Goal: Task Accomplishment & Management: Complete application form

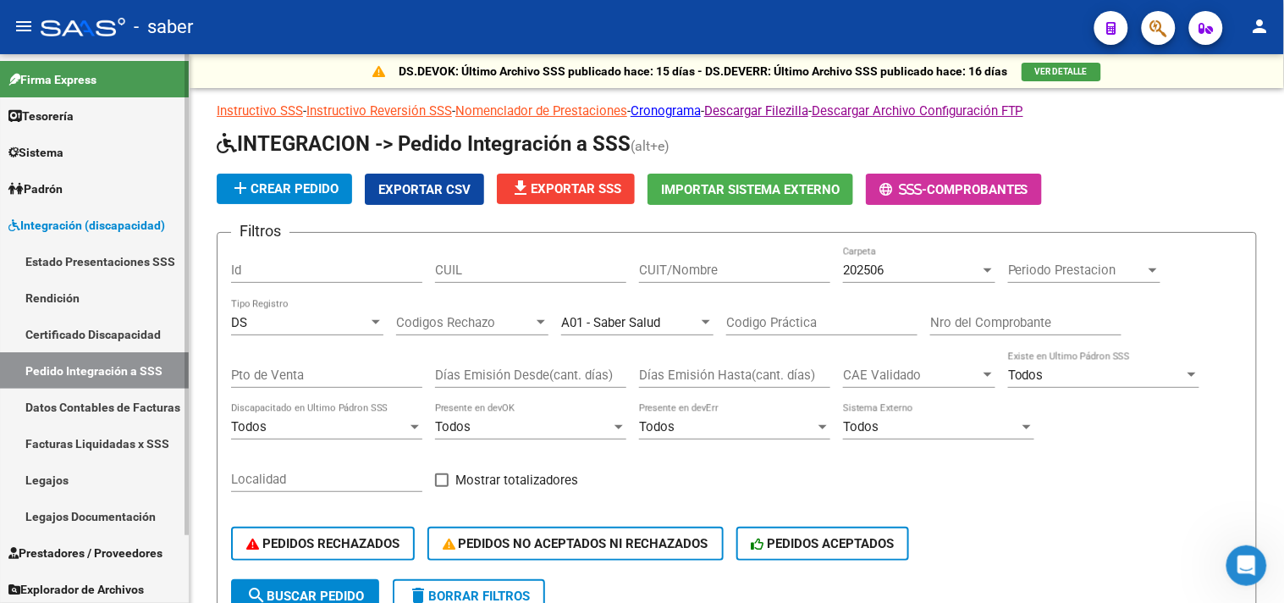
scroll to position [0, 18]
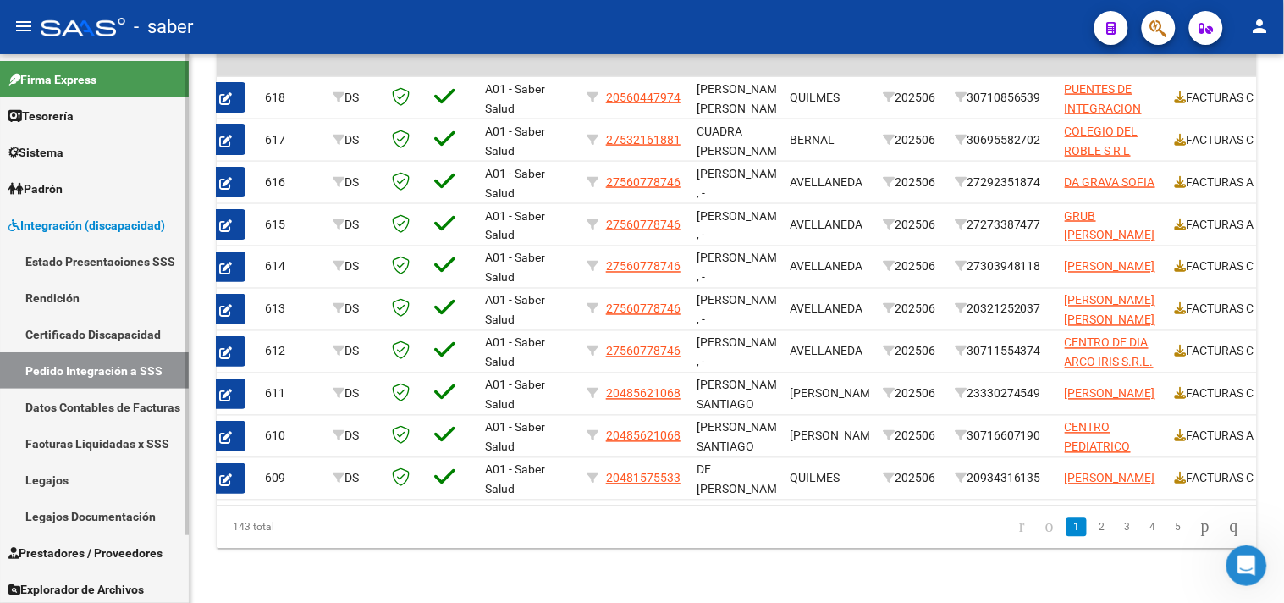
click at [91, 231] on span "Integración (discapacidad)" at bounding box center [86, 225] width 157 height 19
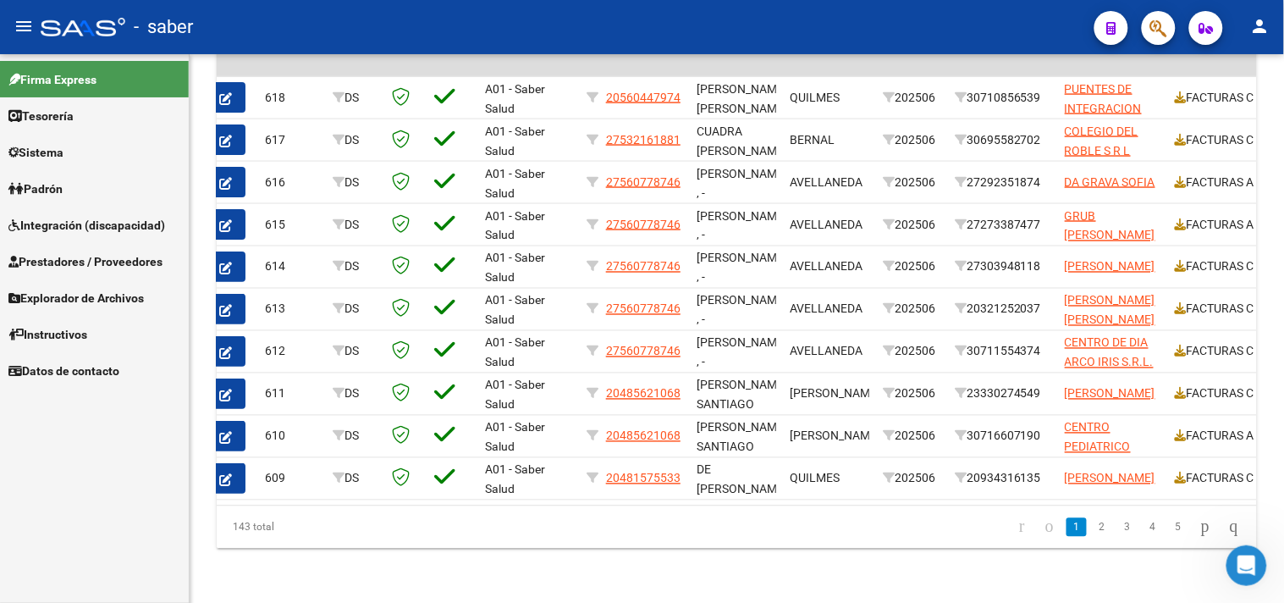
click at [75, 224] on span "Integración (discapacidad)" at bounding box center [86, 225] width 157 height 19
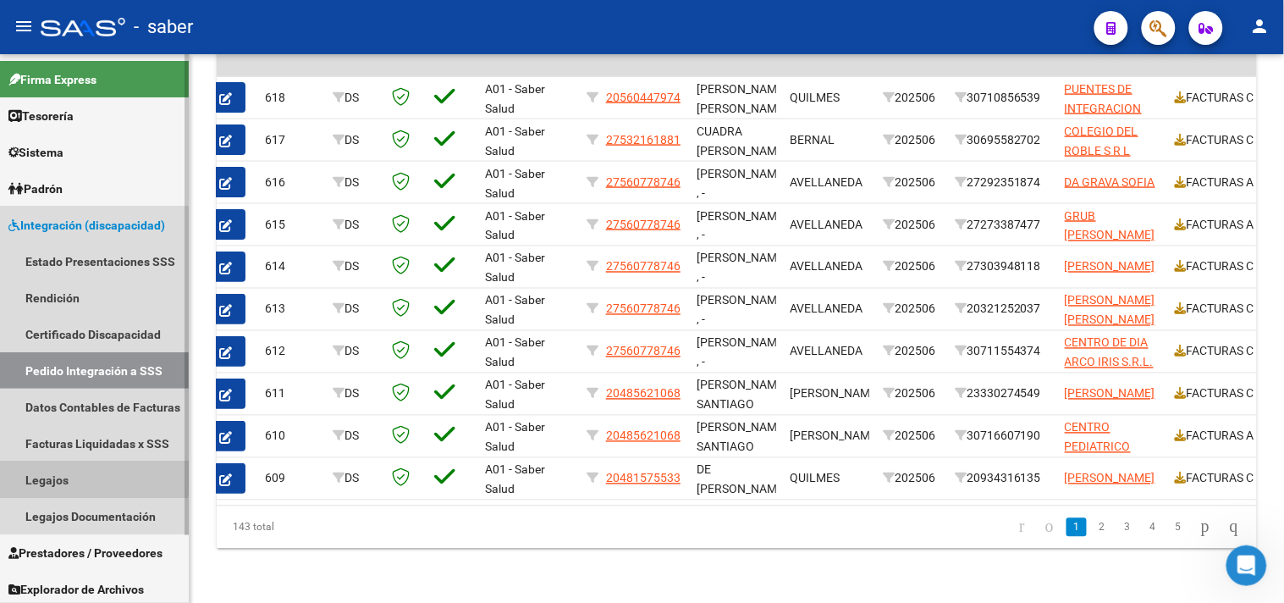
click at [56, 474] on link "Legajos" at bounding box center [94, 479] width 189 height 36
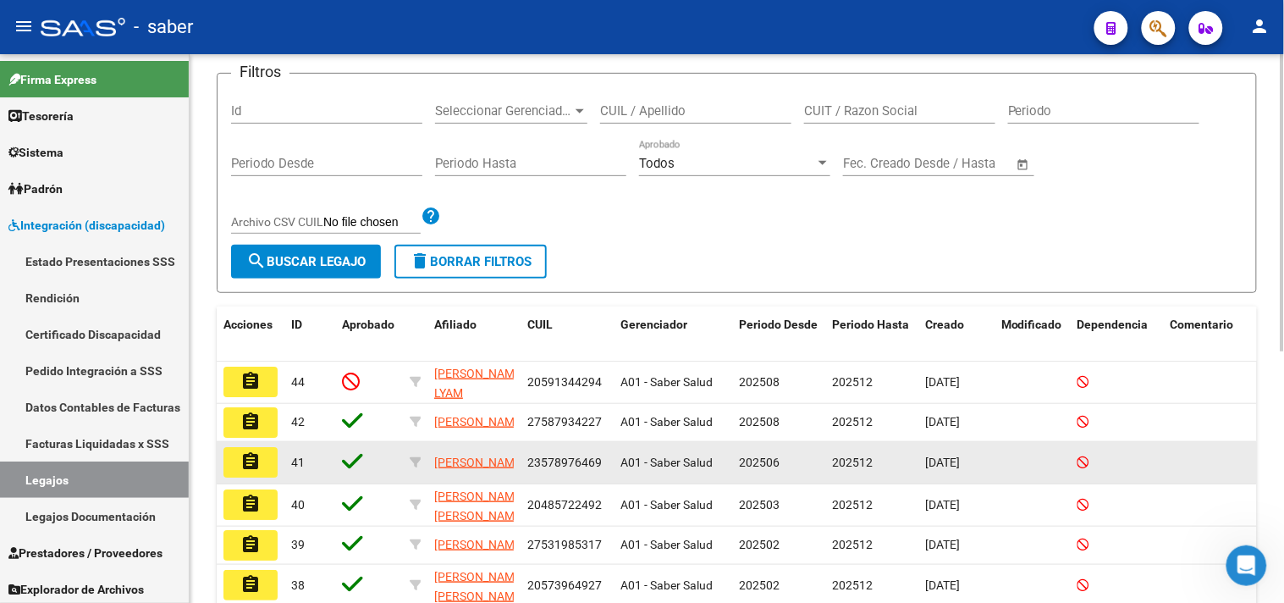
scroll to position [188, 0]
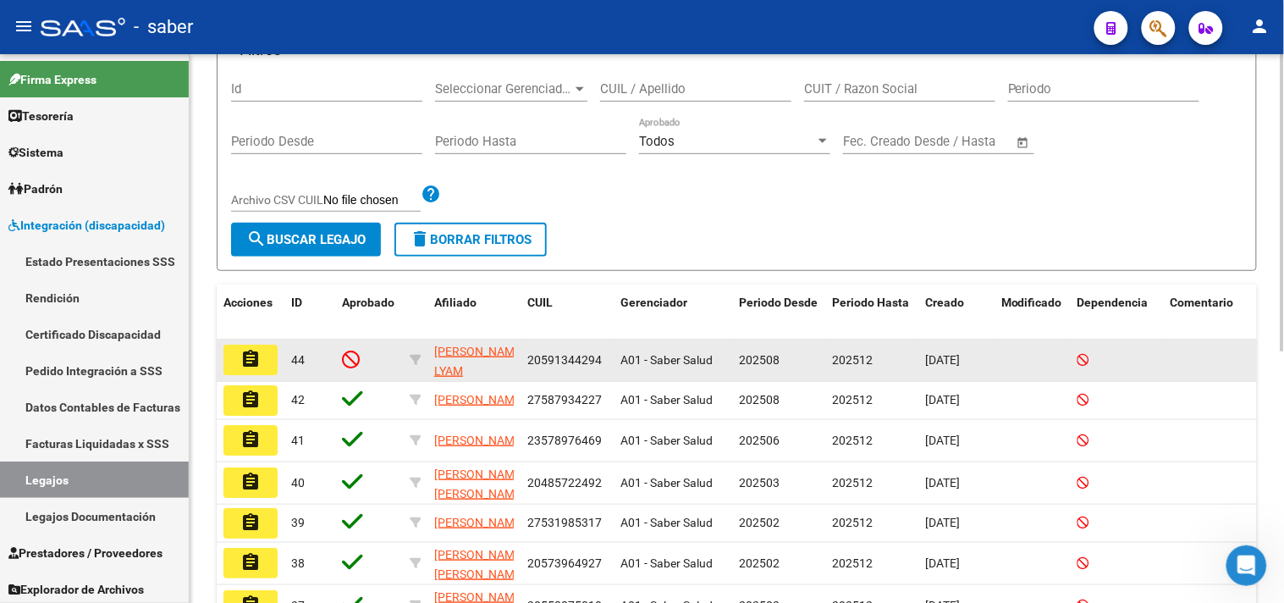
click at [244, 353] on mat-icon "assignment" at bounding box center [250, 359] width 20 height 20
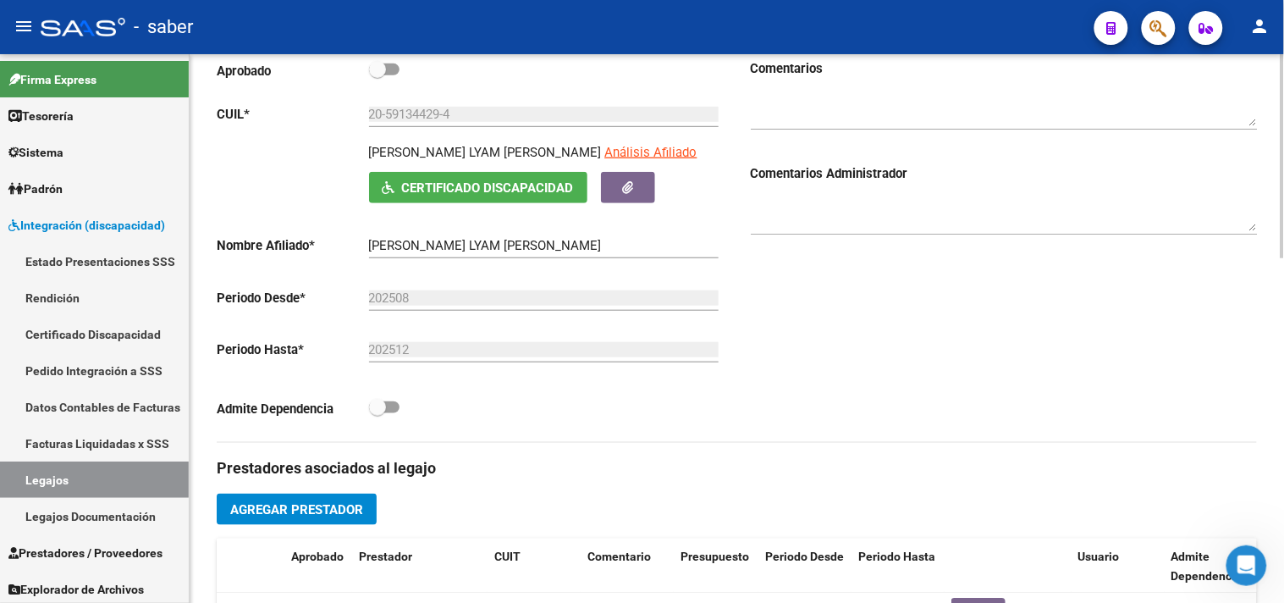
scroll to position [264, 0]
click at [645, 185] on button "button" at bounding box center [628, 188] width 54 height 31
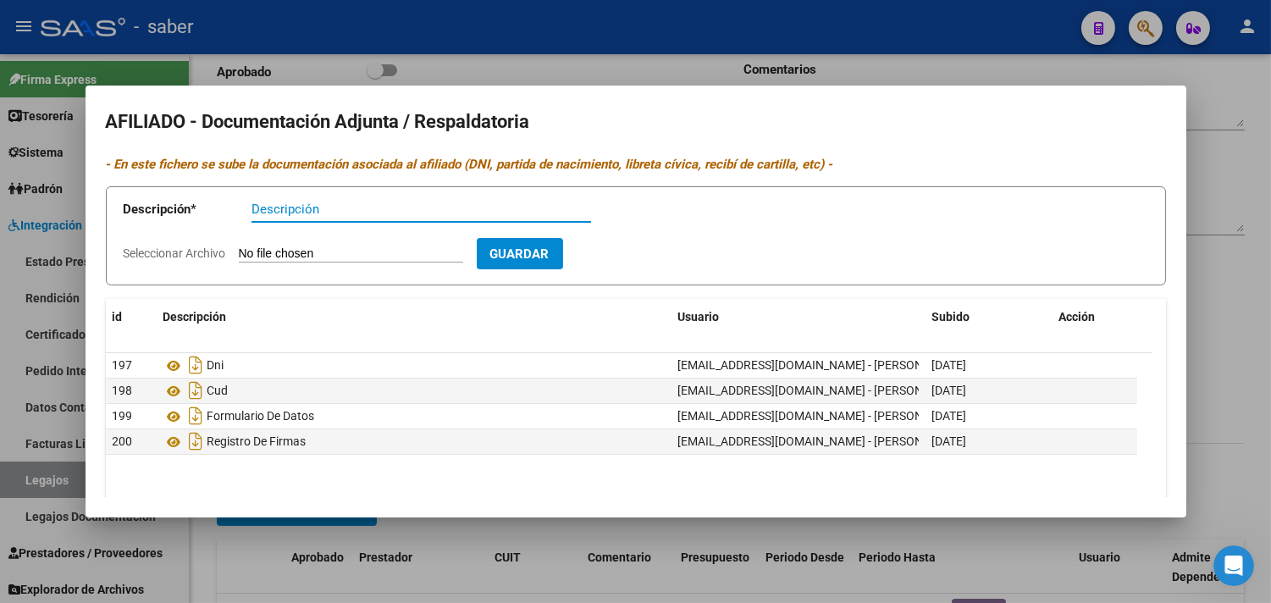
click at [1221, 367] on div at bounding box center [635, 301] width 1271 height 603
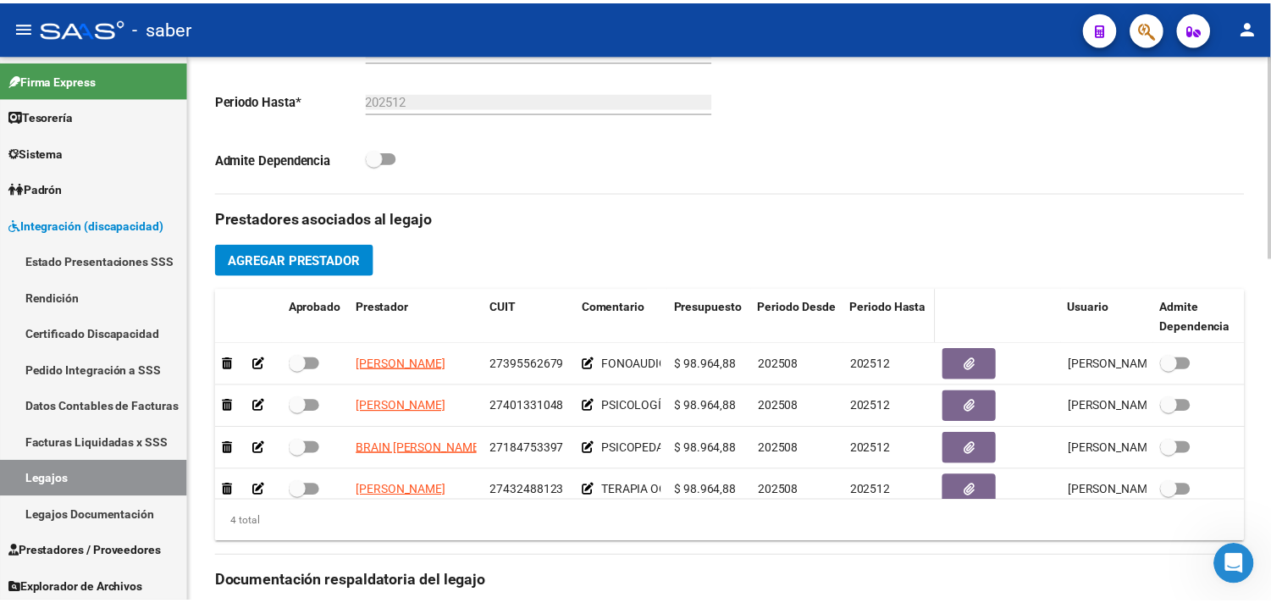
scroll to position [546, 0]
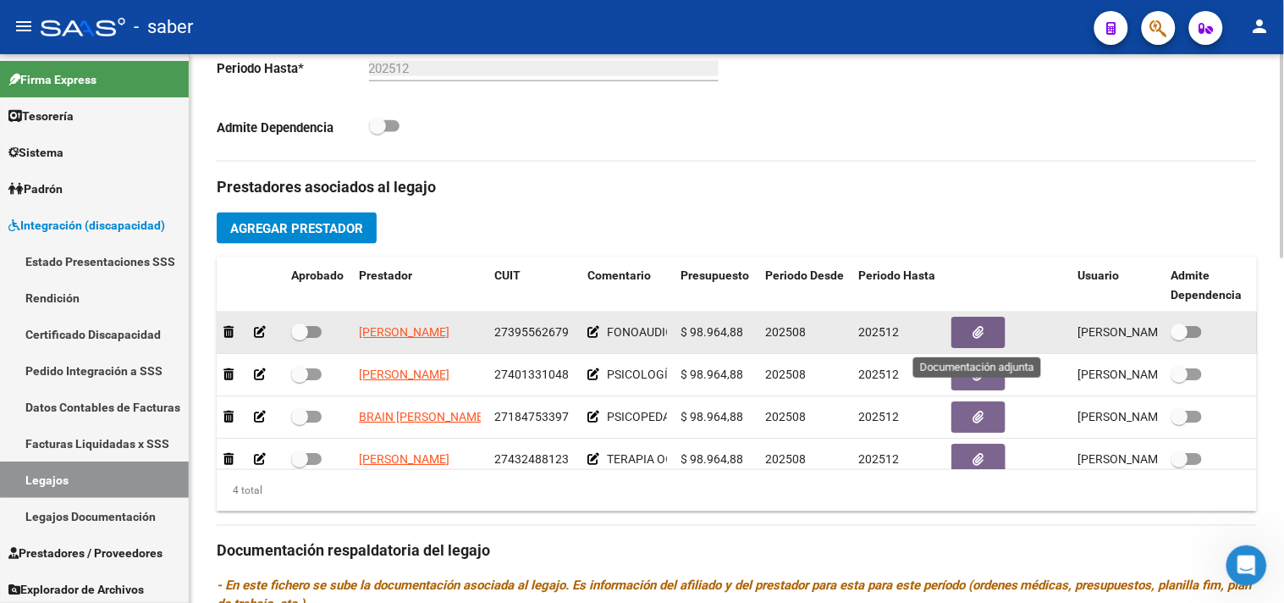
click at [997, 331] on button "button" at bounding box center [979, 332] width 54 height 31
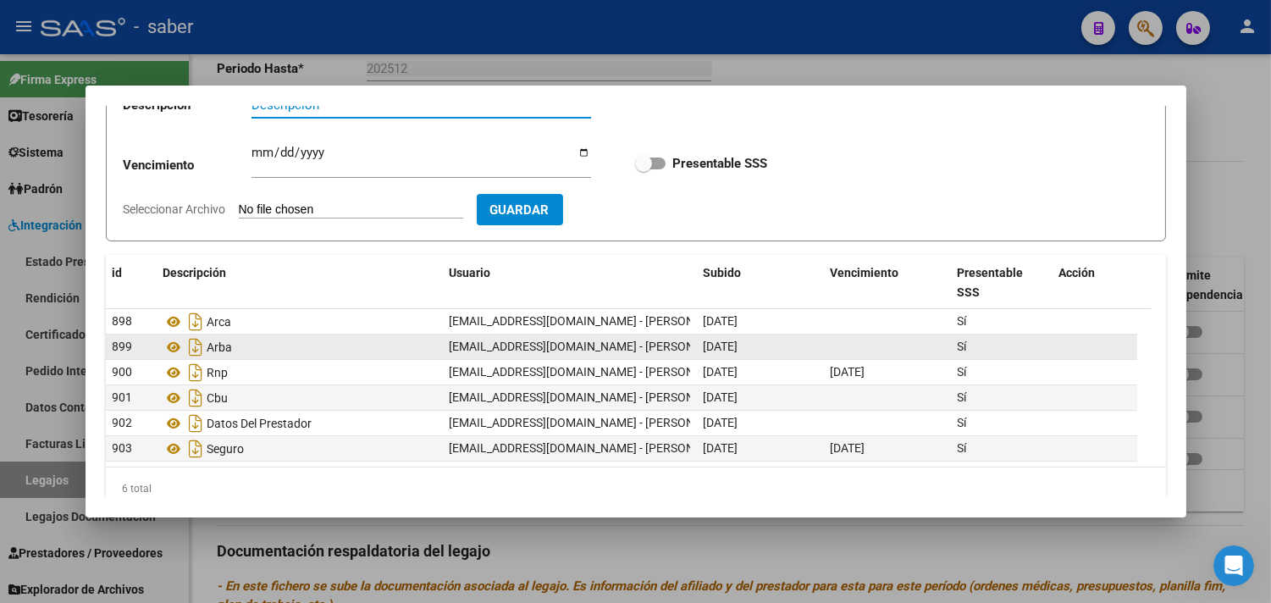
scroll to position [149, 0]
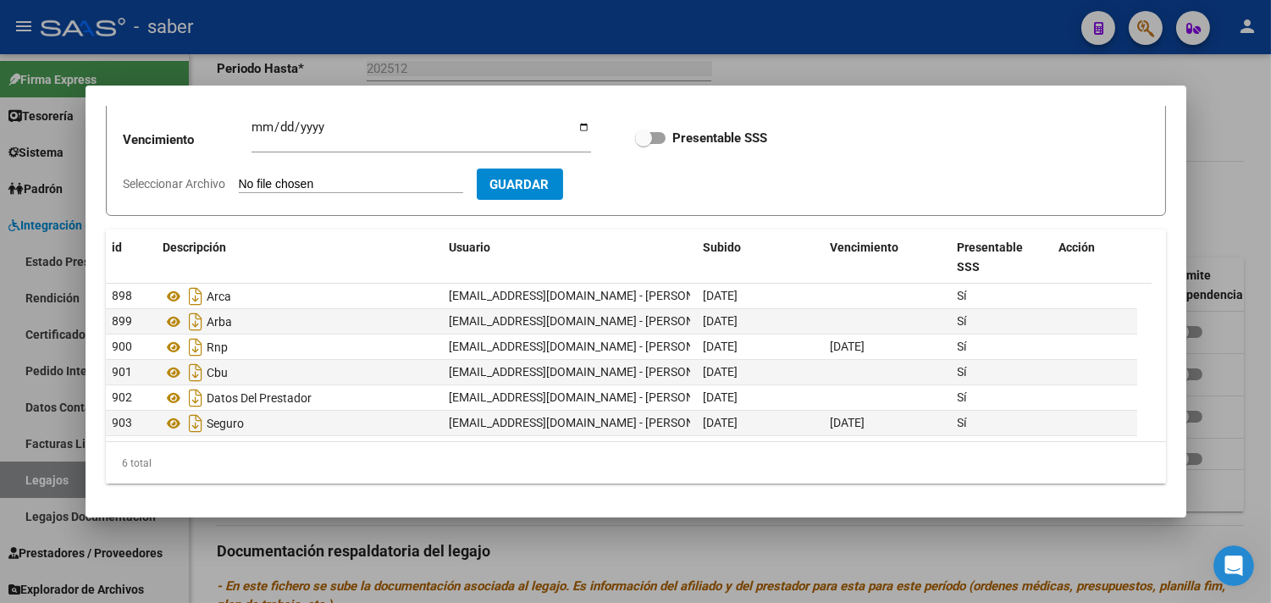
click at [1215, 224] on div at bounding box center [635, 301] width 1271 height 603
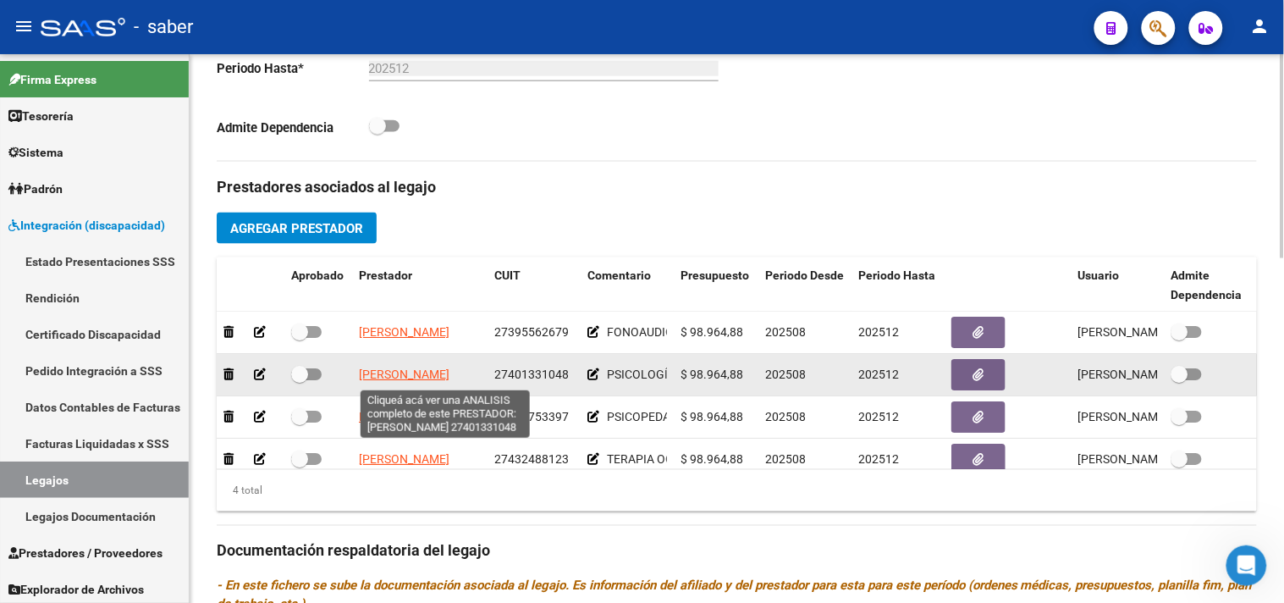
click at [450, 378] on span "[PERSON_NAME]" at bounding box center [404, 374] width 91 height 14
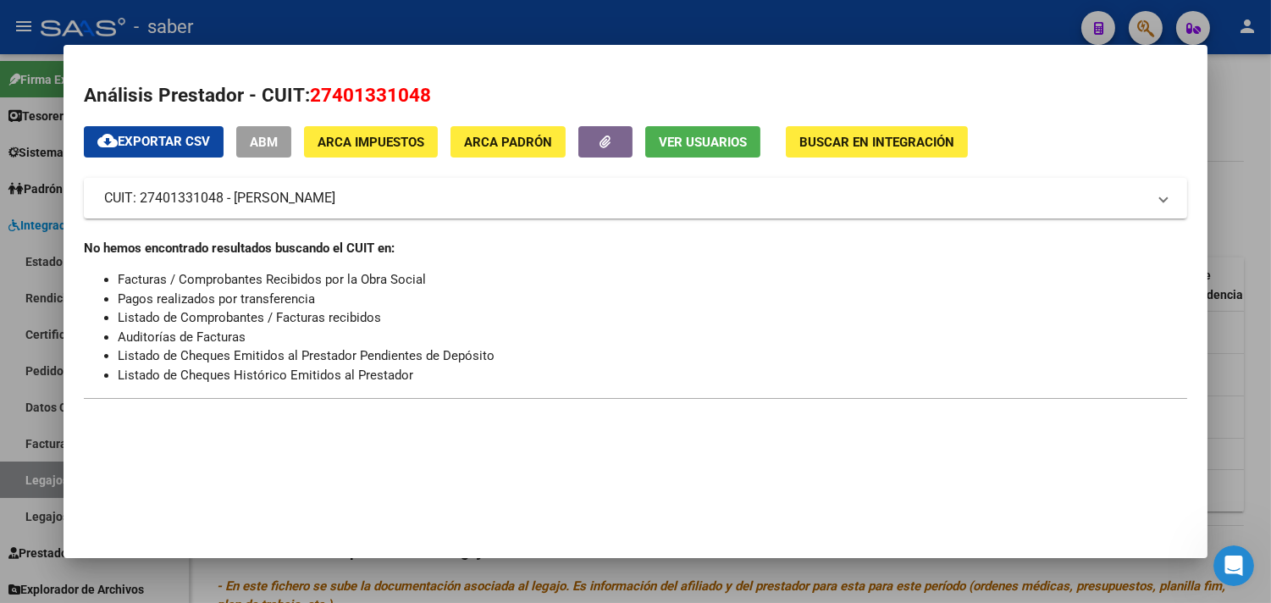
click at [1247, 180] on div at bounding box center [635, 301] width 1271 height 603
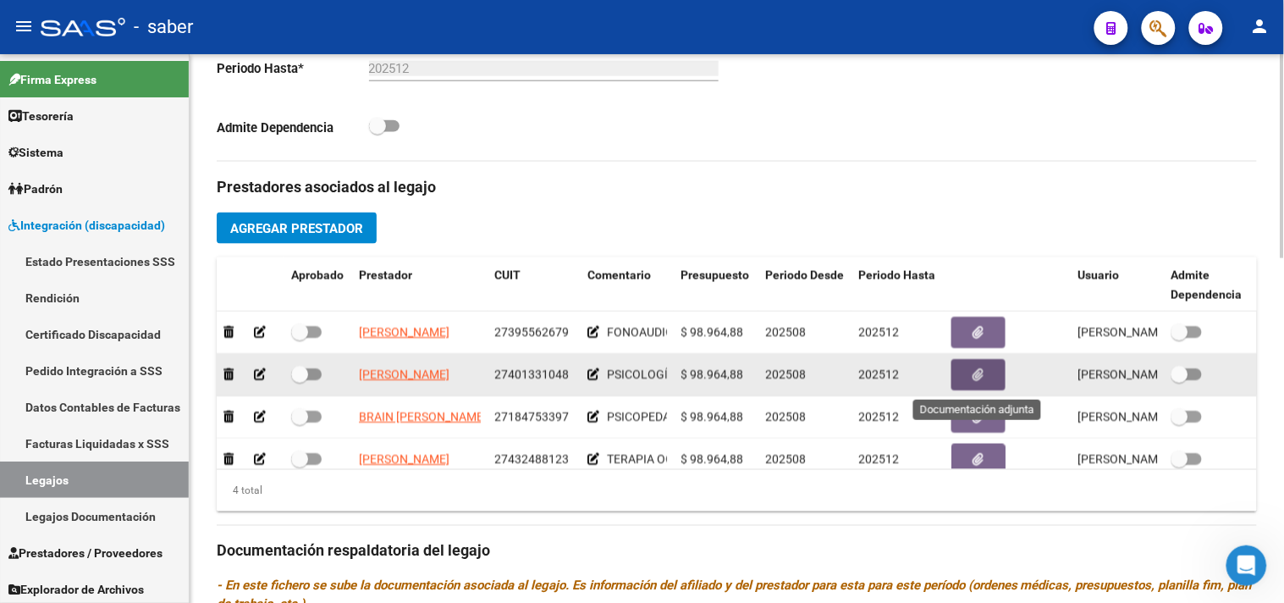
click at [987, 378] on button "button" at bounding box center [979, 374] width 54 height 31
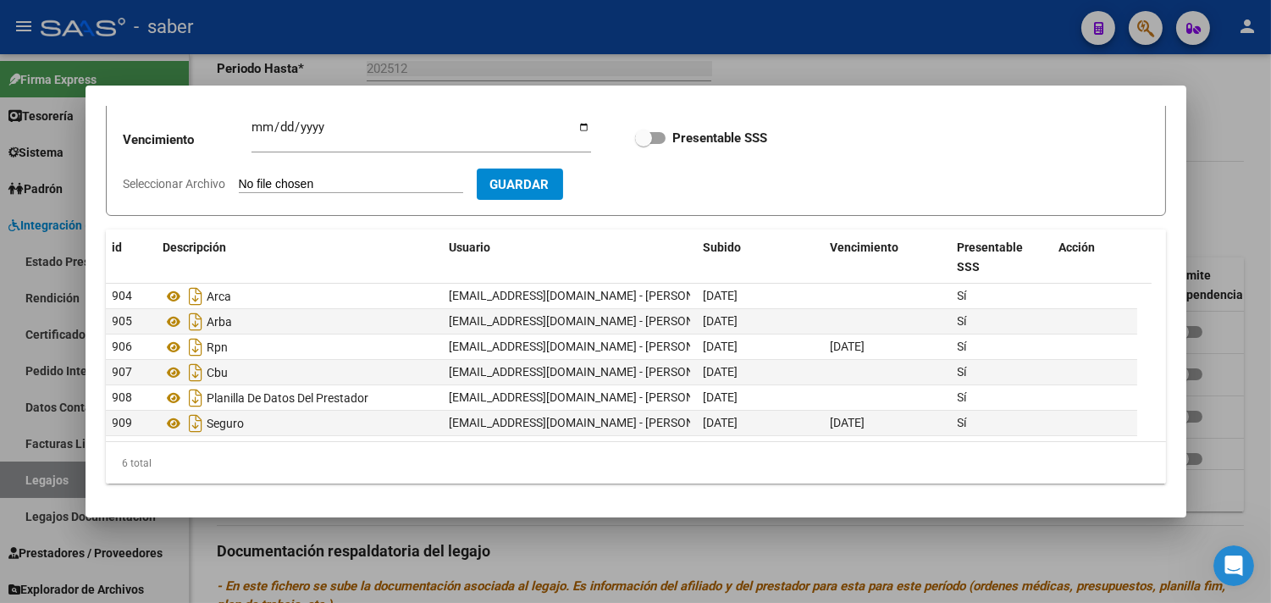
click at [1230, 227] on div at bounding box center [635, 301] width 1271 height 603
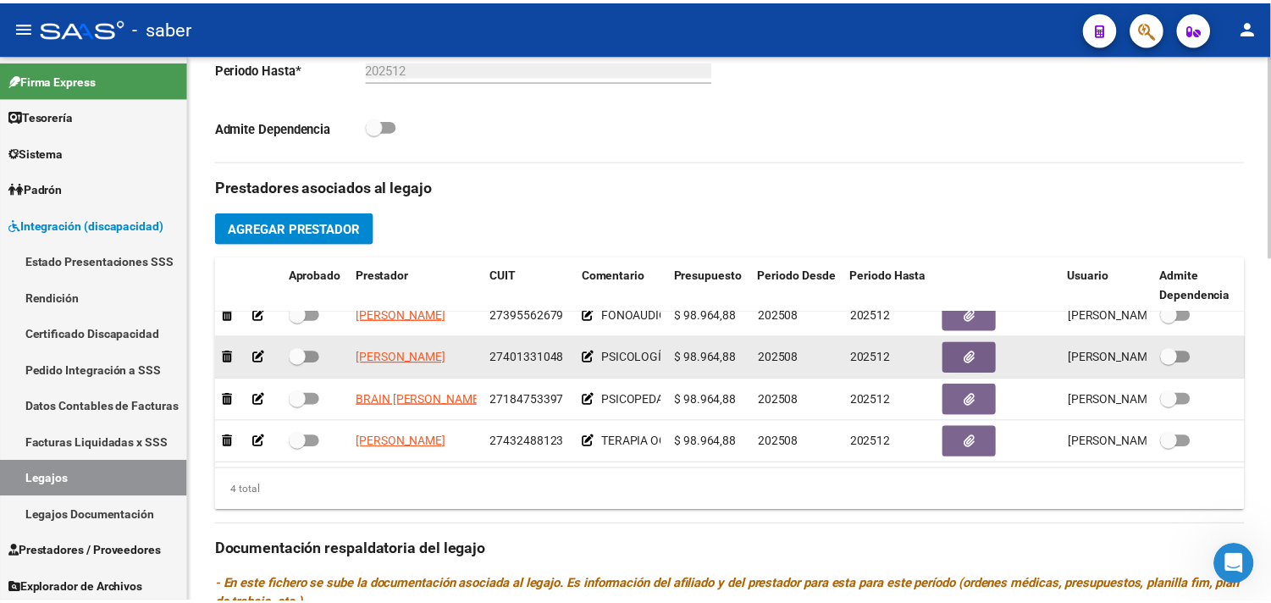
scroll to position [31, 0]
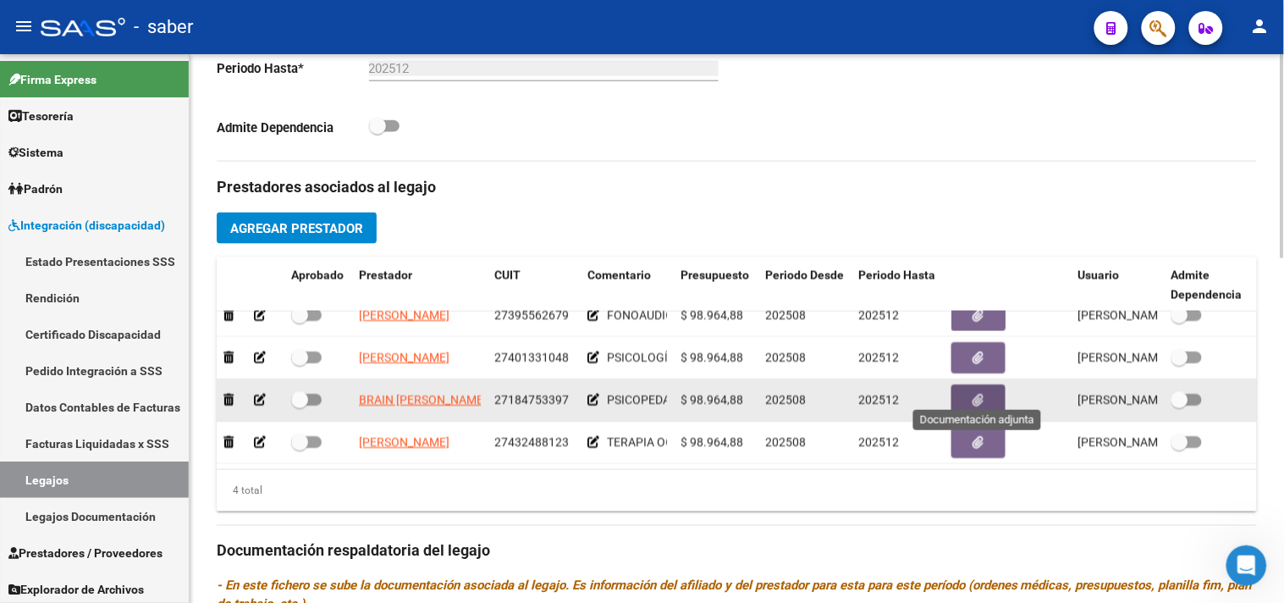
click at [969, 385] on button "button" at bounding box center [979, 399] width 54 height 31
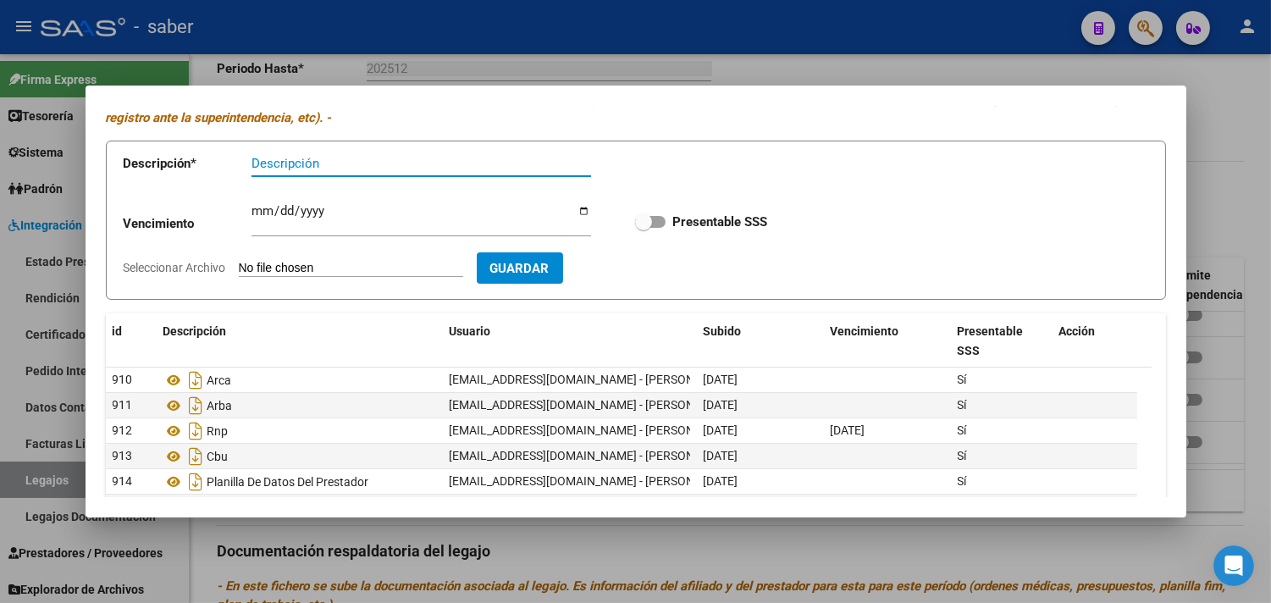
scroll to position [149, 0]
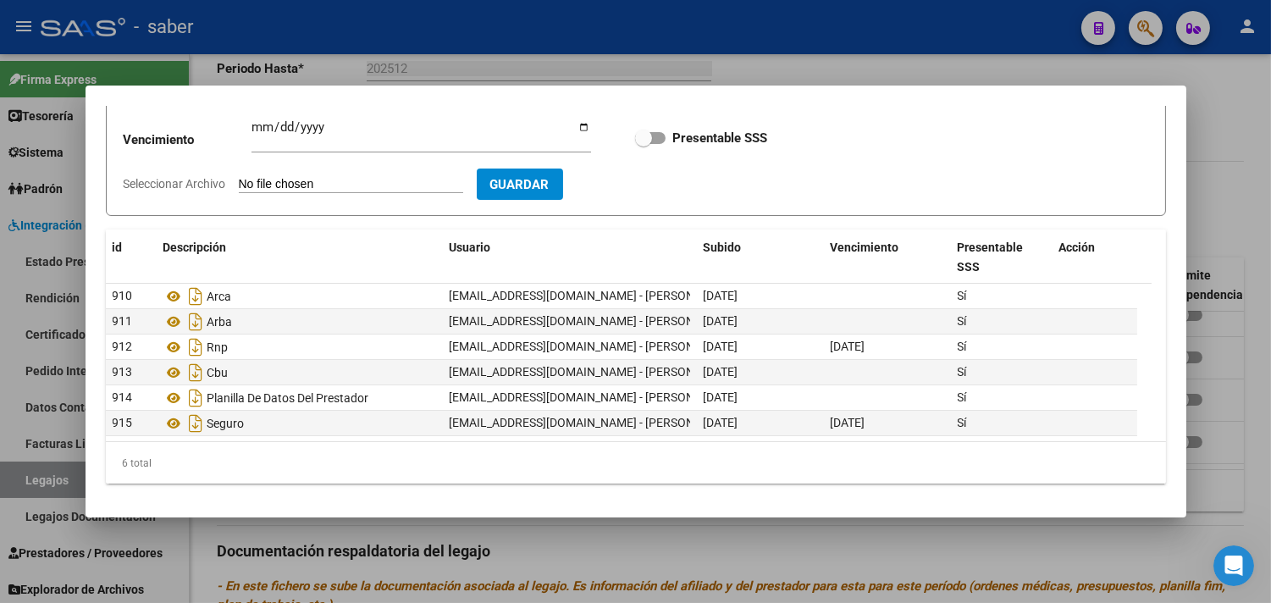
click at [1217, 214] on div at bounding box center [635, 301] width 1271 height 603
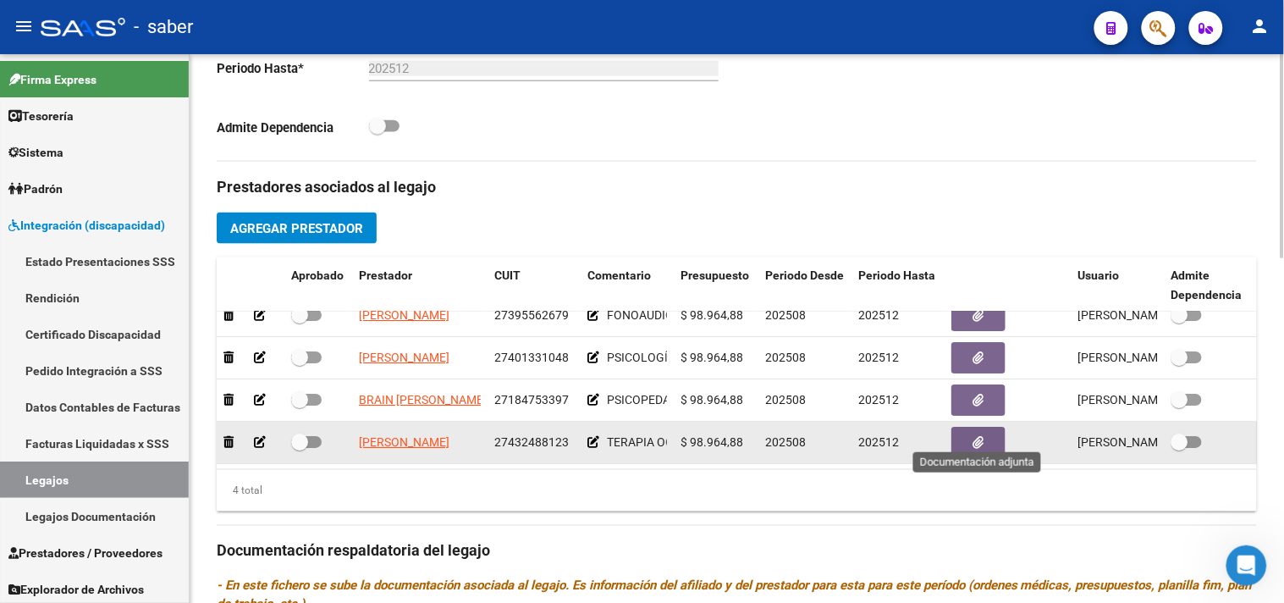
click at [976, 436] on icon "button" at bounding box center [979, 442] width 11 height 13
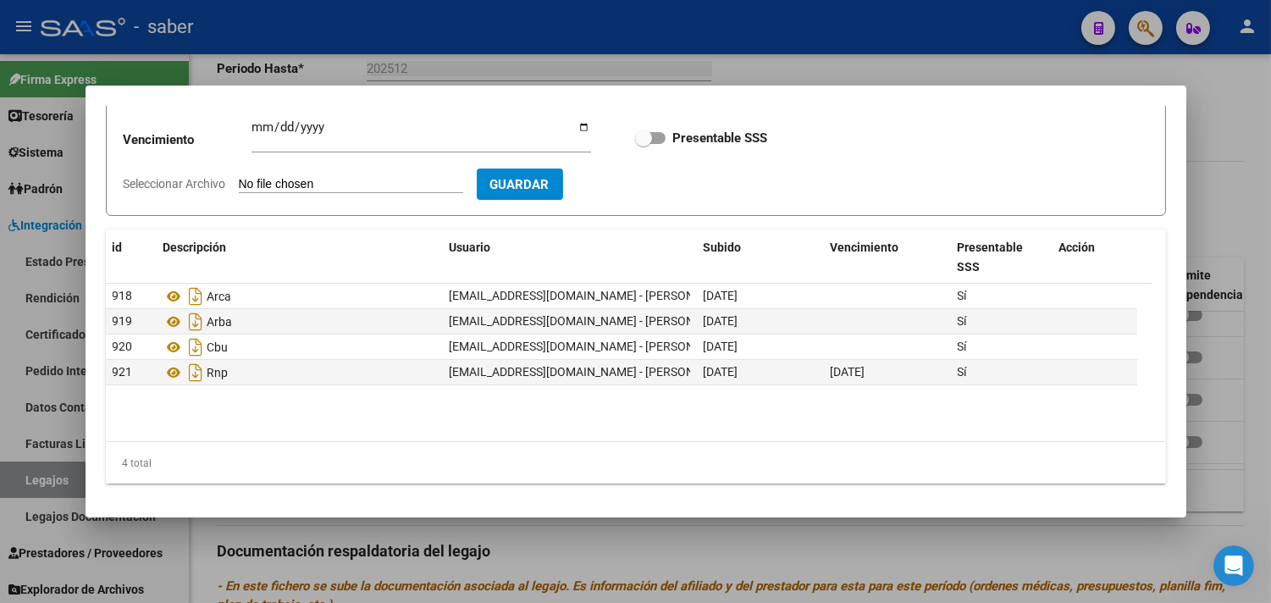
click at [1224, 224] on div at bounding box center [635, 301] width 1271 height 603
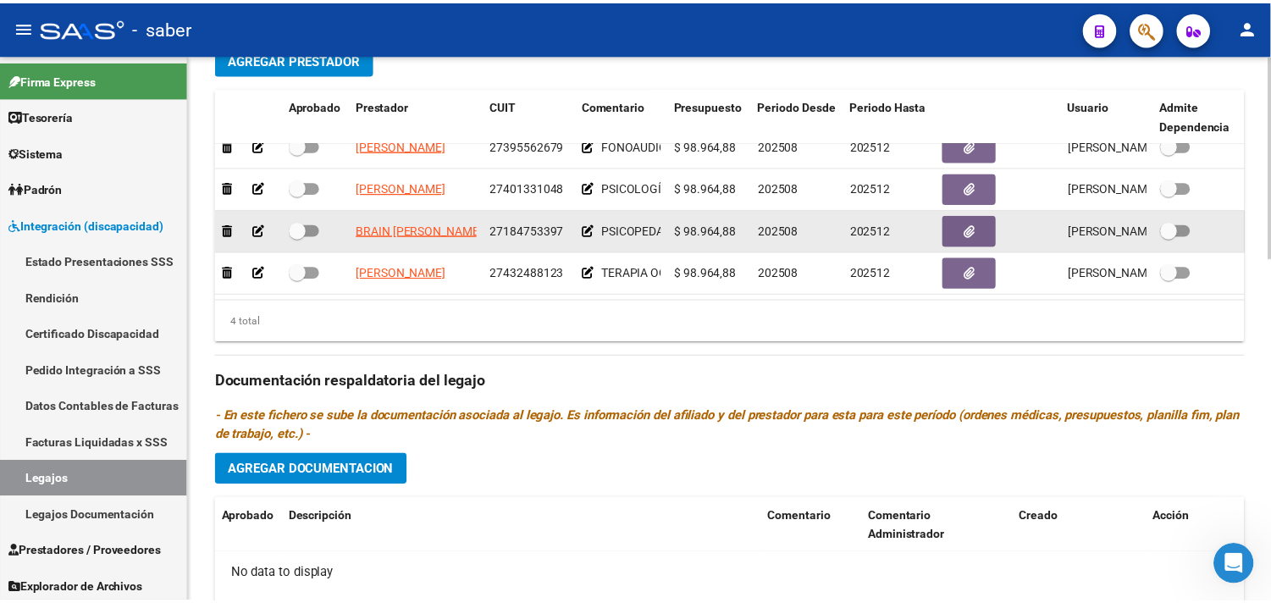
scroll to position [734, 0]
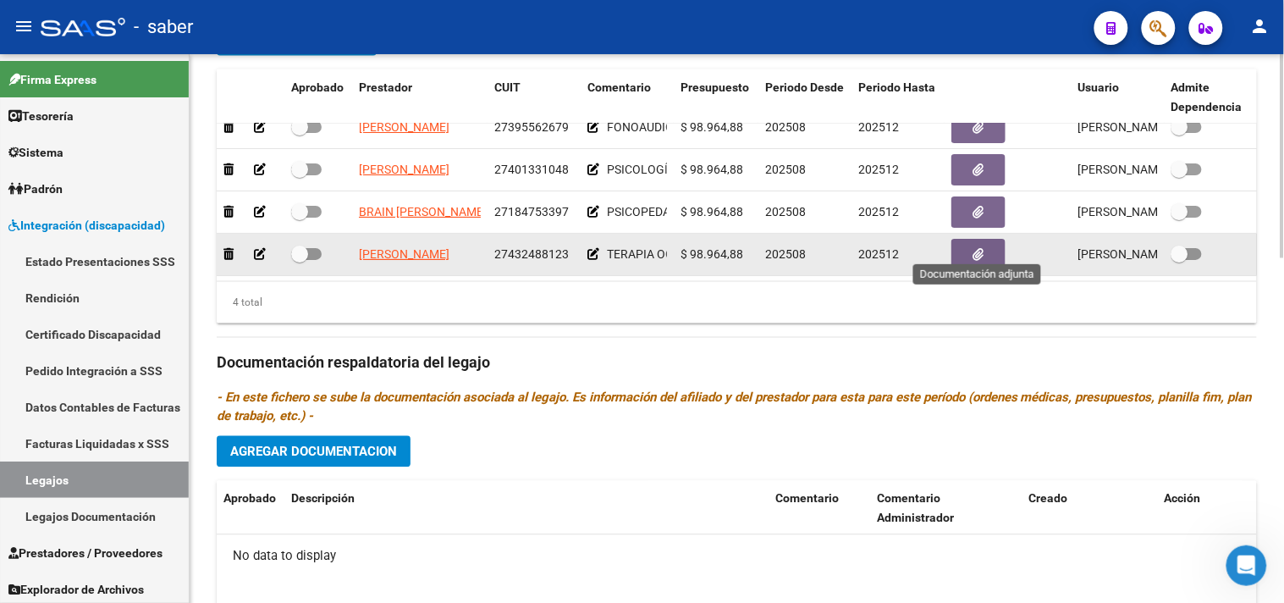
click at [965, 240] on button "button" at bounding box center [979, 254] width 54 height 31
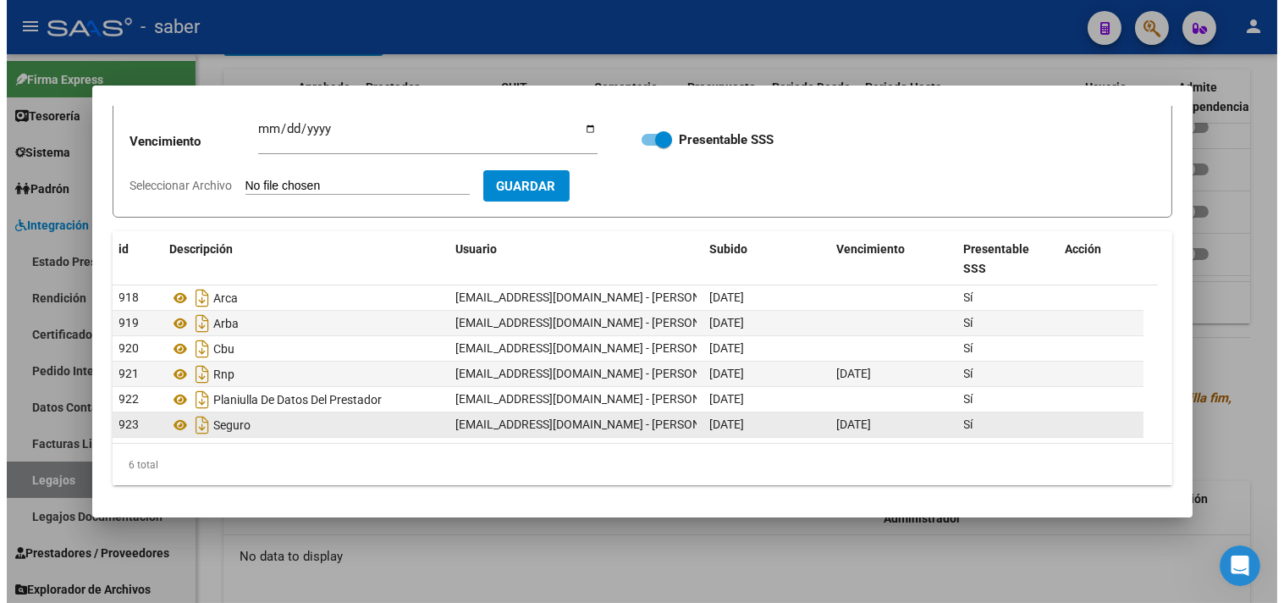
scroll to position [149, 0]
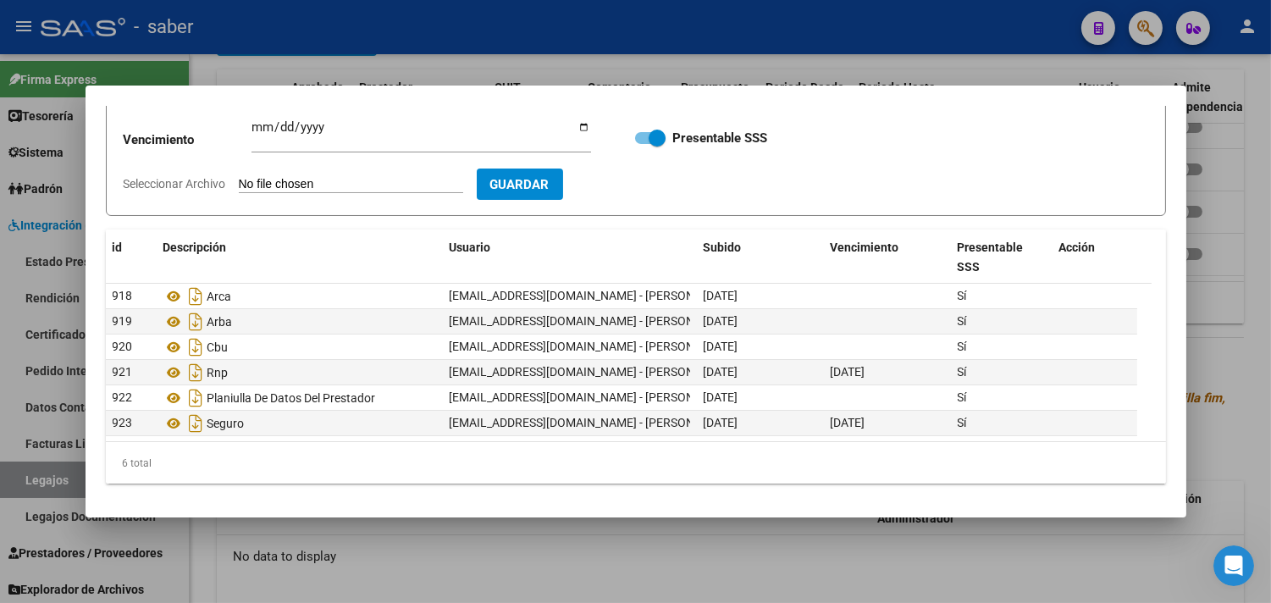
click at [1228, 404] on div at bounding box center [635, 301] width 1271 height 603
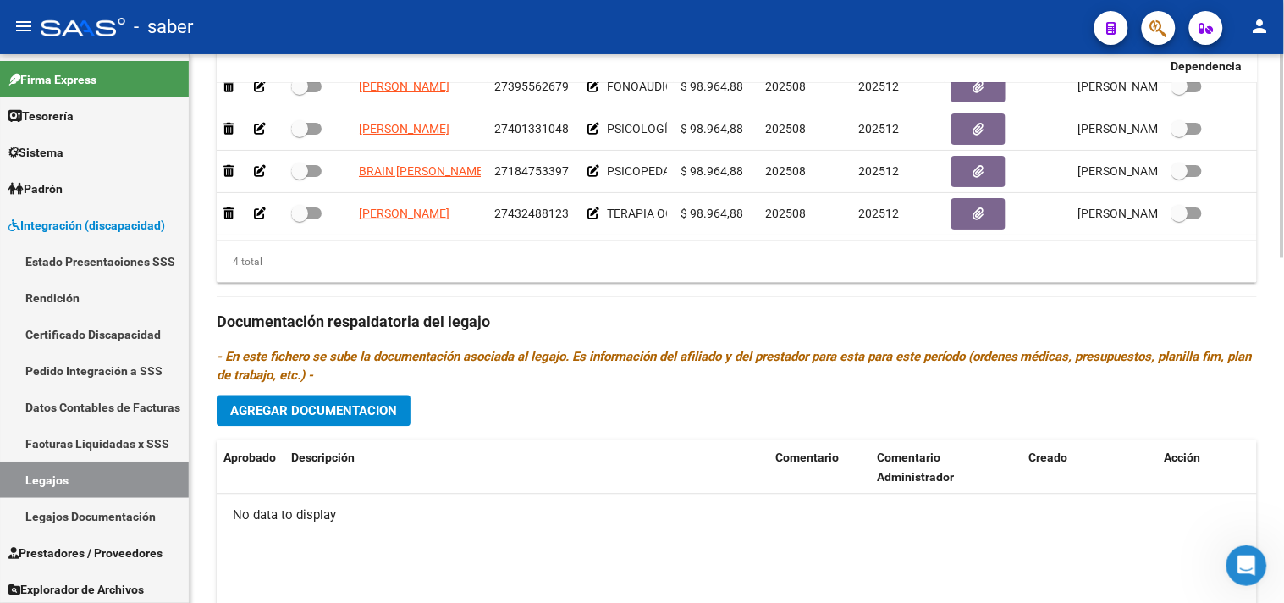
scroll to position [734, 0]
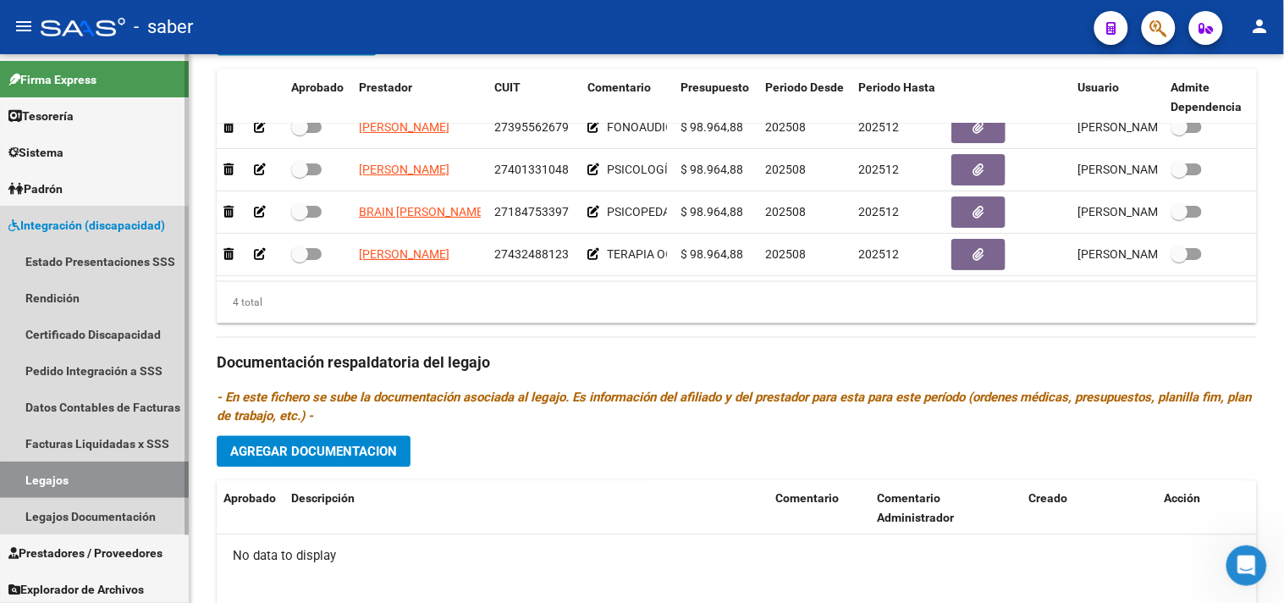
click at [97, 224] on span "Integración (discapacidad)" at bounding box center [86, 225] width 157 height 19
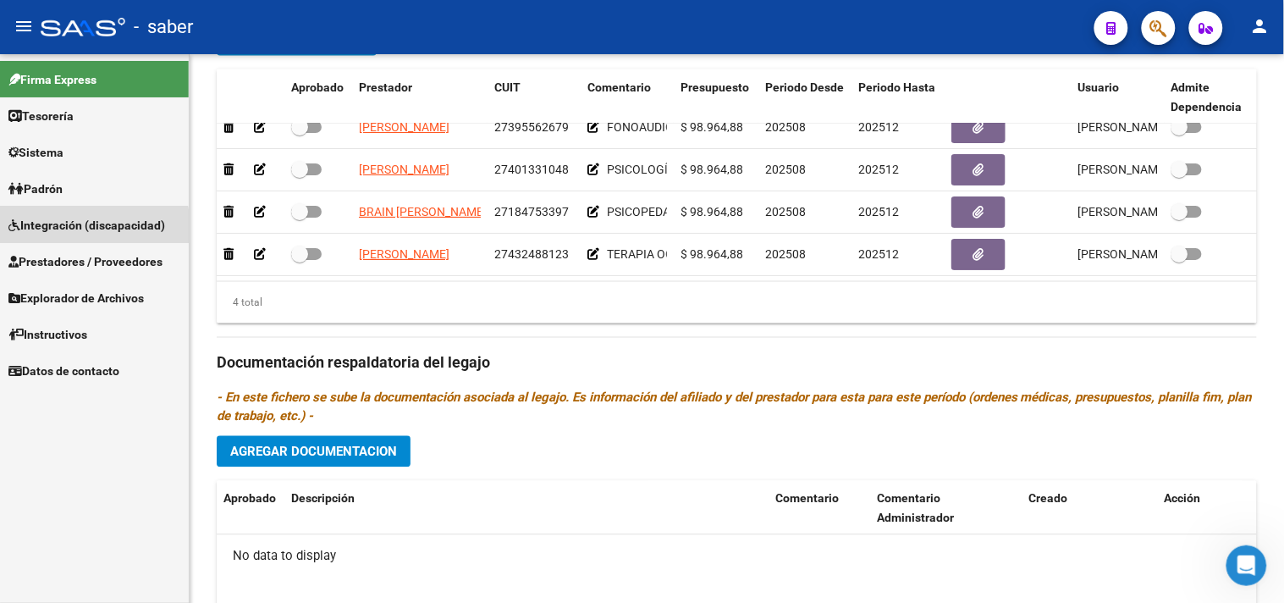
click at [91, 227] on span "Integración (discapacidad)" at bounding box center [86, 225] width 157 height 19
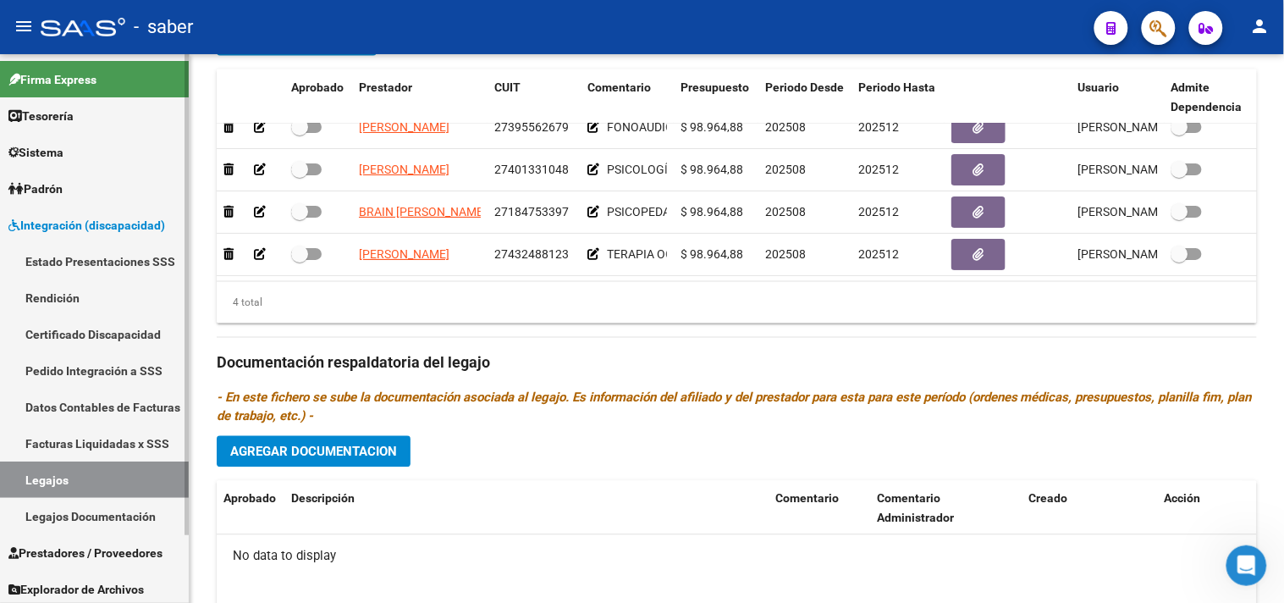
click at [79, 265] on link "Estado Presentaciones SSS" at bounding box center [94, 261] width 189 height 36
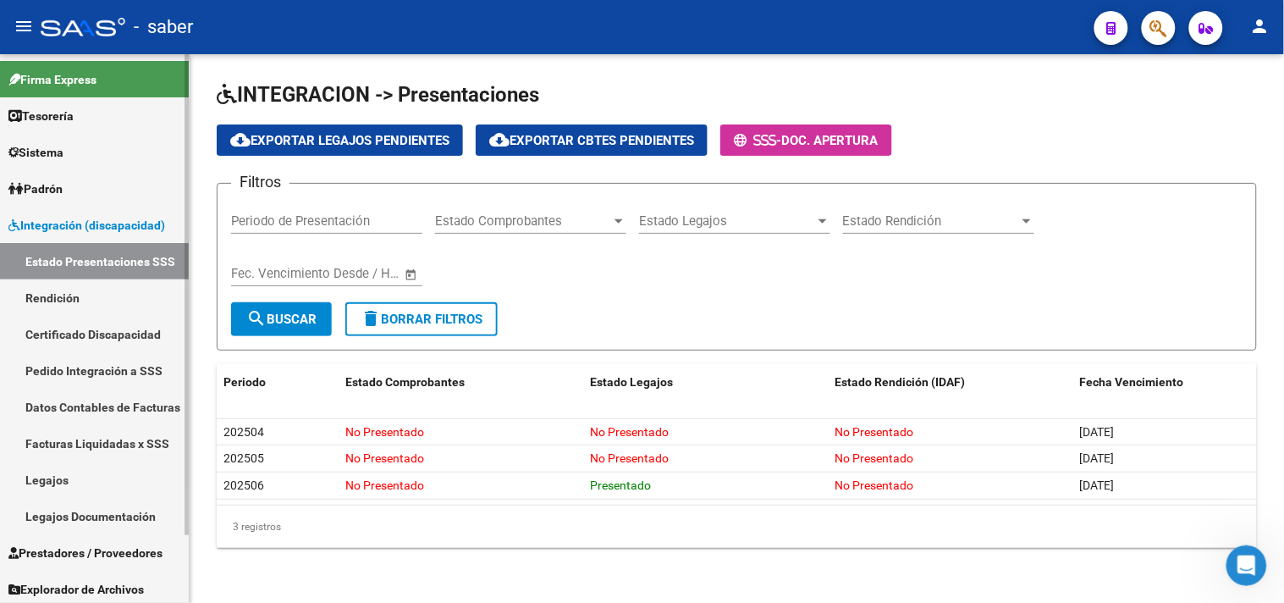
click at [97, 218] on span "Integración (discapacidad)" at bounding box center [86, 225] width 157 height 19
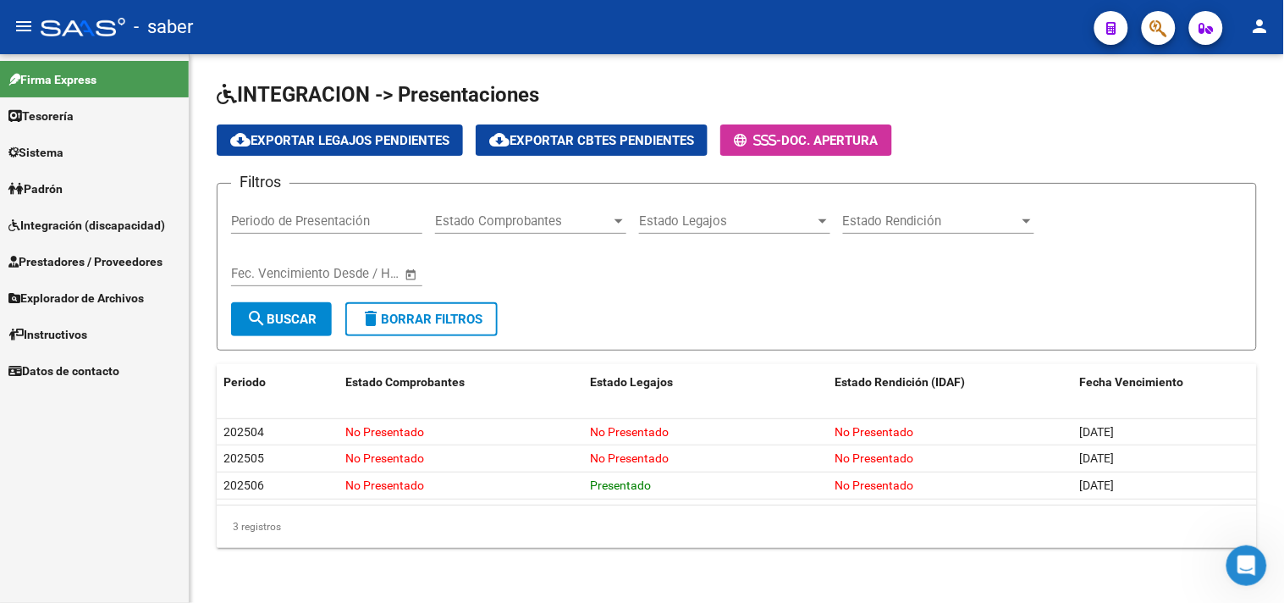
click at [105, 257] on span "Prestadores / Proveedores" at bounding box center [85, 261] width 154 height 19
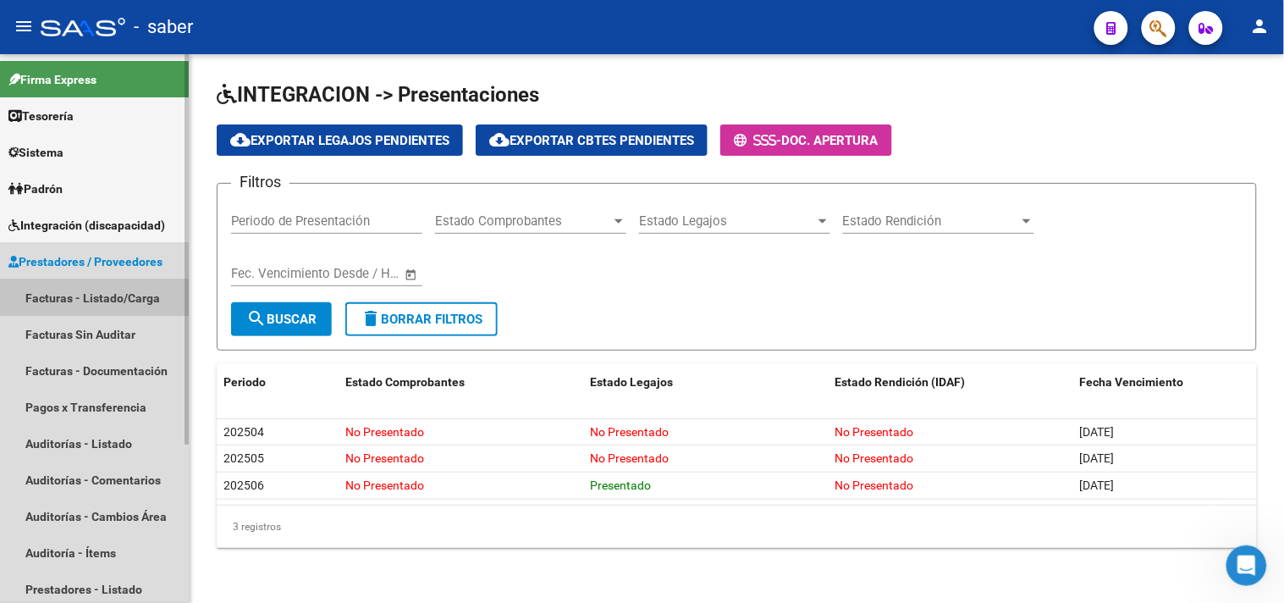
click at [98, 290] on link "Facturas - Listado/Carga" at bounding box center [94, 297] width 189 height 36
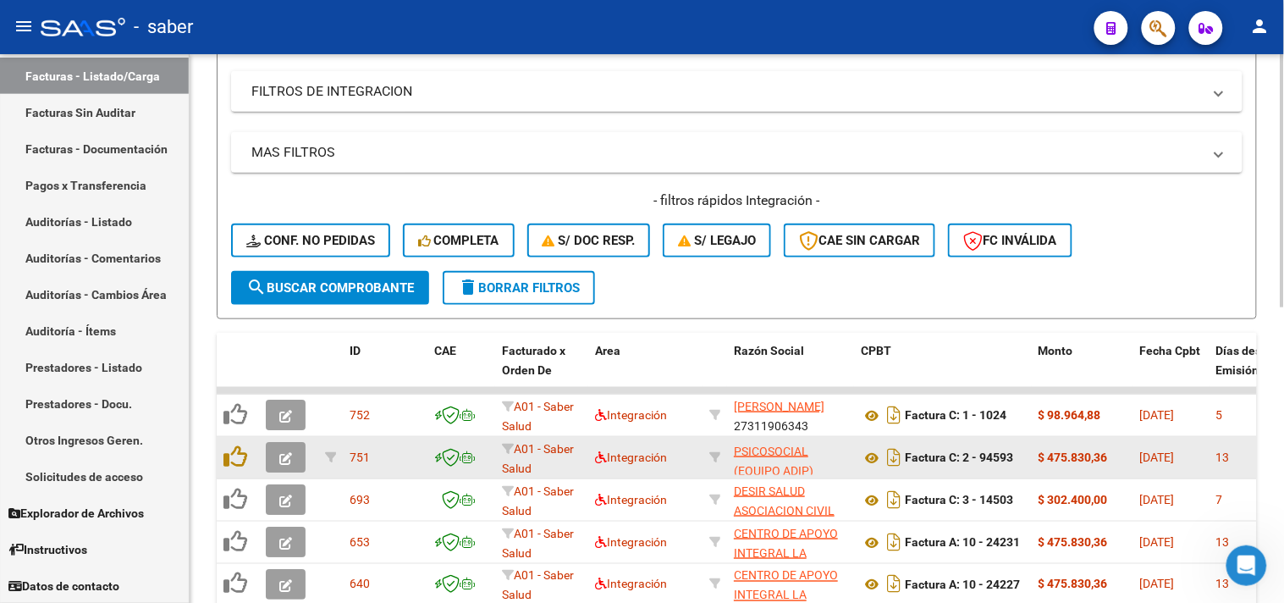
scroll to position [282, 0]
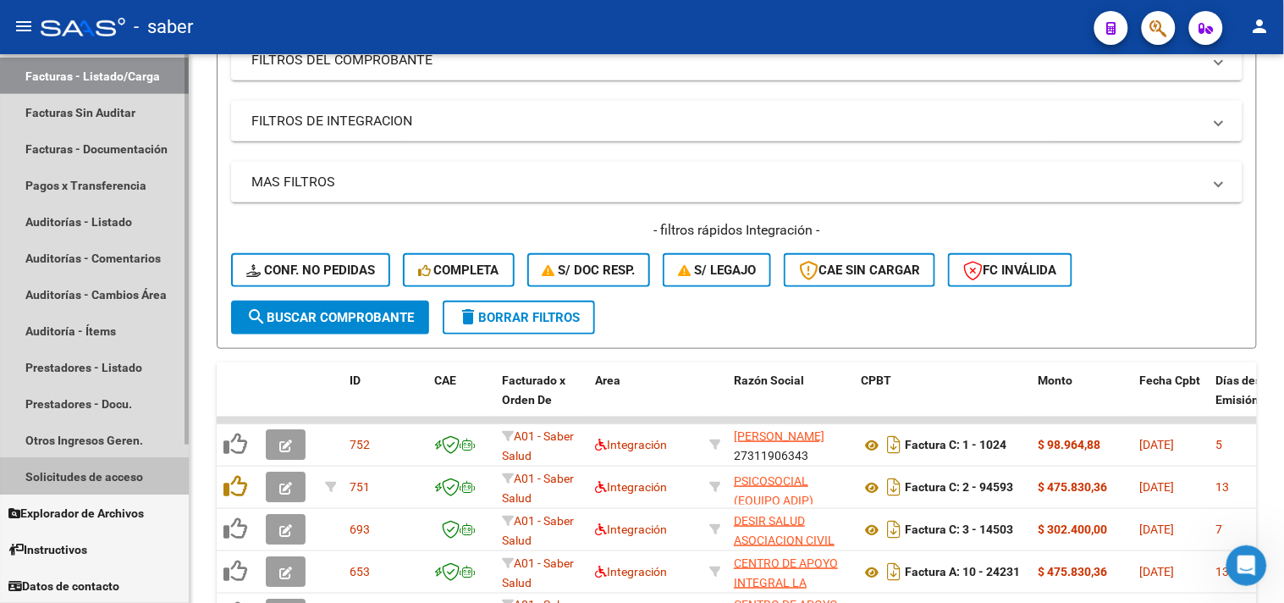
click at [85, 476] on link "Solicitudes de acceso" at bounding box center [94, 476] width 189 height 36
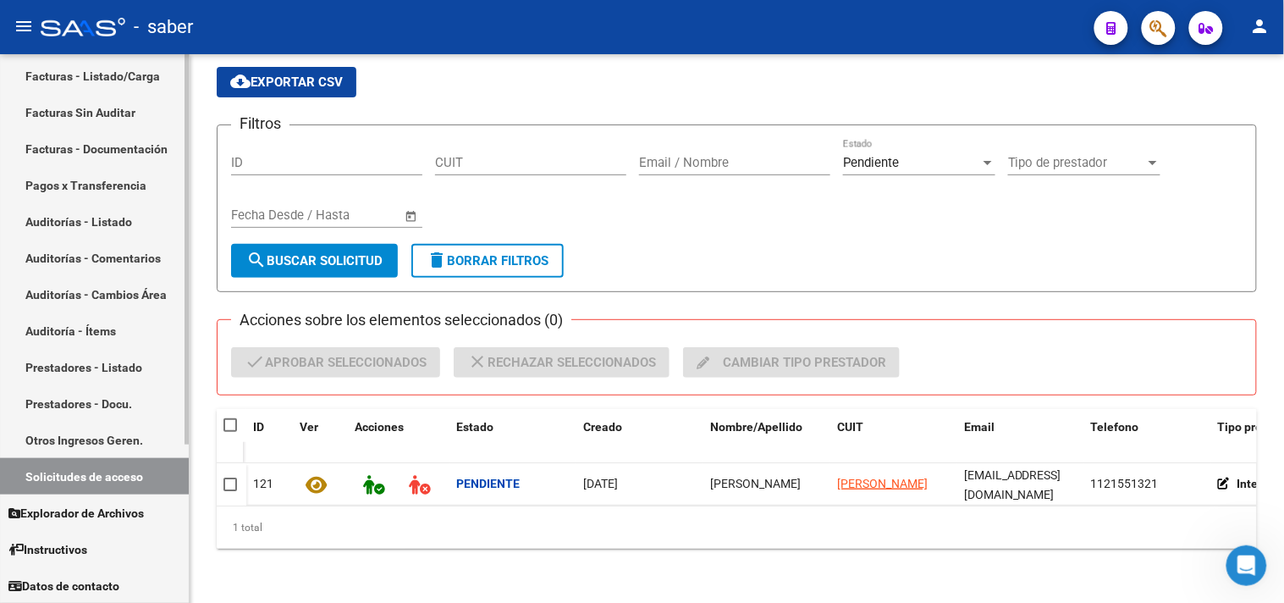
scroll to position [128, 0]
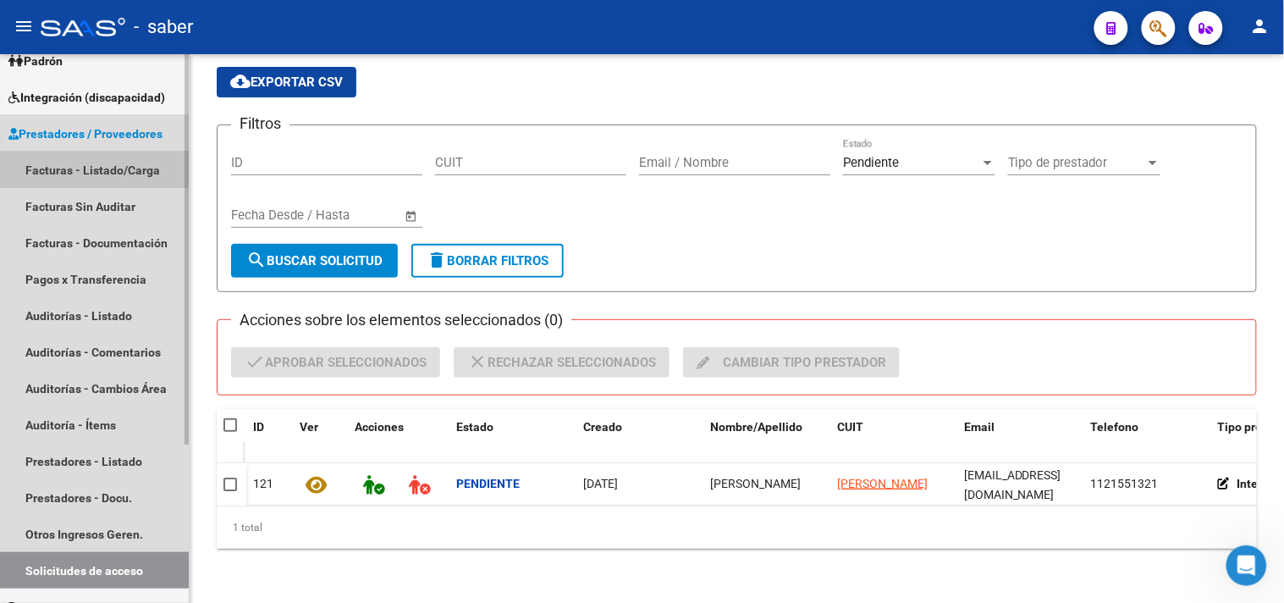
click at [53, 163] on link "Facturas - Listado/Carga" at bounding box center [94, 170] width 189 height 36
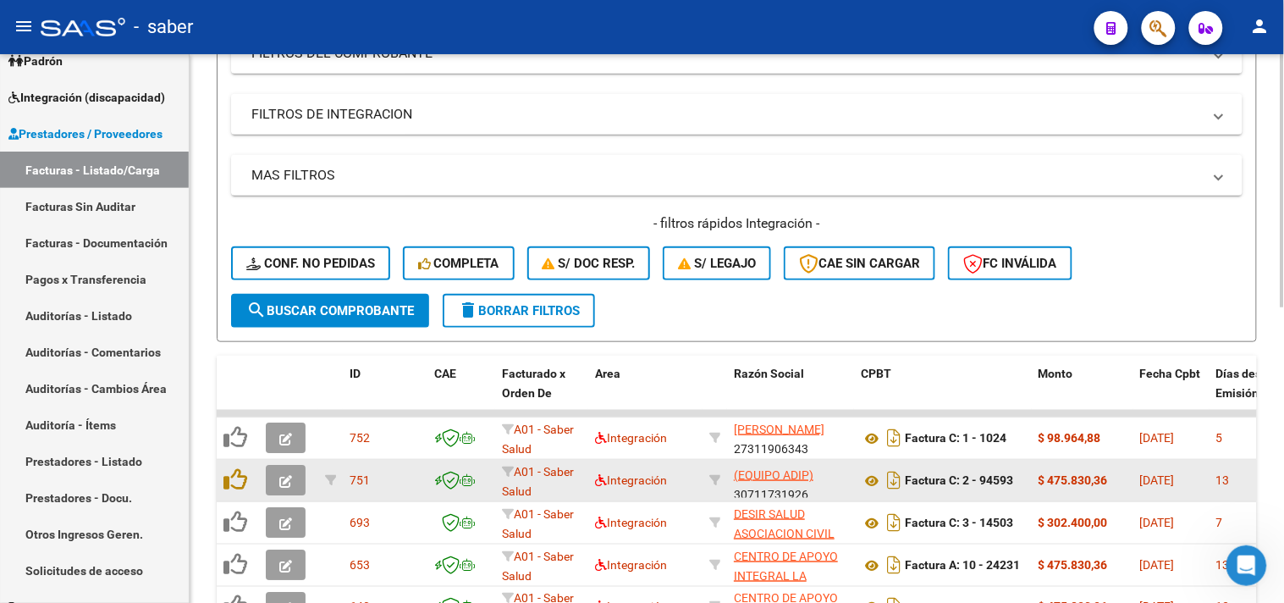
scroll to position [119, 0]
click at [869, 480] on icon at bounding box center [872, 481] width 22 height 20
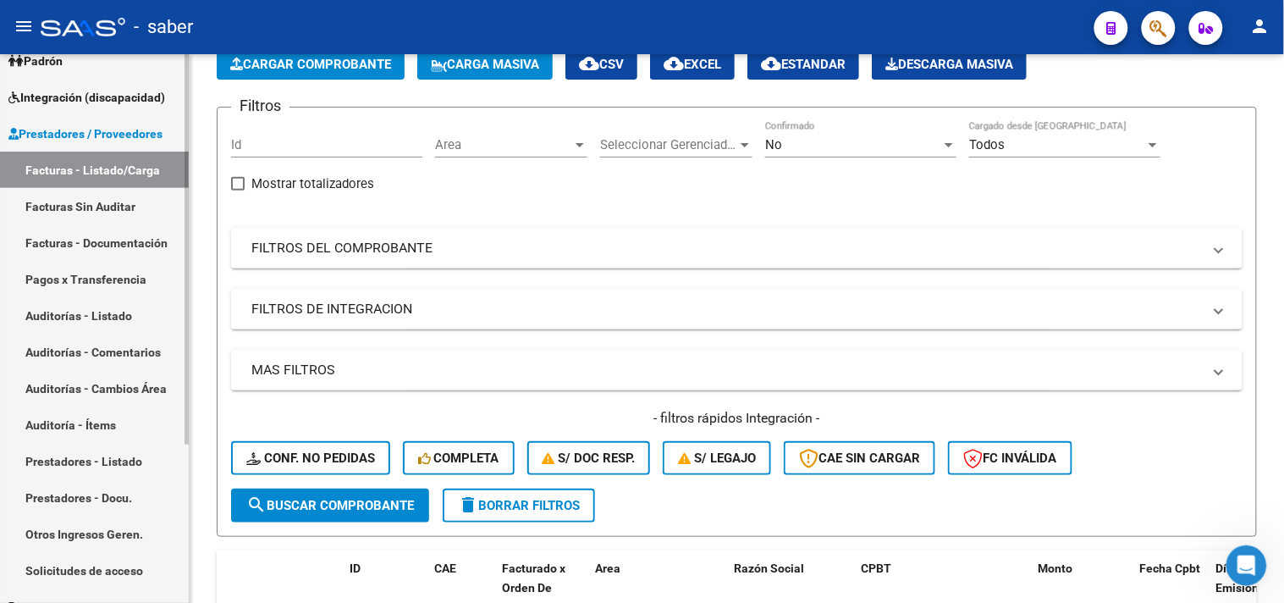
scroll to position [222, 0]
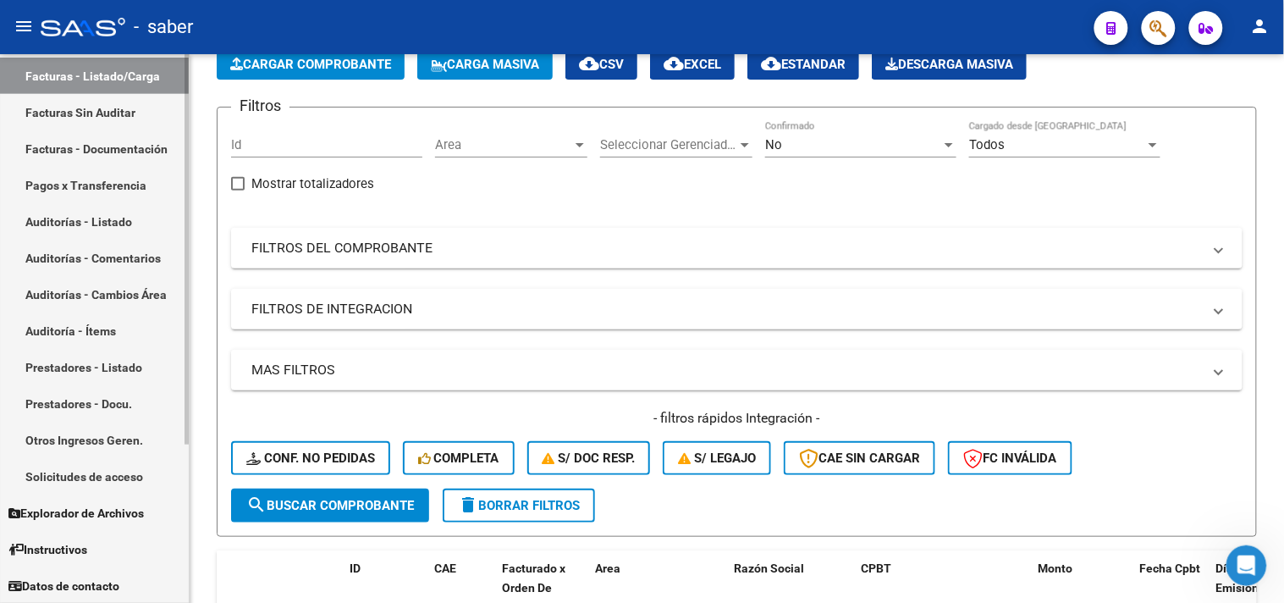
click at [94, 63] on link "Facturas - Listado/Carga" at bounding box center [94, 76] width 189 height 36
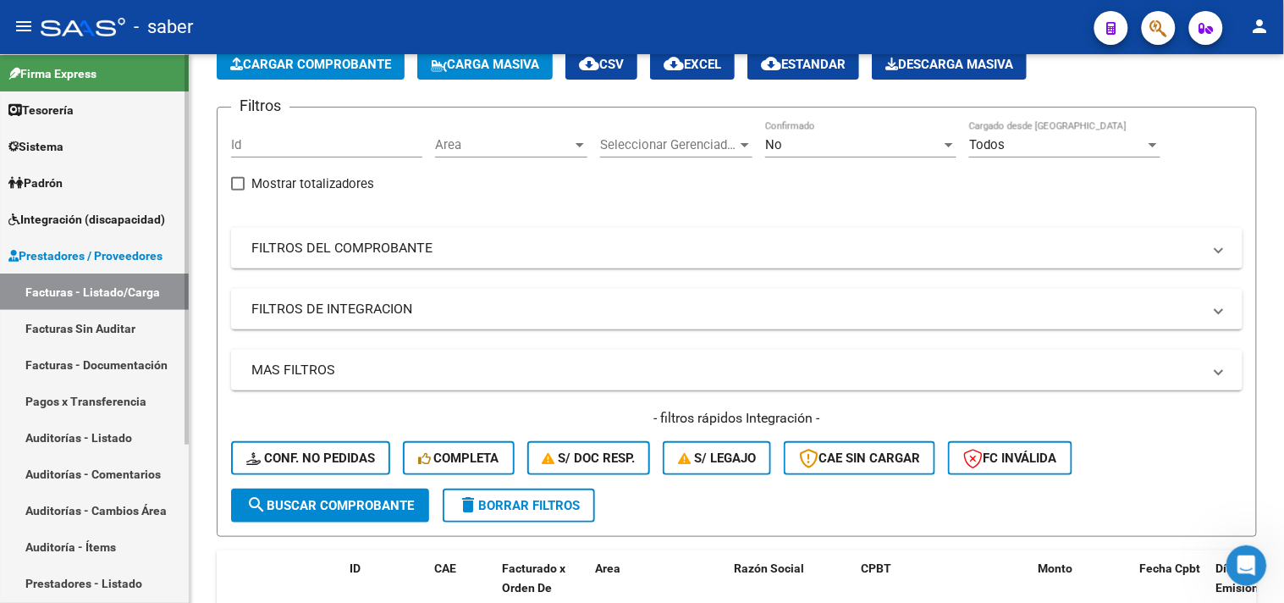
scroll to position [0, 0]
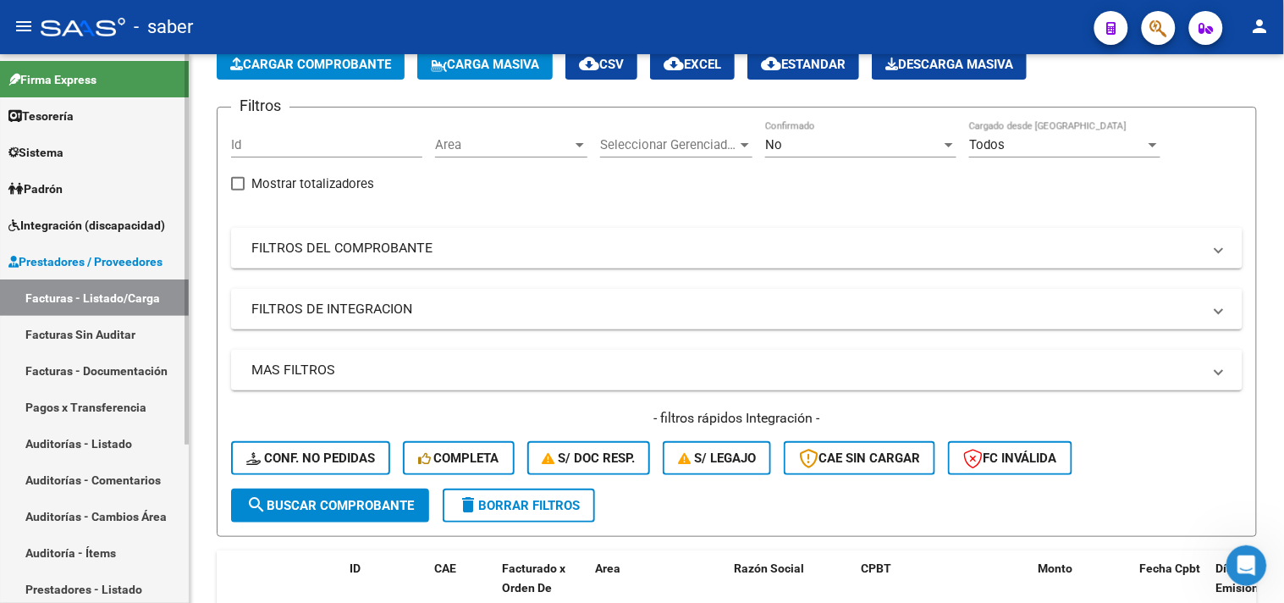
click at [80, 261] on span "Prestadores / Proveedores" at bounding box center [85, 261] width 154 height 19
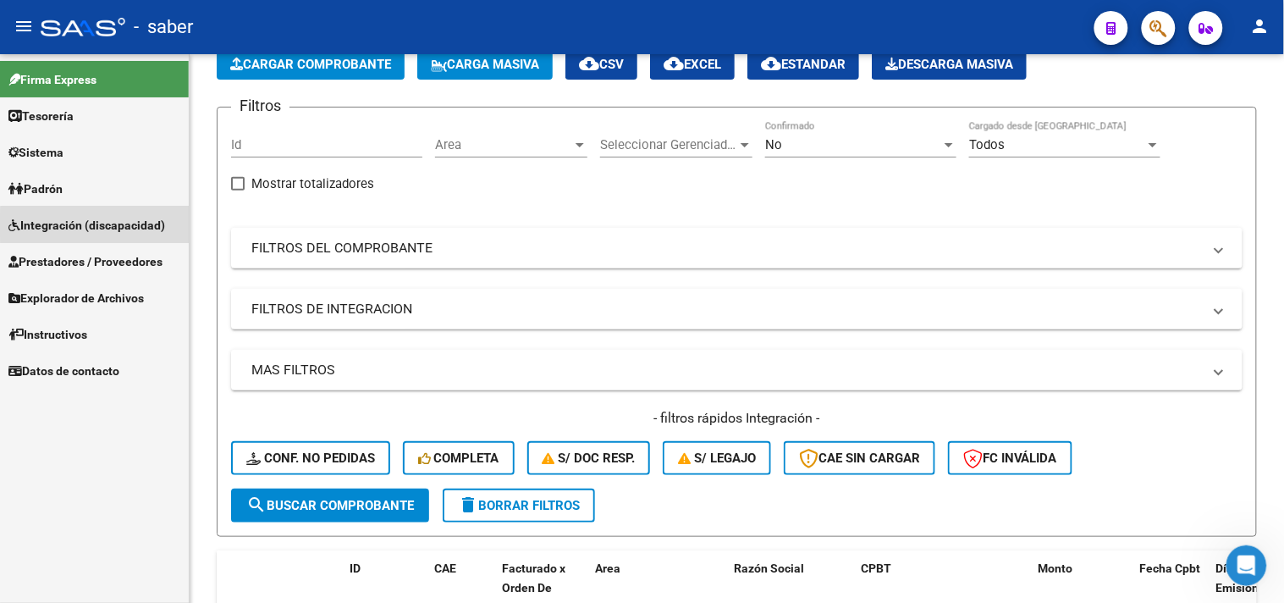
drag, startPoint x: 103, startPoint y: 225, endPoint x: 102, endPoint y: 273, distance: 47.4
click at [102, 225] on span "Integración (discapacidad)" at bounding box center [86, 225] width 157 height 19
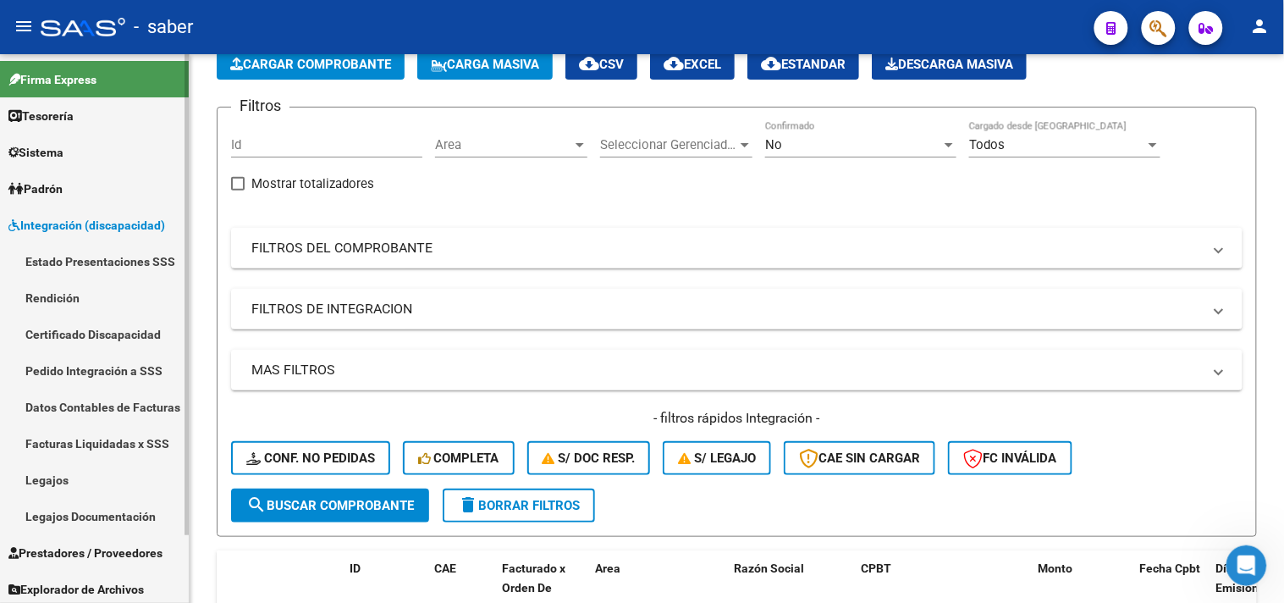
click at [53, 485] on link "Legajos" at bounding box center [94, 479] width 189 height 36
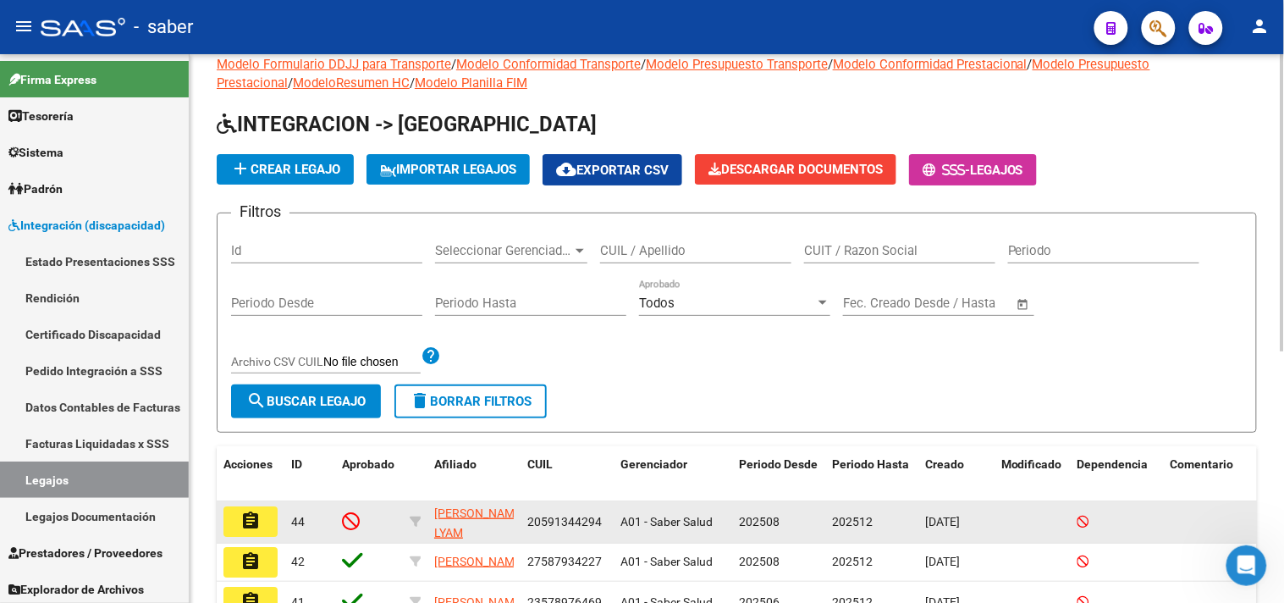
scroll to position [94, 0]
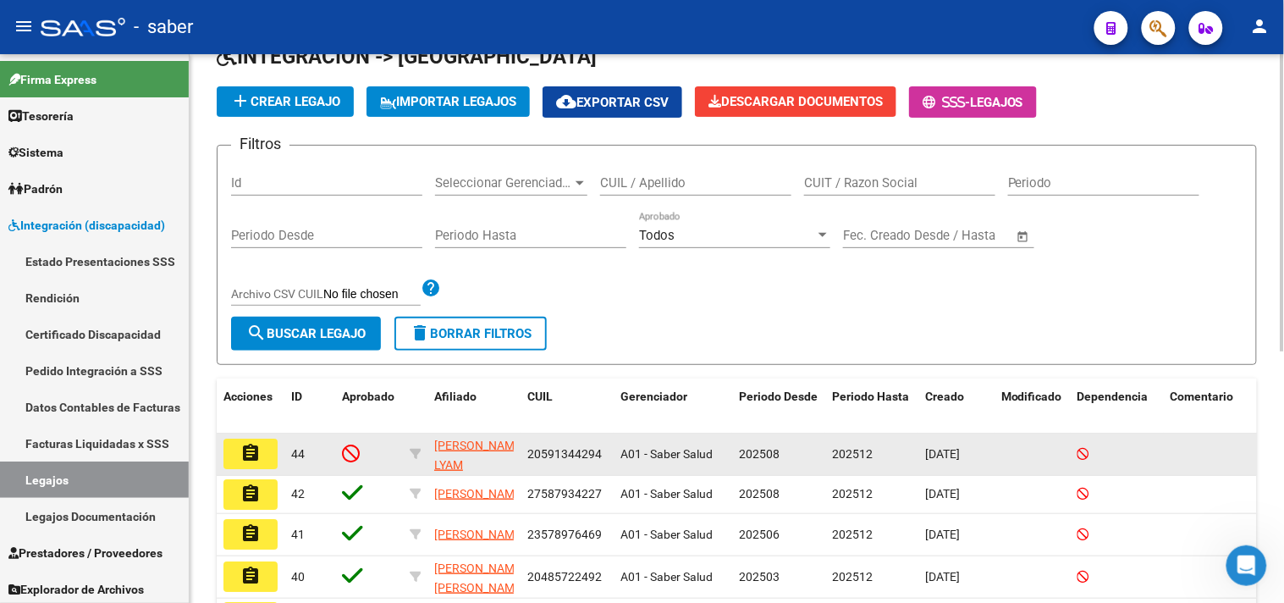
click at [261, 457] on button "assignment" at bounding box center [251, 454] width 54 height 30
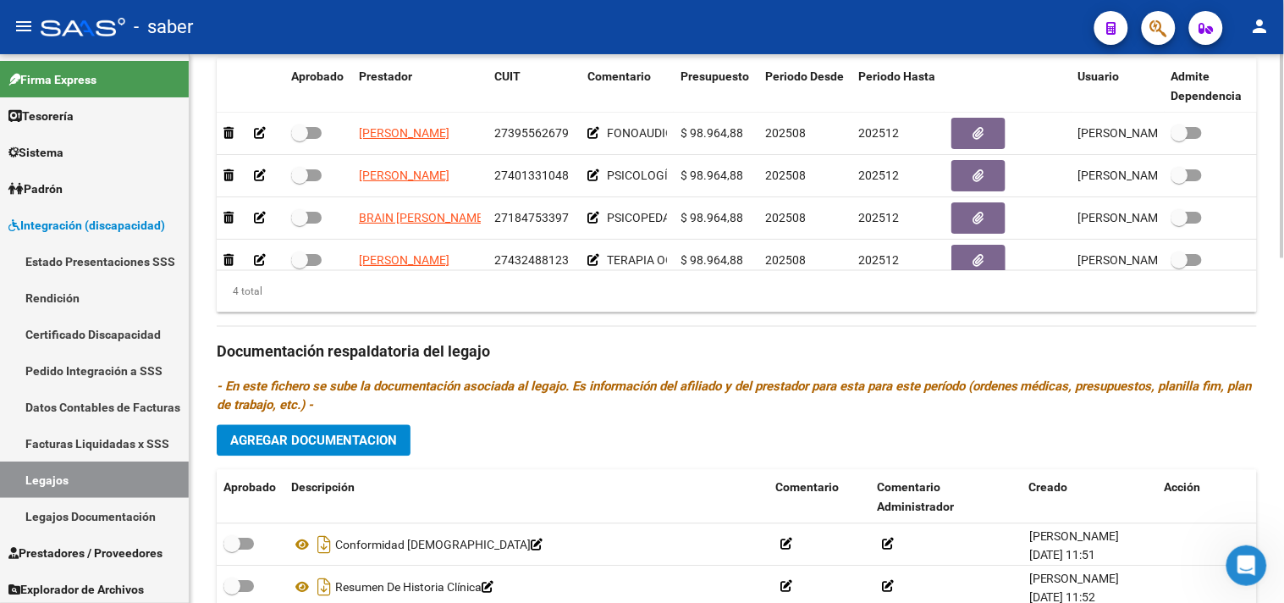
scroll to position [923, 0]
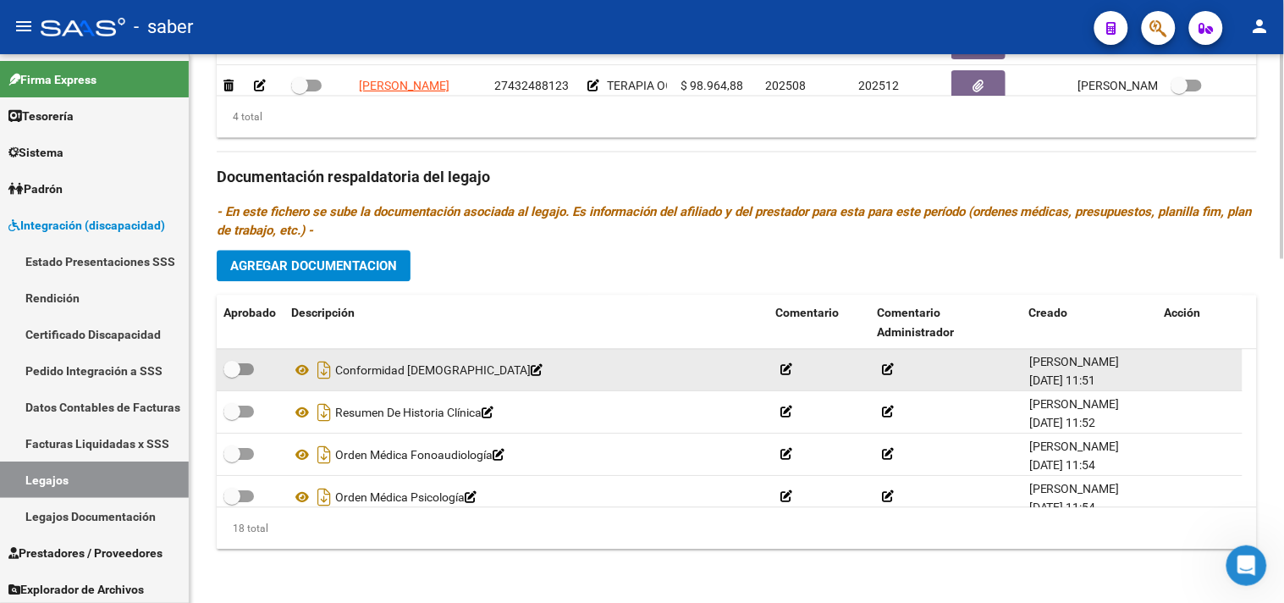
click at [243, 371] on span at bounding box center [239, 369] width 30 height 12
click at [232, 375] on input "checkbox" at bounding box center [231, 375] width 1 height 1
checkbox input "true"
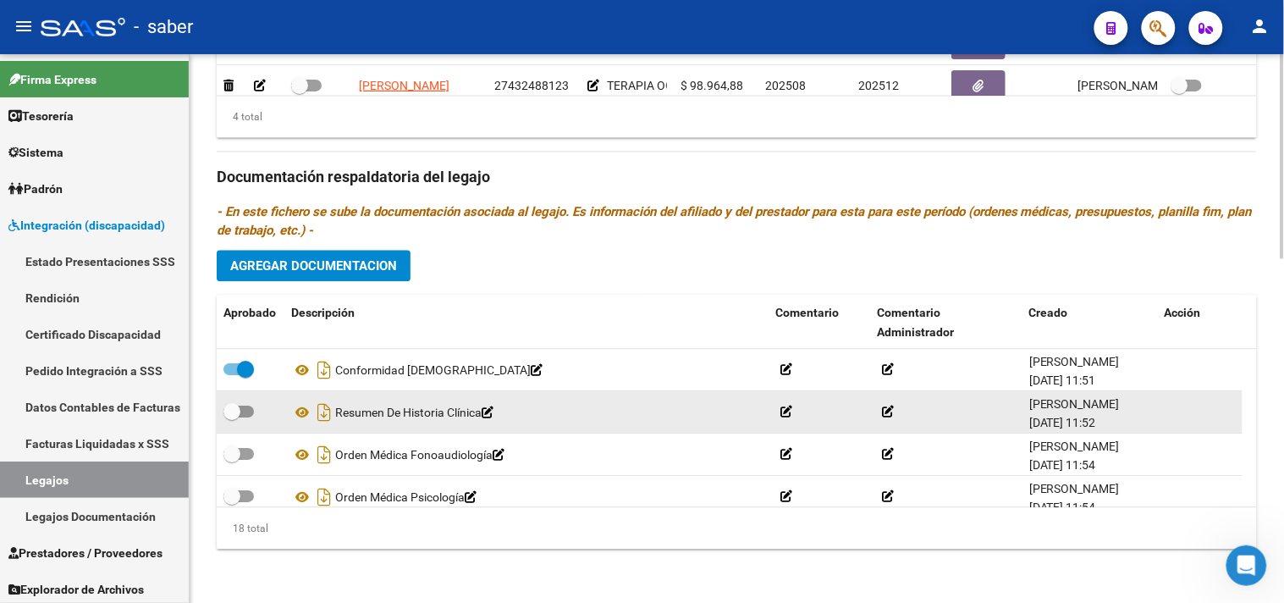
click at [238, 412] on span at bounding box center [232, 411] width 17 height 17
click at [232, 417] on input "checkbox" at bounding box center [231, 417] width 1 height 1
checkbox input "true"
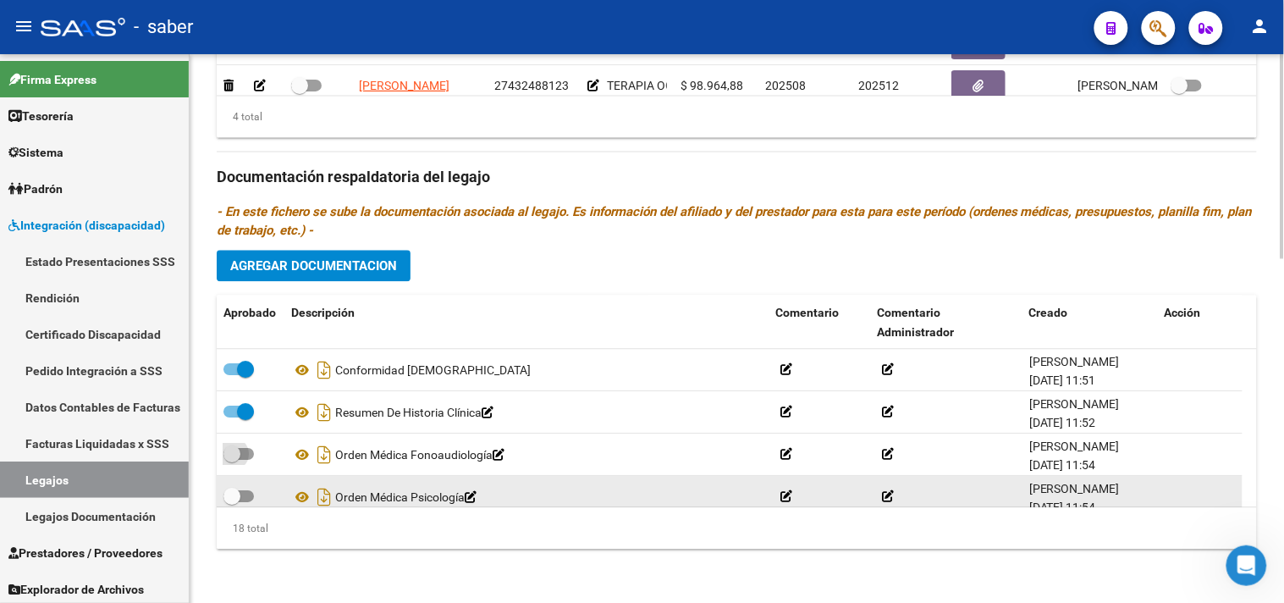
drag, startPoint x: 242, startPoint y: 452, endPoint x: 246, endPoint y: 486, distance: 34.0
click at [242, 453] on span at bounding box center [239, 454] width 30 height 12
click at [232, 460] on input "checkbox" at bounding box center [231, 460] width 1 height 1
checkbox input "true"
click at [243, 494] on span at bounding box center [239, 496] width 30 height 12
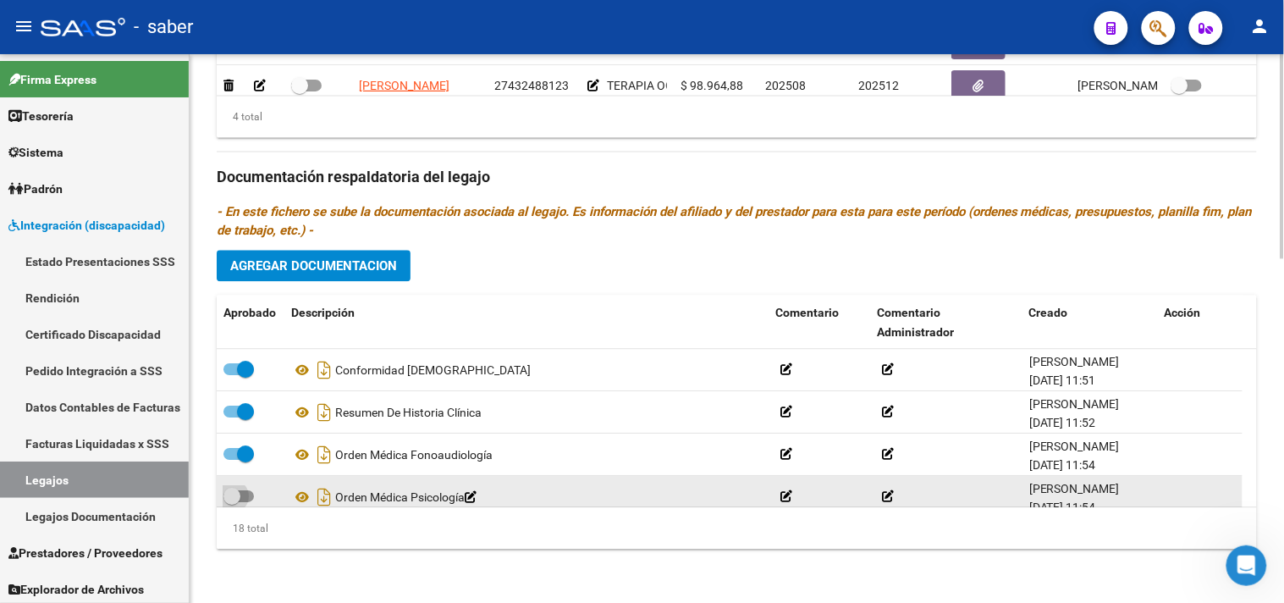
click at [232, 502] on input "checkbox" at bounding box center [231, 502] width 1 height 1
checkbox input "true"
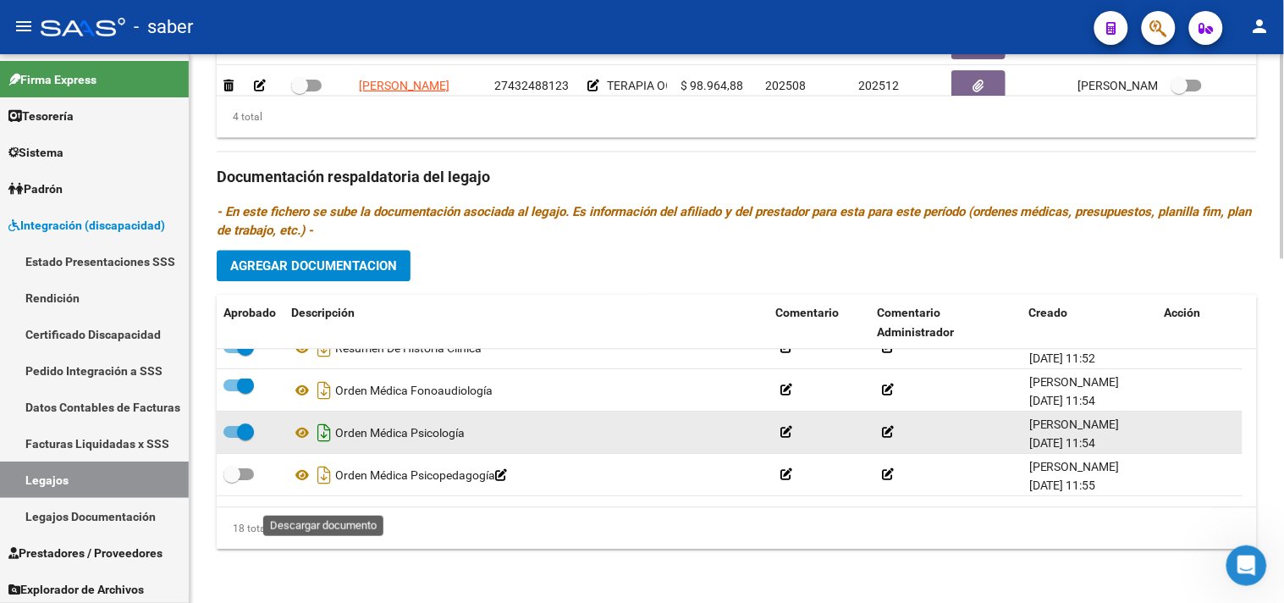
scroll to position [94, 0]
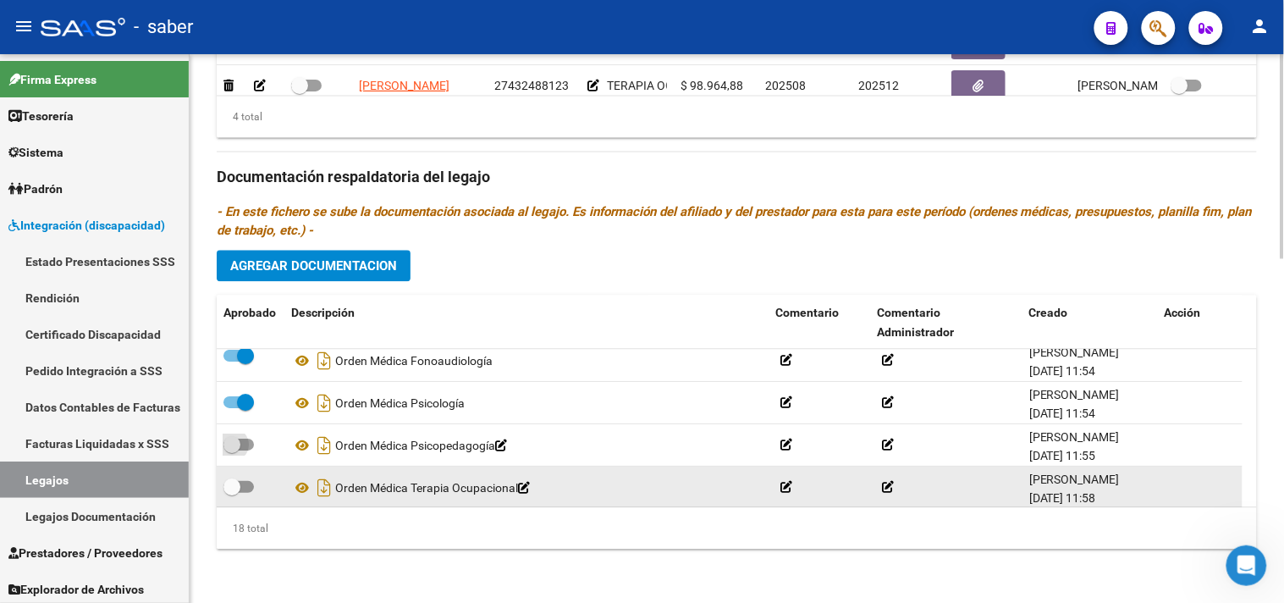
drag, startPoint x: 240, startPoint y: 447, endPoint x: 243, endPoint y: 488, distance: 40.7
click at [240, 452] on label at bounding box center [239, 444] width 30 height 20
click at [232, 451] on input "checkbox" at bounding box center [231, 450] width 1 height 1
checkbox input "true"
click at [243, 494] on label at bounding box center [239, 487] width 30 height 20
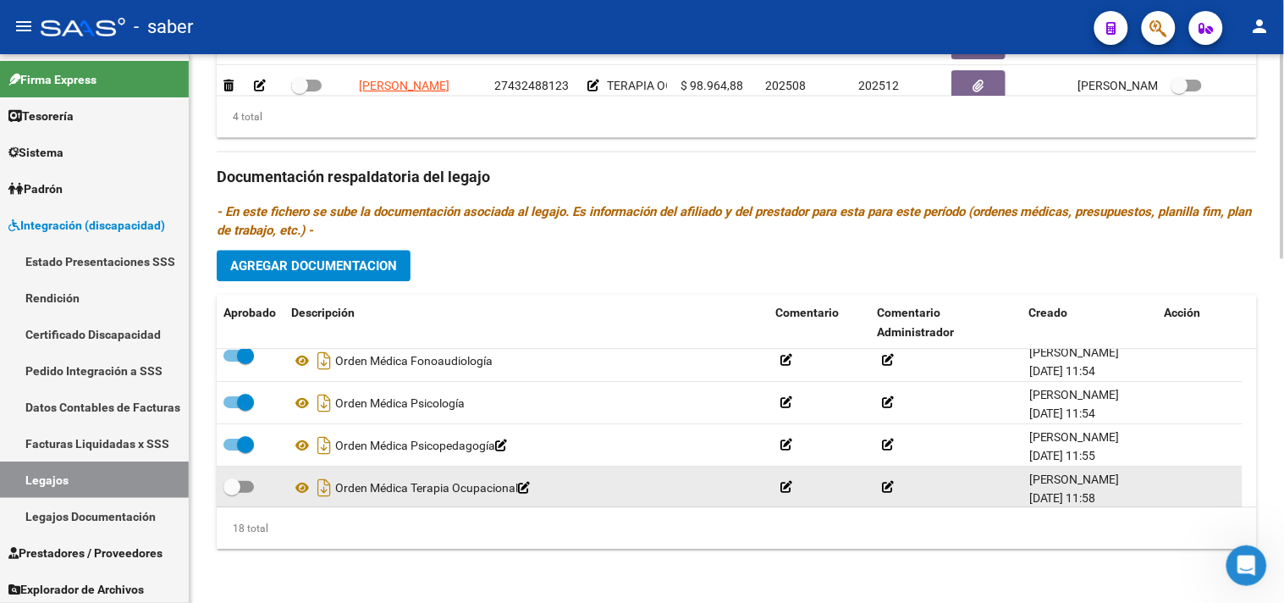
click at [232, 494] on input "checkbox" at bounding box center [231, 493] width 1 height 1
checkbox input "true"
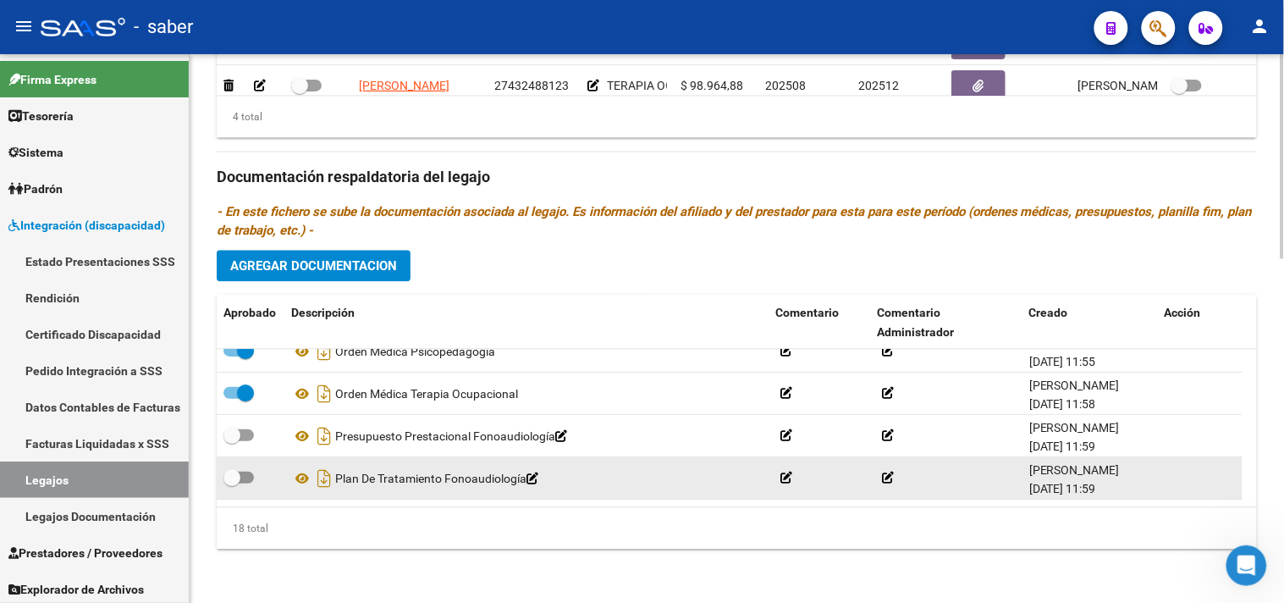
drag, startPoint x: 231, startPoint y: 434, endPoint x: 249, endPoint y: 478, distance: 47.5
click at [232, 434] on span at bounding box center [232, 435] width 17 height 17
click at [232, 441] on input "checkbox" at bounding box center [231, 441] width 1 height 1
checkbox input "true"
click at [242, 478] on span at bounding box center [239, 478] width 30 height 12
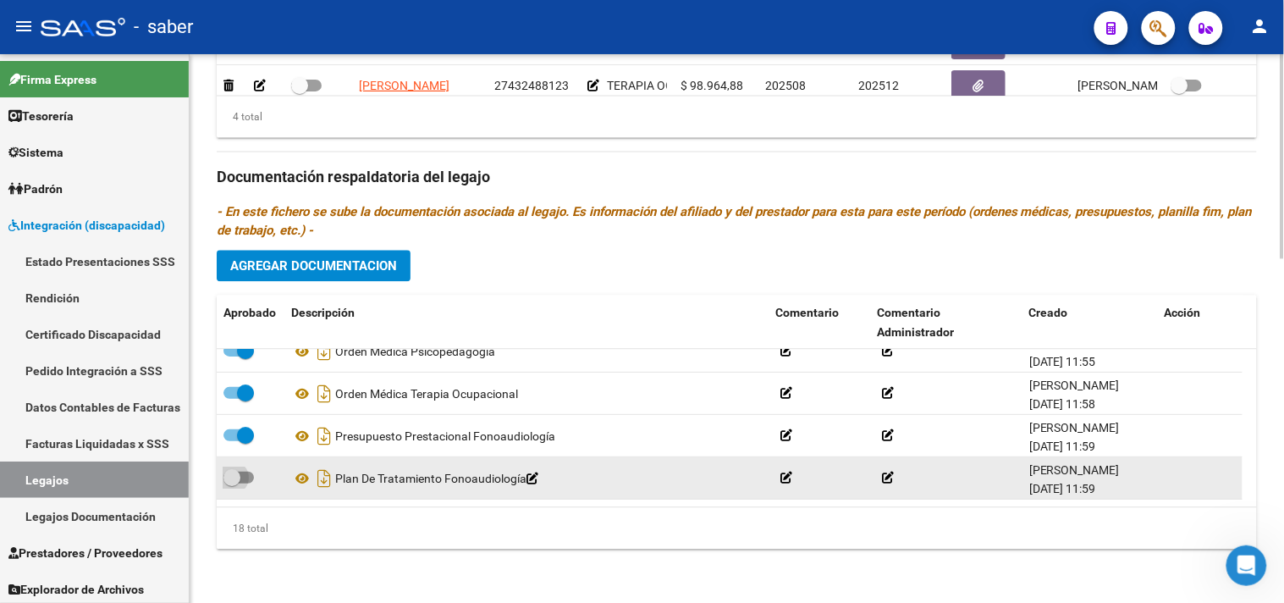
click at [232, 483] on input "checkbox" at bounding box center [231, 483] width 1 height 1
checkbox input "true"
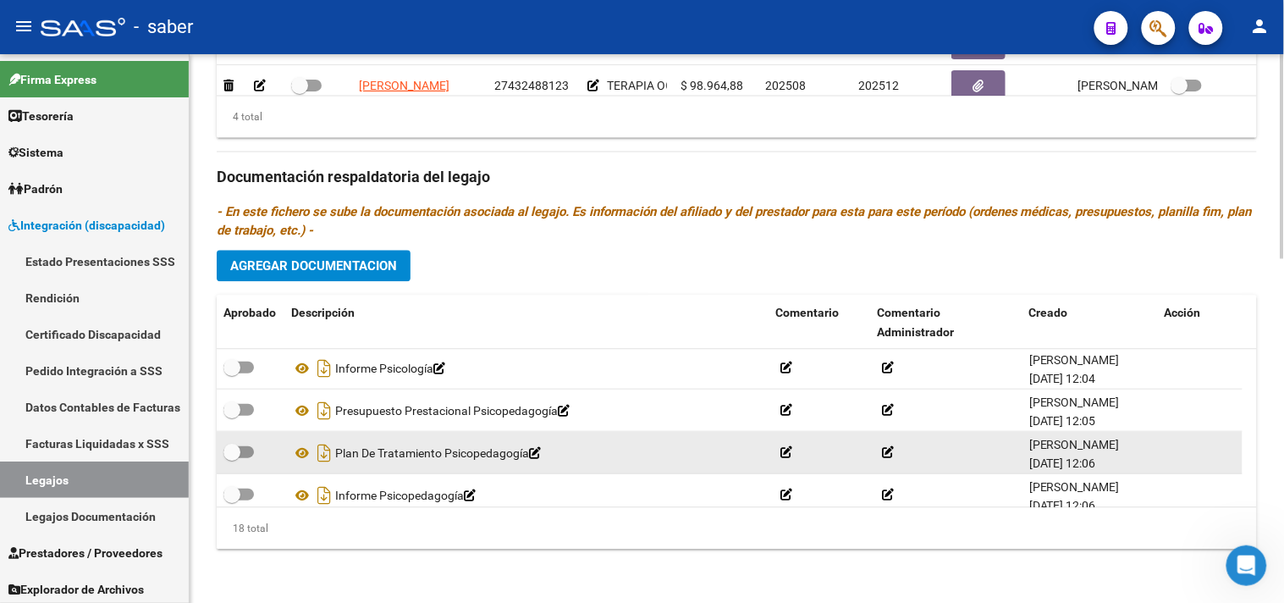
scroll to position [470, 0]
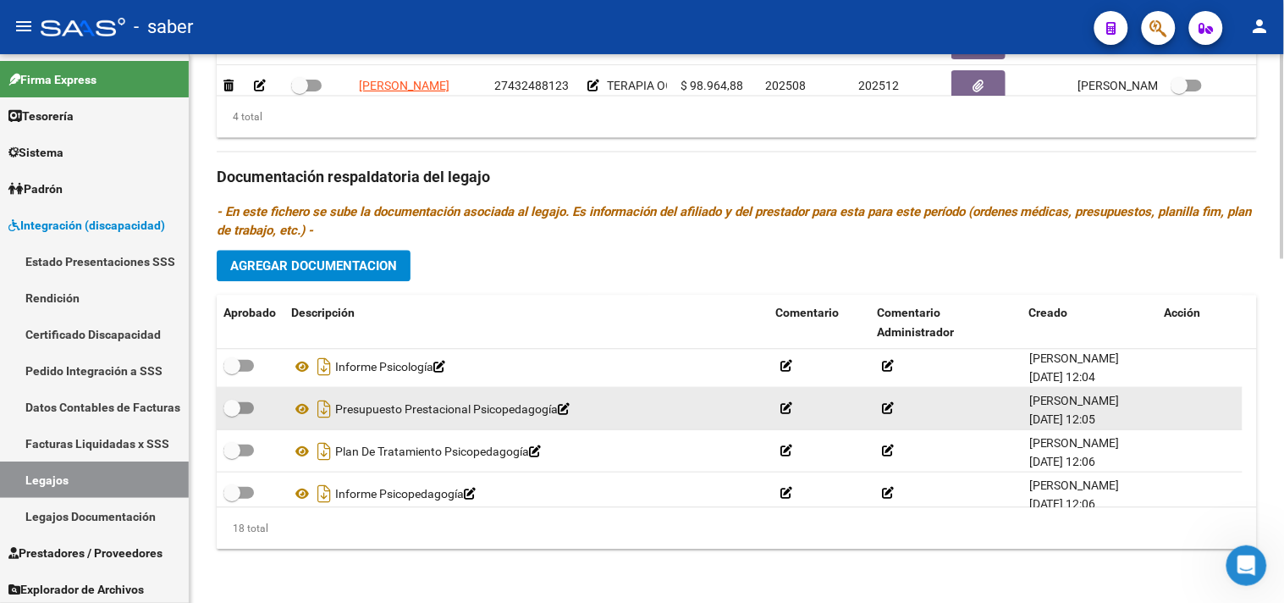
drag, startPoint x: 238, startPoint y: 364, endPoint x: 235, endPoint y: 412, distance: 48.3
click at [237, 366] on span at bounding box center [232, 364] width 17 height 17
click at [232, 371] on input "checkbox" at bounding box center [231, 371] width 1 height 1
checkbox input "true"
click at [235, 417] on label at bounding box center [239, 407] width 30 height 20
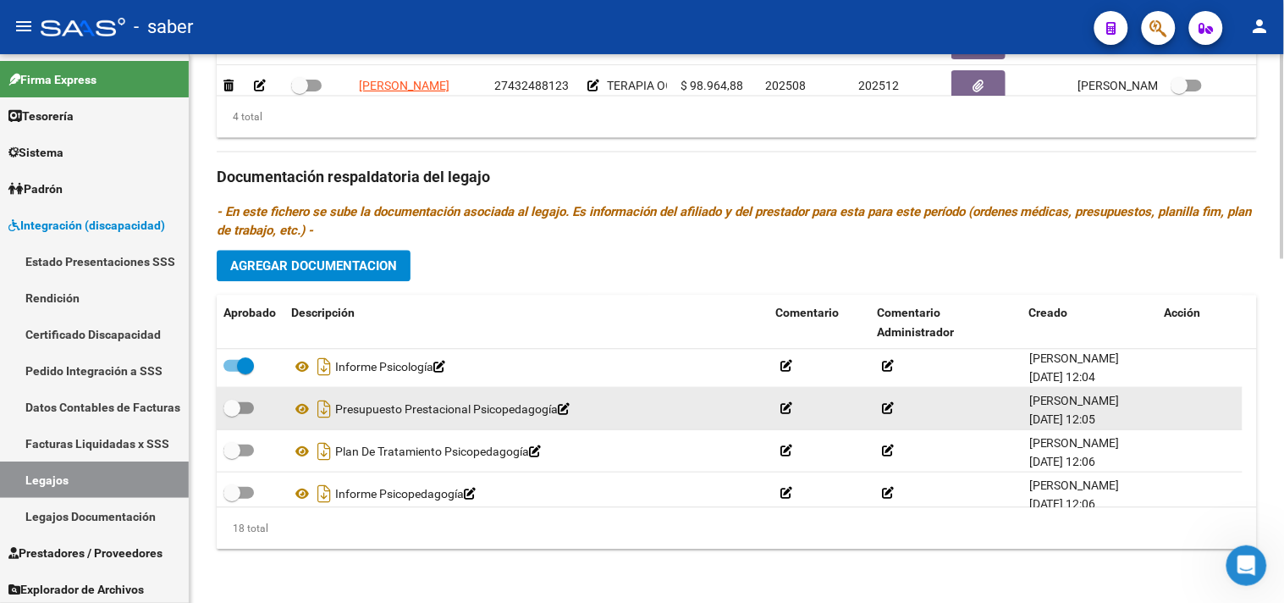
click at [232, 414] on input "checkbox" at bounding box center [231, 413] width 1 height 1
checkbox input "true"
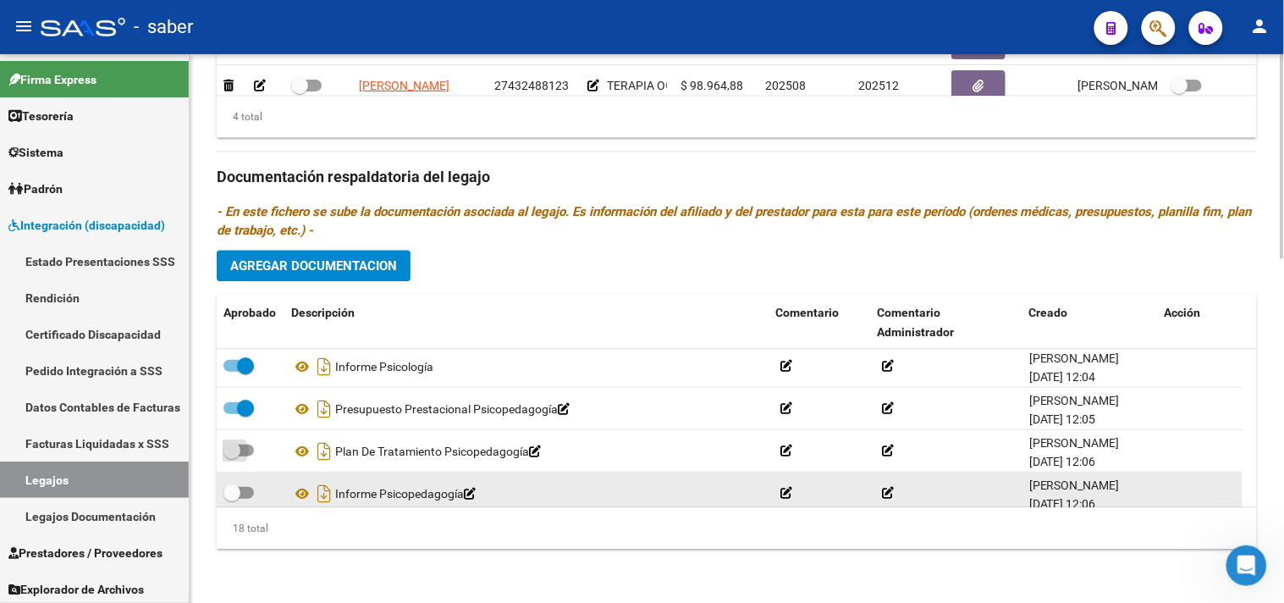
drag, startPoint x: 241, startPoint y: 451, endPoint x: 240, endPoint y: 485, distance: 33.9
click at [241, 452] on span at bounding box center [239, 450] width 30 height 12
click at [232, 456] on input "checkbox" at bounding box center [231, 456] width 1 height 1
checkbox input "true"
click at [240, 486] on span at bounding box center [239, 492] width 30 height 12
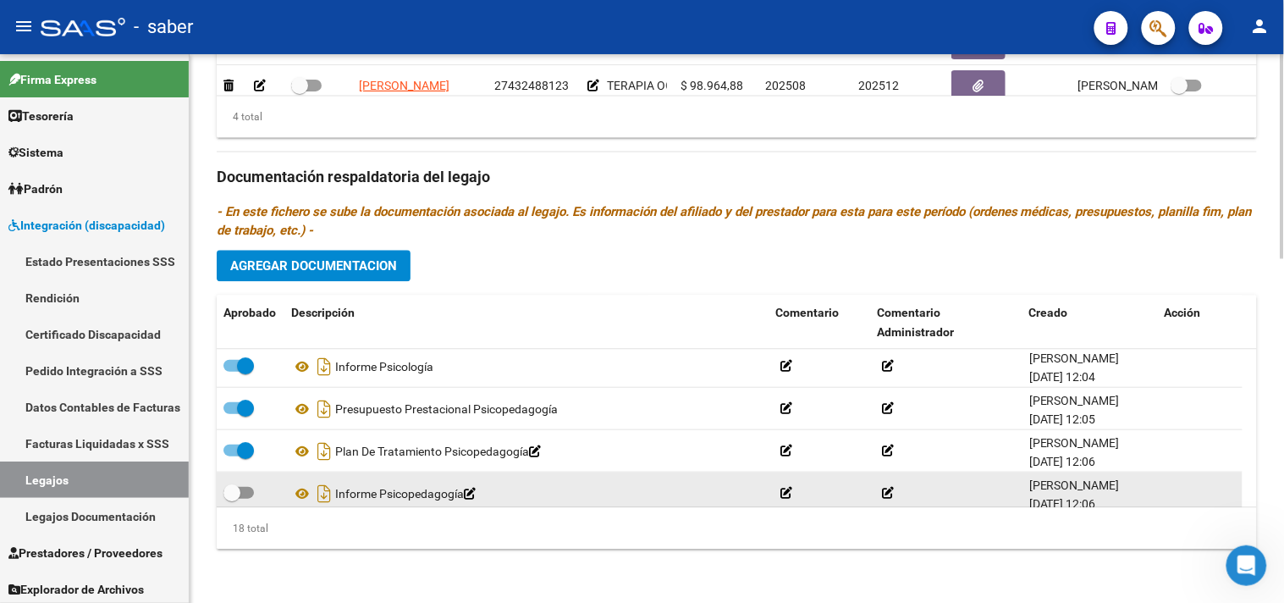
click at [232, 498] on input "checkbox" at bounding box center [231, 498] width 1 height 1
checkbox input "true"
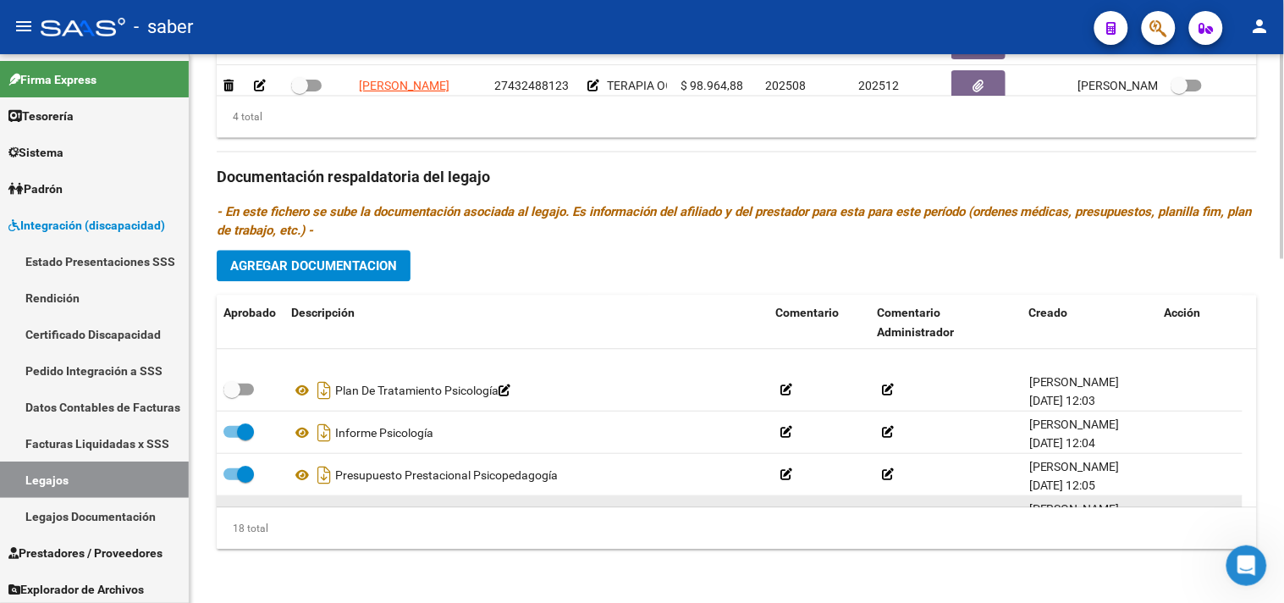
scroll to position [376, 0]
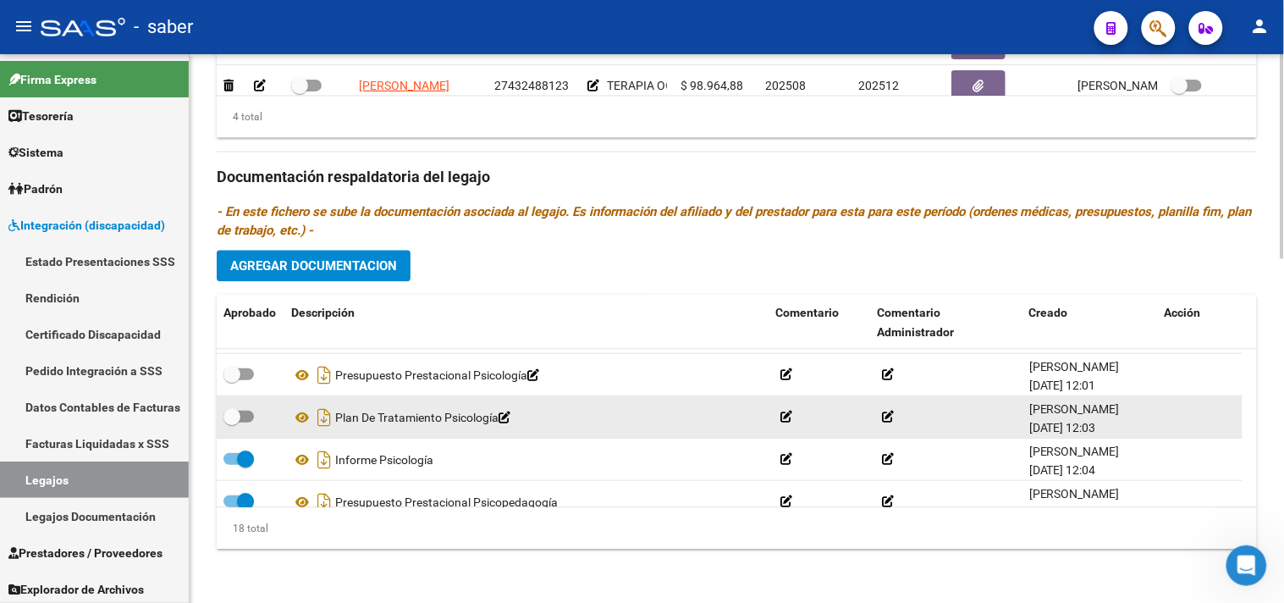
click at [244, 411] on span at bounding box center [239, 417] width 30 height 12
click at [232, 423] on input "checkbox" at bounding box center [231, 423] width 1 height 1
checkbox input "true"
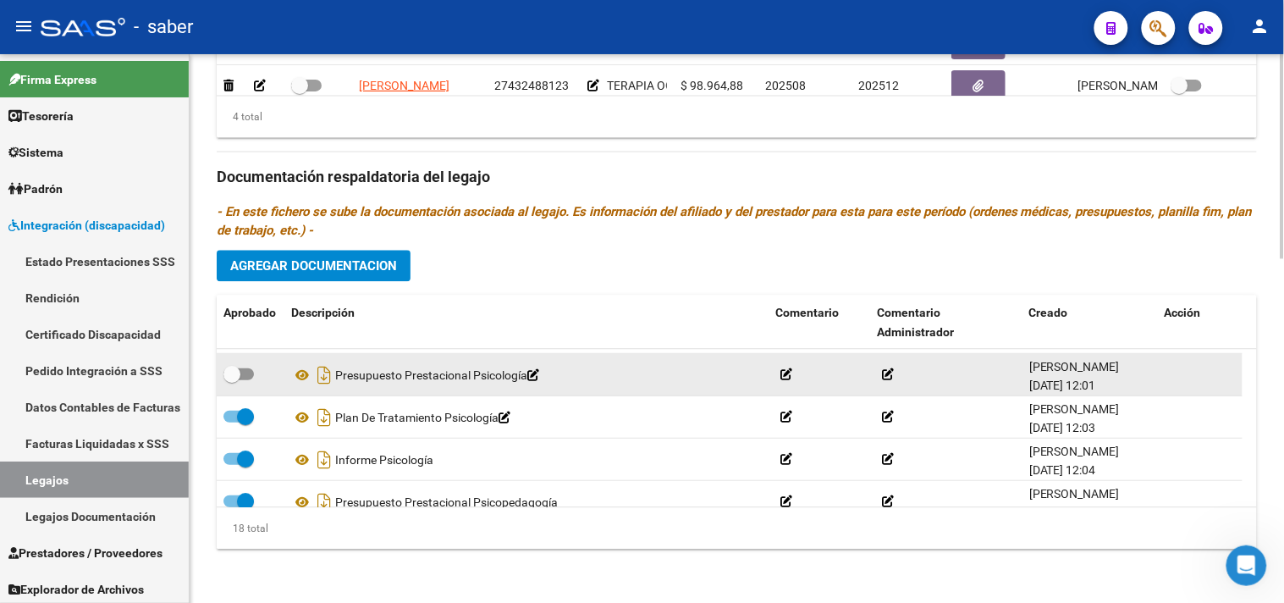
click at [235, 374] on span at bounding box center [232, 374] width 17 height 17
click at [232, 380] on input "checkbox" at bounding box center [231, 380] width 1 height 1
checkbox input "true"
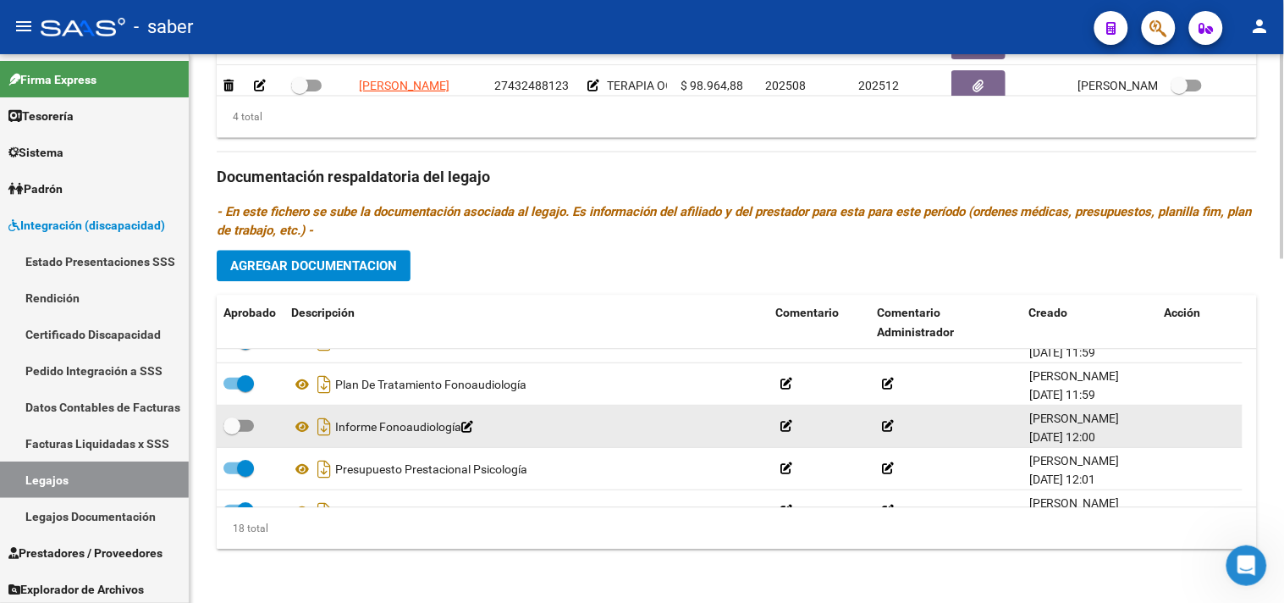
click at [248, 424] on div at bounding box center [251, 427] width 54 height 22
click at [246, 427] on span at bounding box center [239, 426] width 30 height 12
click at [232, 432] on input "checkbox" at bounding box center [231, 432] width 1 height 1
checkbox input "true"
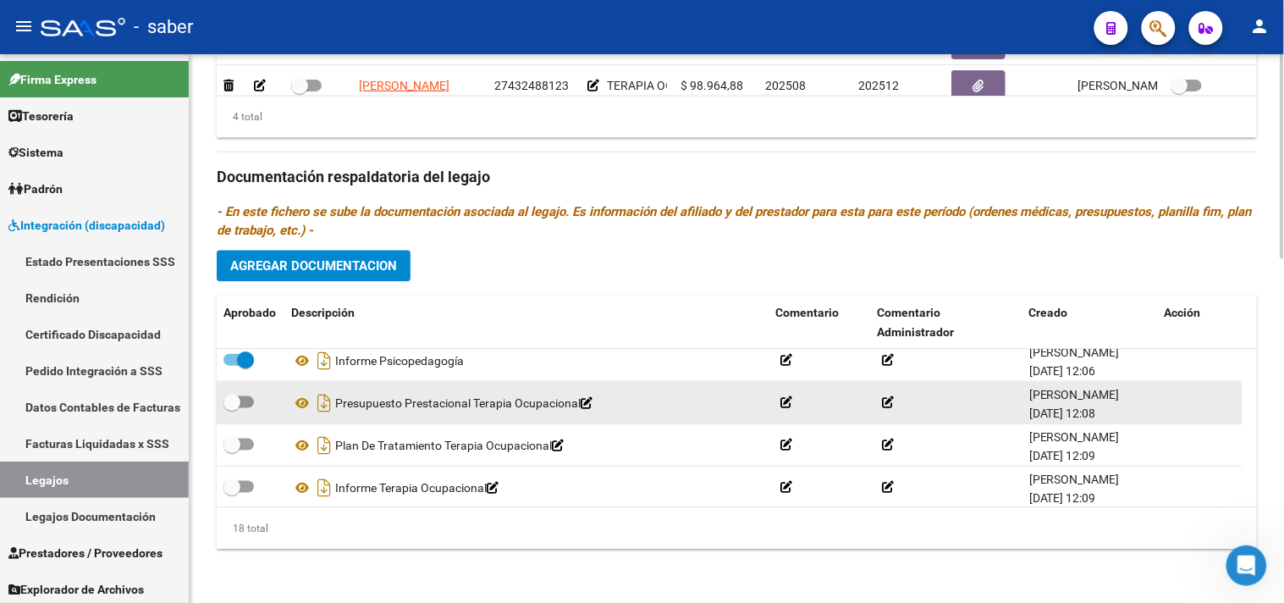
scroll to position [610, 0]
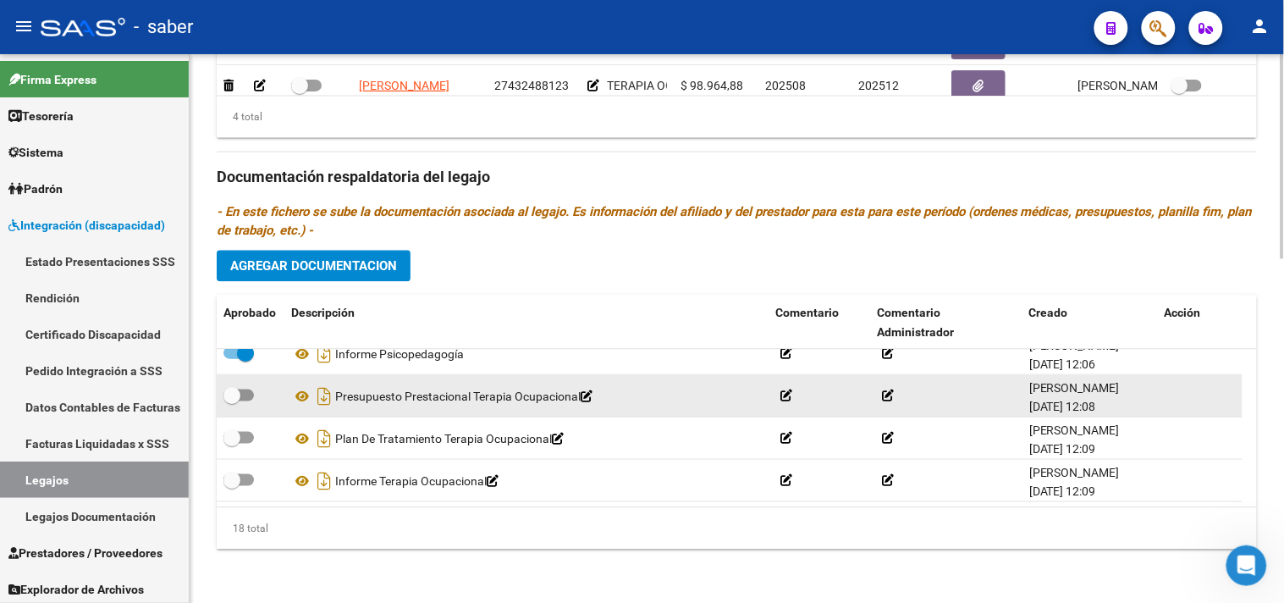
drag, startPoint x: 244, startPoint y: 399, endPoint x: 239, endPoint y: 452, distance: 53.6
click at [244, 400] on label at bounding box center [239, 394] width 30 height 20
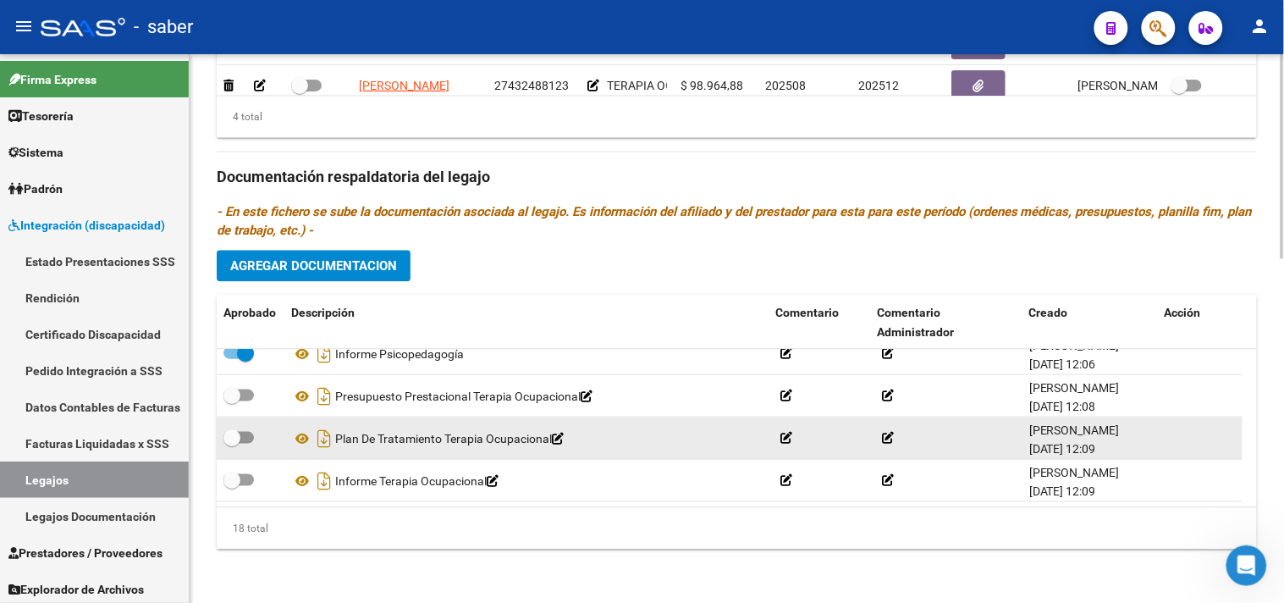
click at [232, 400] on input "checkbox" at bounding box center [231, 400] width 1 height 1
checkbox input "true"
click at [239, 452] on datatable-body-cell at bounding box center [251, 437] width 68 height 41
click at [242, 437] on span at bounding box center [239, 437] width 30 height 12
click at [232, 443] on input "checkbox" at bounding box center [231, 443] width 1 height 1
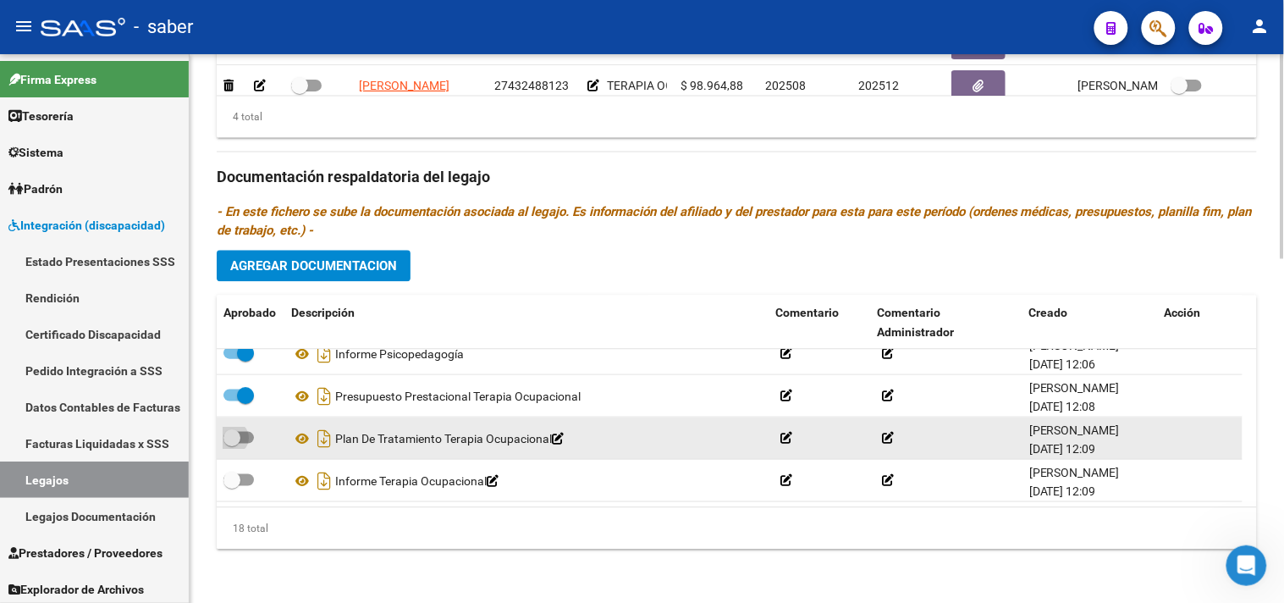
checkbox input "true"
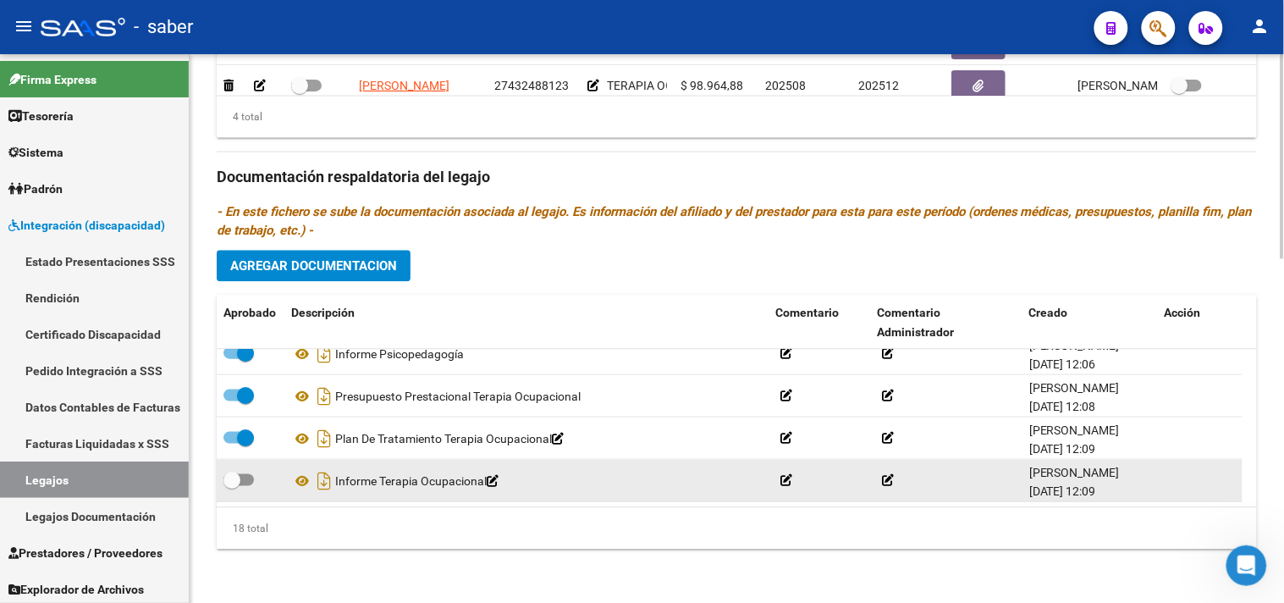
click at [246, 475] on span at bounding box center [239, 479] width 30 height 12
click at [232, 485] on input "checkbox" at bounding box center [231, 485] width 1 height 1
checkbox input "true"
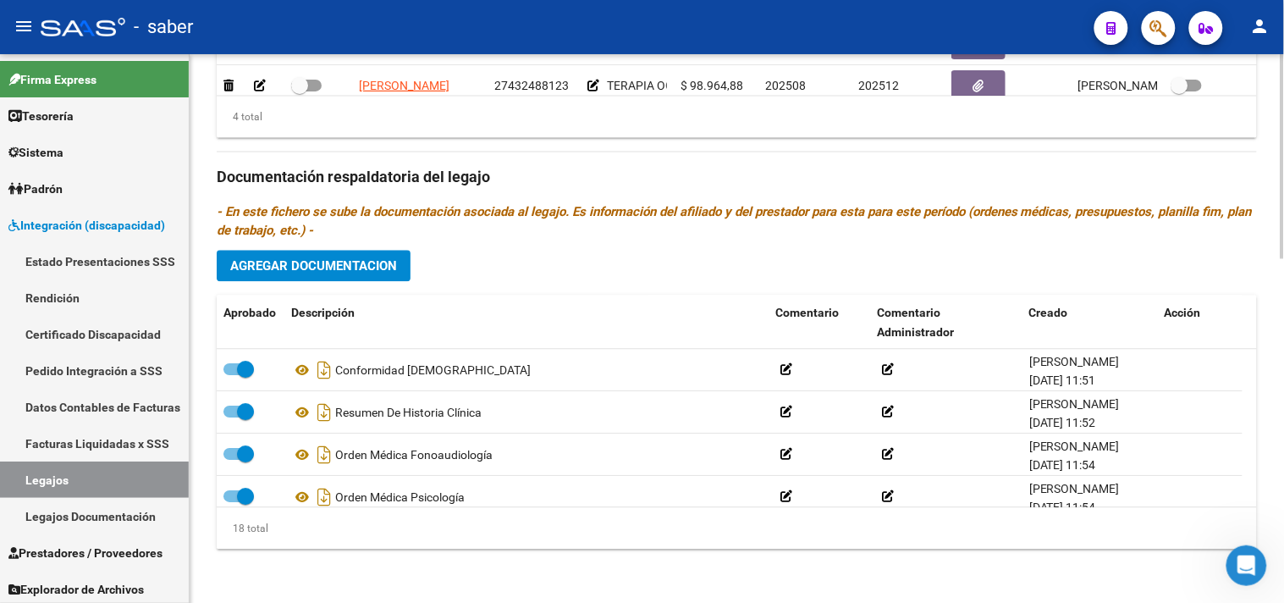
scroll to position [546, 0]
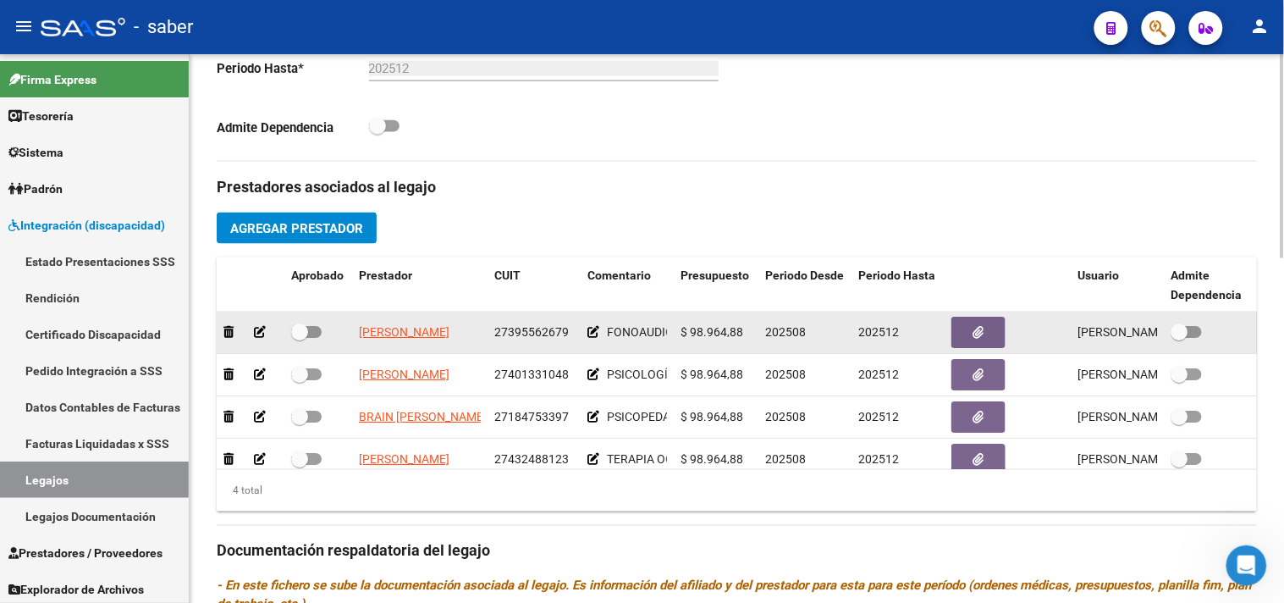
click at [303, 329] on span at bounding box center [299, 331] width 17 height 17
click at [300, 338] on input "checkbox" at bounding box center [299, 338] width 1 height 1
checkbox input "true"
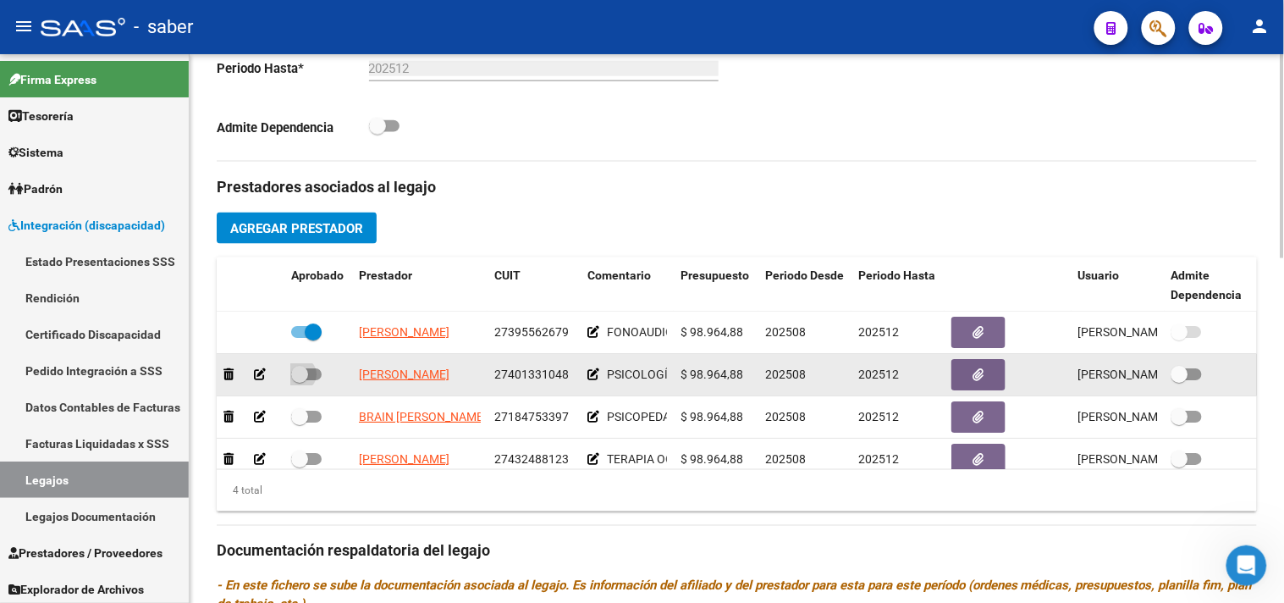
click at [302, 378] on span at bounding box center [299, 374] width 17 height 17
click at [300, 380] on input "checkbox" at bounding box center [299, 380] width 1 height 1
checkbox input "true"
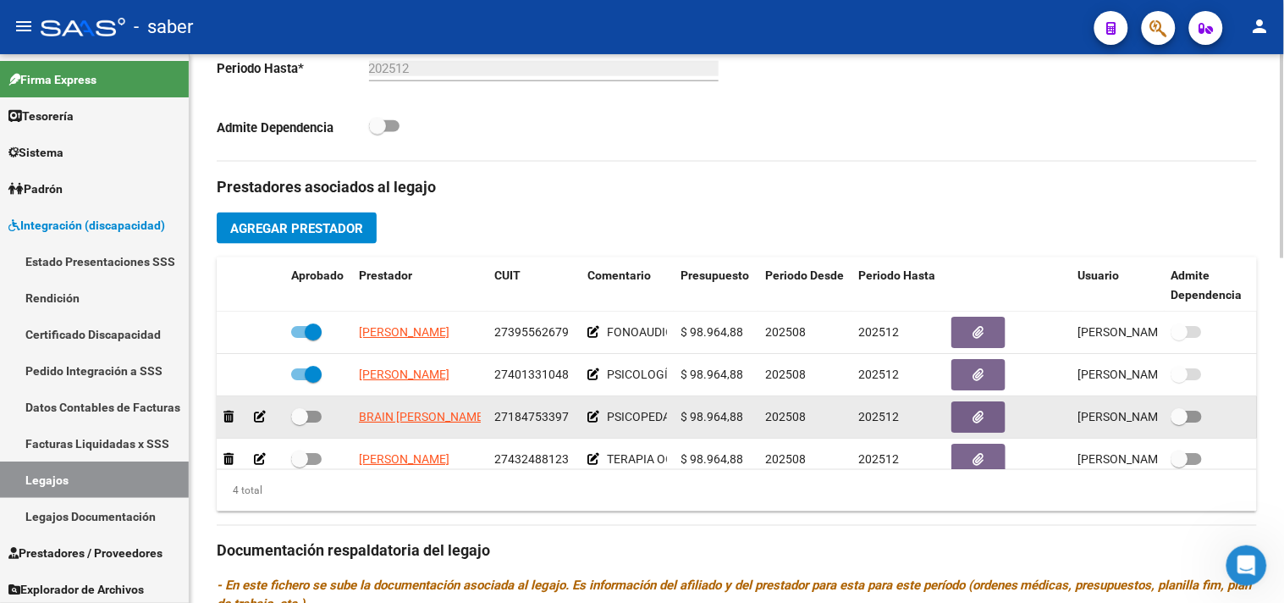
click at [314, 421] on span at bounding box center [306, 417] width 30 height 12
click at [300, 423] on input "checkbox" at bounding box center [299, 423] width 1 height 1
checkbox input "true"
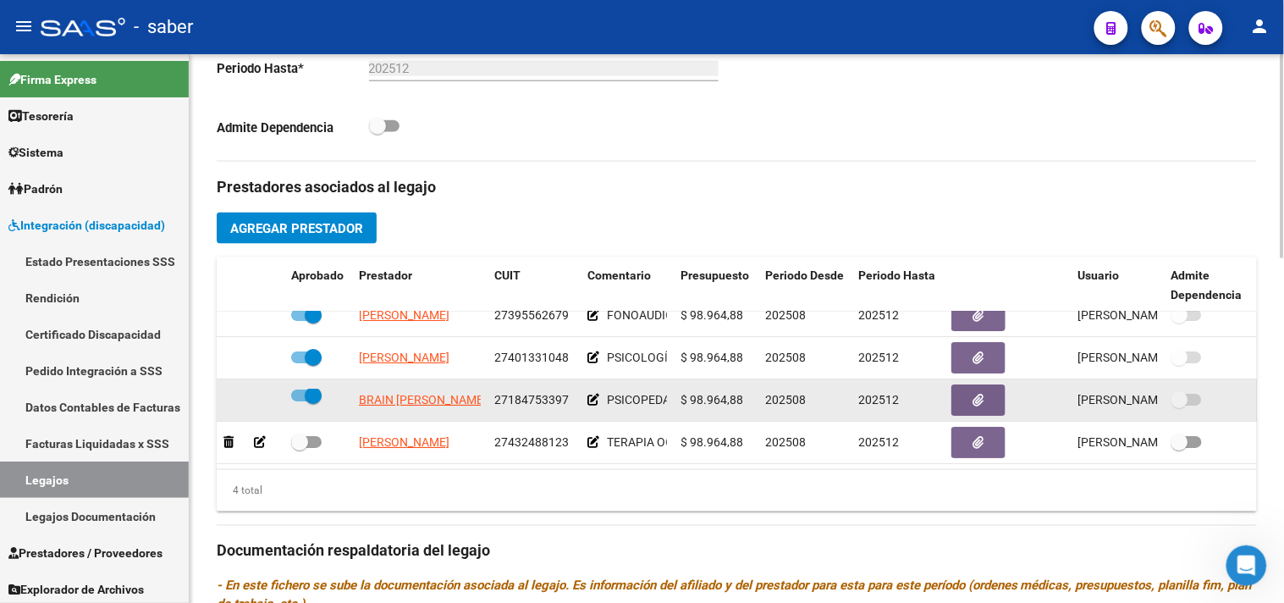
scroll to position [31, 0]
click at [310, 436] on span at bounding box center [306, 442] width 30 height 12
click at [300, 448] on input "checkbox" at bounding box center [299, 448] width 1 height 1
checkbox input "true"
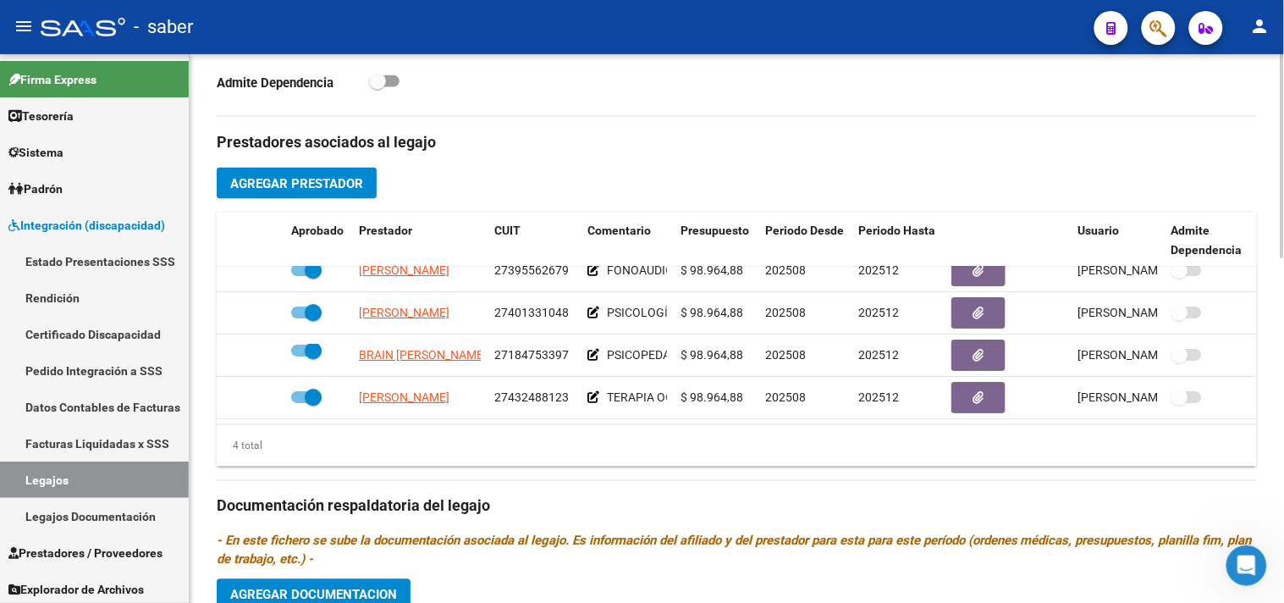
scroll to position [0, 0]
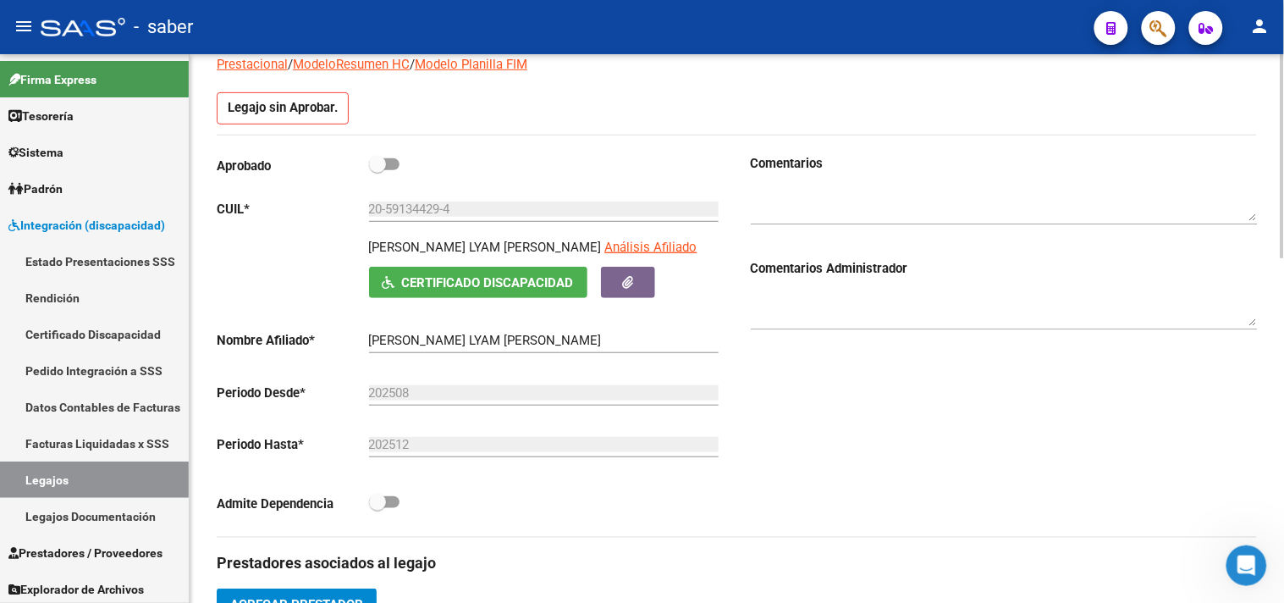
click at [386, 162] on span at bounding box center [384, 164] width 30 height 12
click at [378, 170] on input "checkbox" at bounding box center [377, 170] width 1 height 1
checkbox input "true"
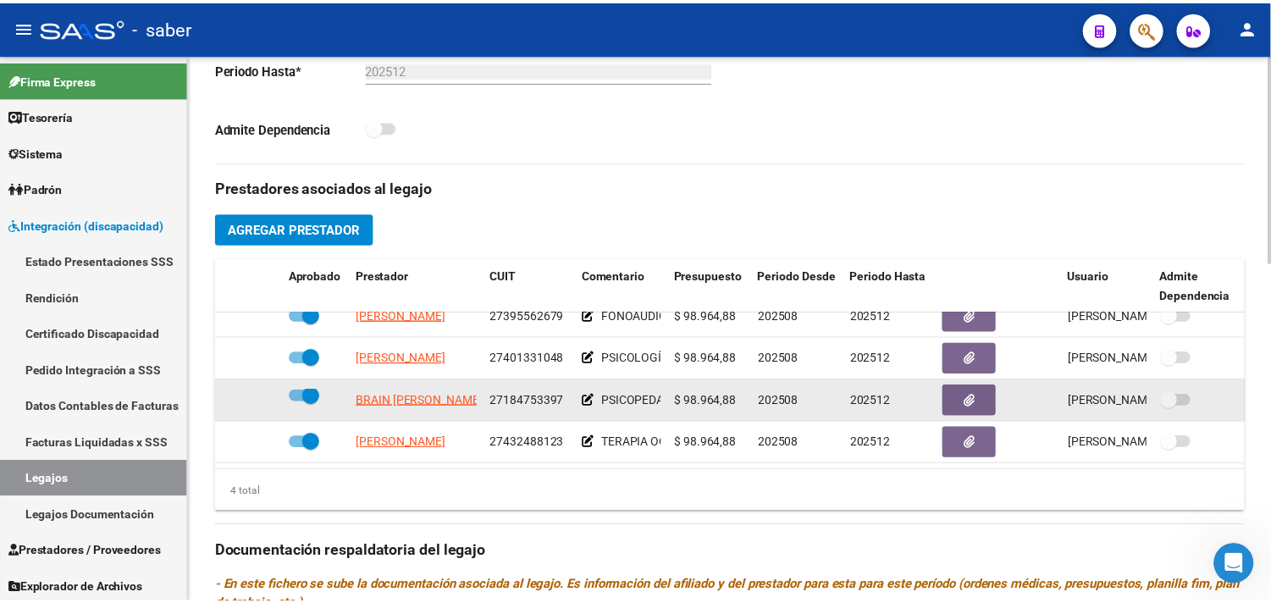
scroll to position [704, 0]
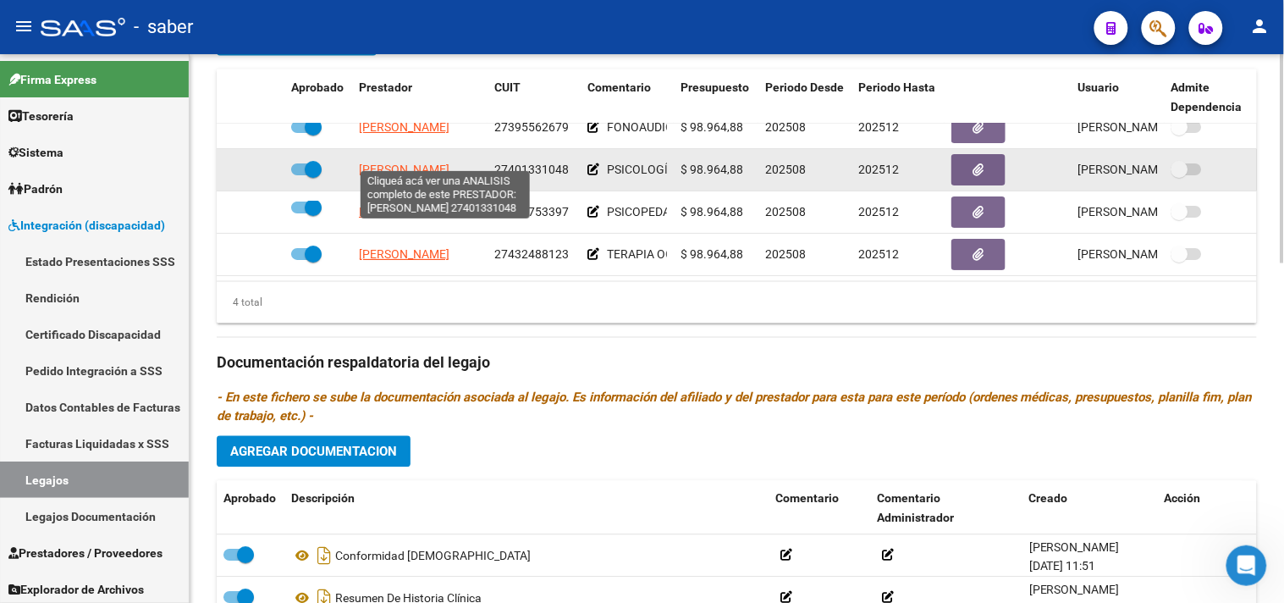
click at [437, 163] on span "[PERSON_NAME]" at bounding box center [404, 170] width 91 height 14
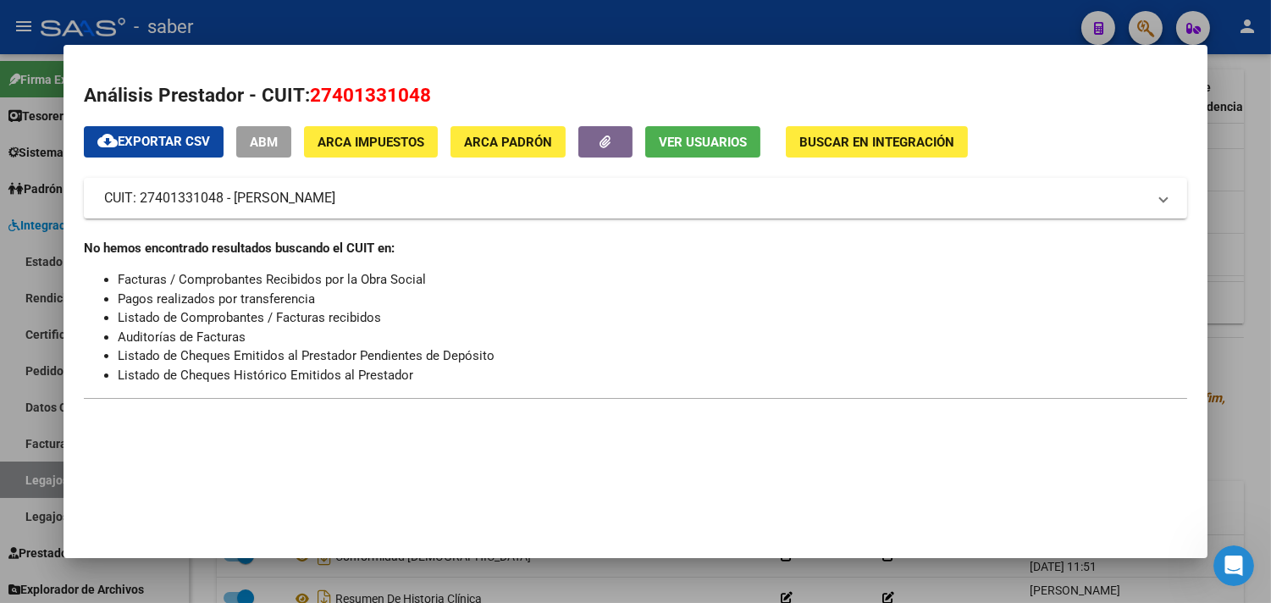
click at [366, 93] on span "27401331048" at bounding box center [370, 95] width 121 height 22
copy span "27401331048"
click at [332, 146] on span "ARCA Impuestos" at bounding box center [371, 142] width 107 height 15
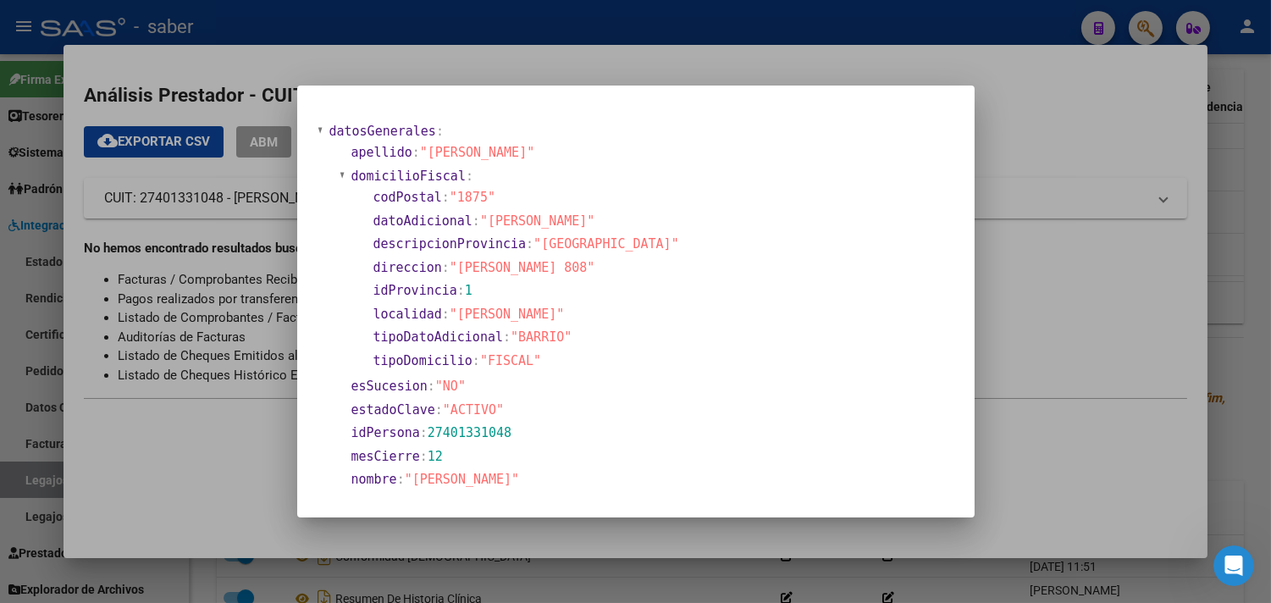
click at [1047, 273] on div at bounding box center [635, 301] width 1271 height 603
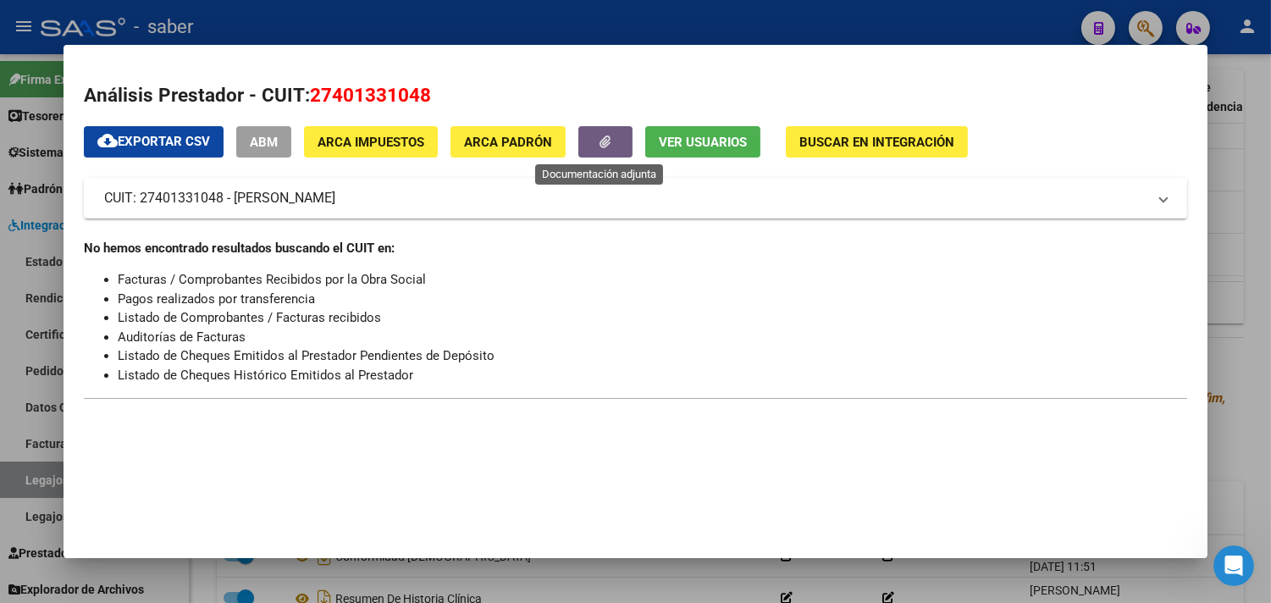
click at [600, 138] on icon "button" at bounding box center [605, 141] width 11 height 13
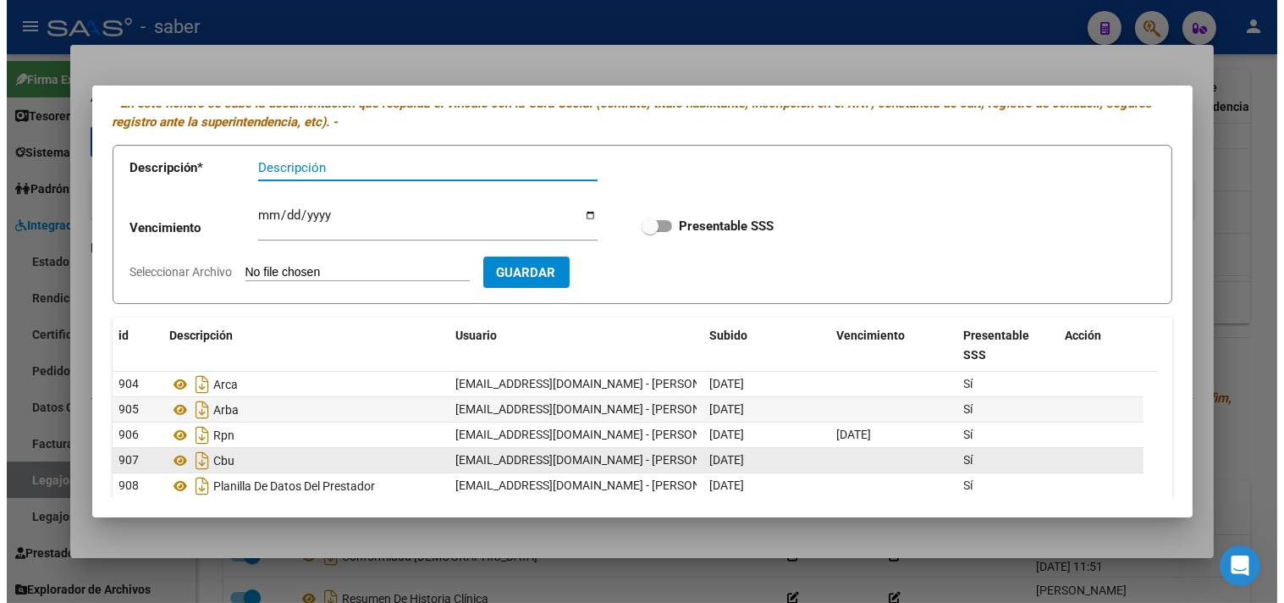
scroll to position [94, 0]
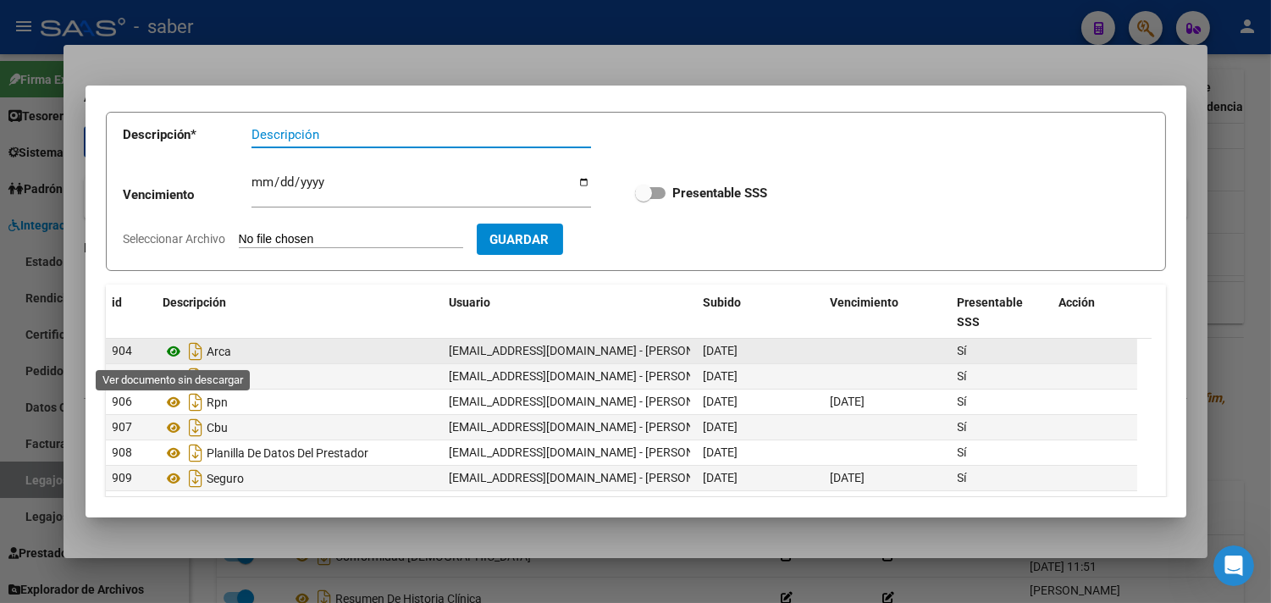
click at [171, 359] on icon at bounding box center [174, 351] width 22 height 20
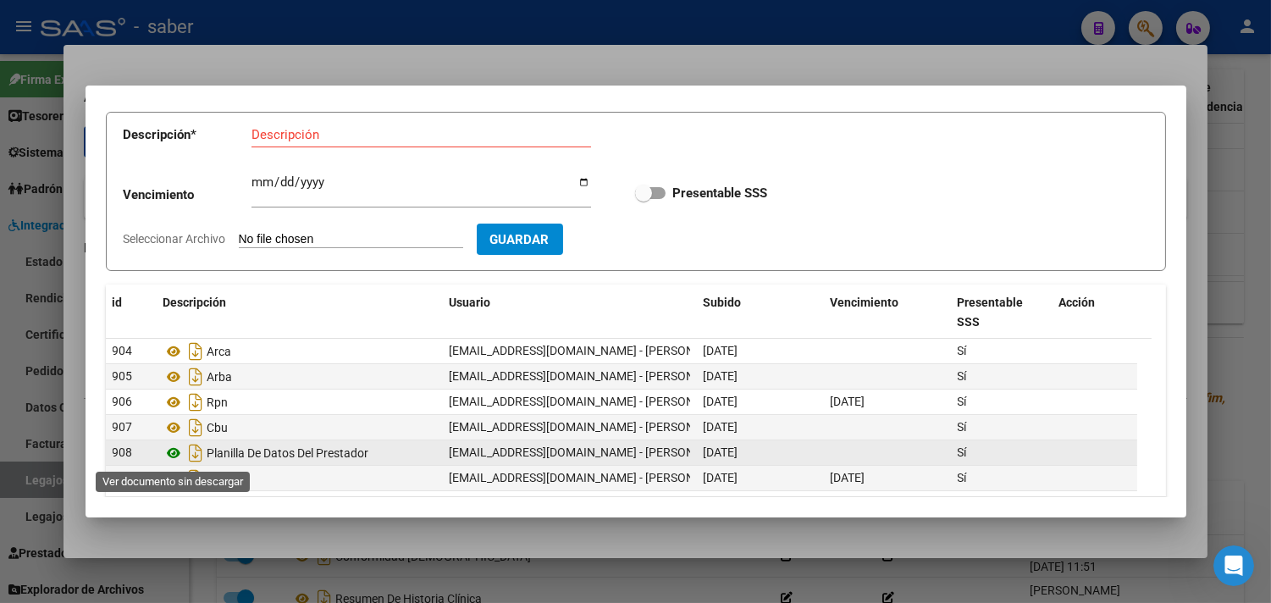
click at [174, 450] on icon at bounding box center [174, 453] width 22 height 20
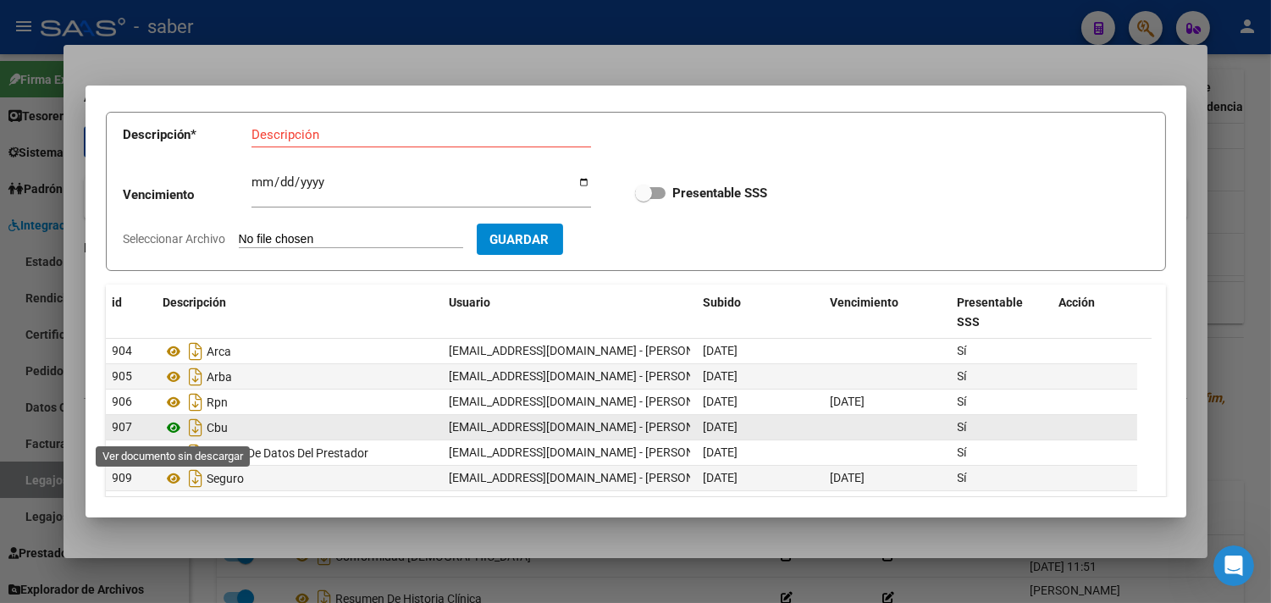
click at [175, 426] on icon at bounding box center [174, 427] width 22 height 20
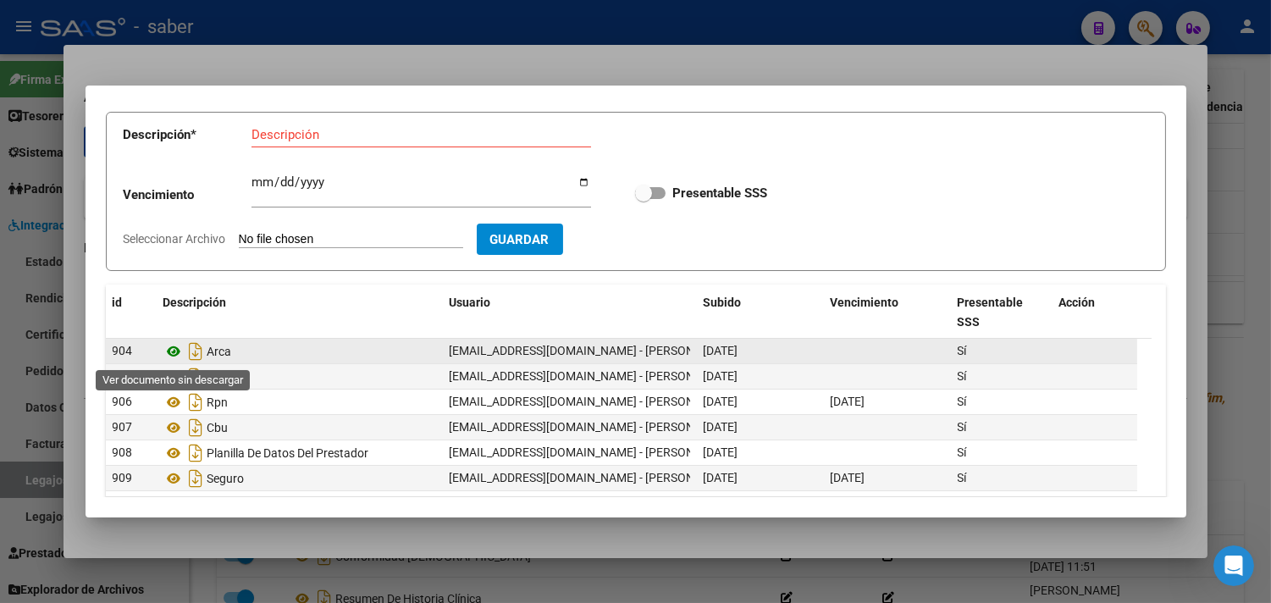
click at [174, 354] on icon at bounding box center [174, 351] width 22 height 20
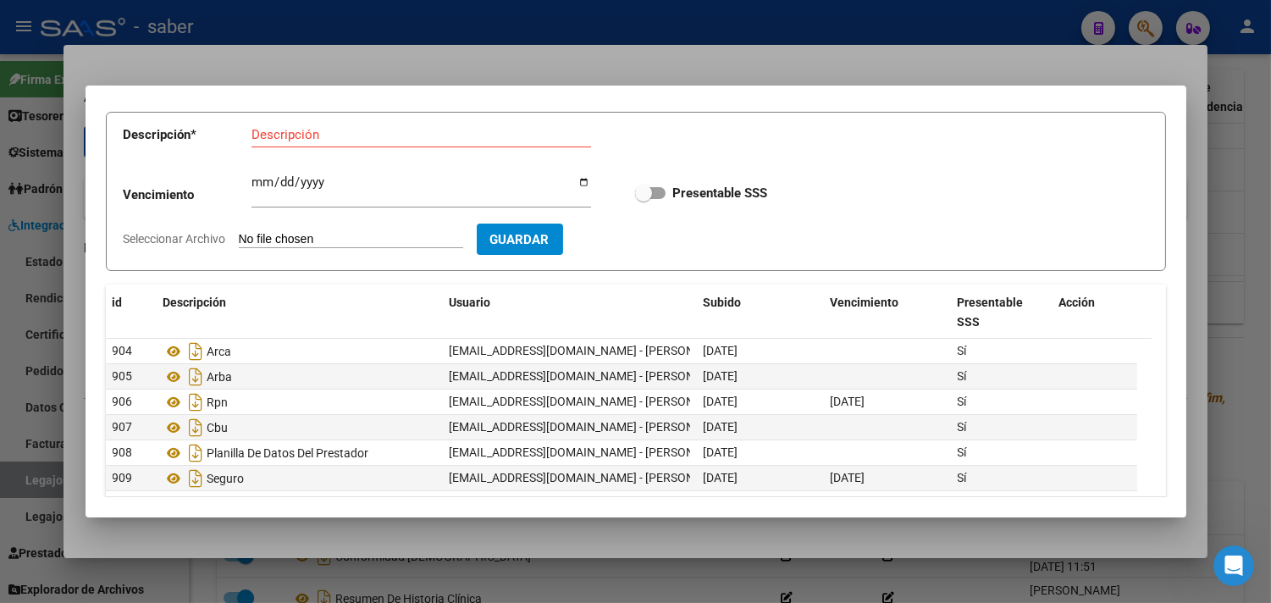
click at [1231, 224] on div at bounding box center [635, 301] width 1271 height 603
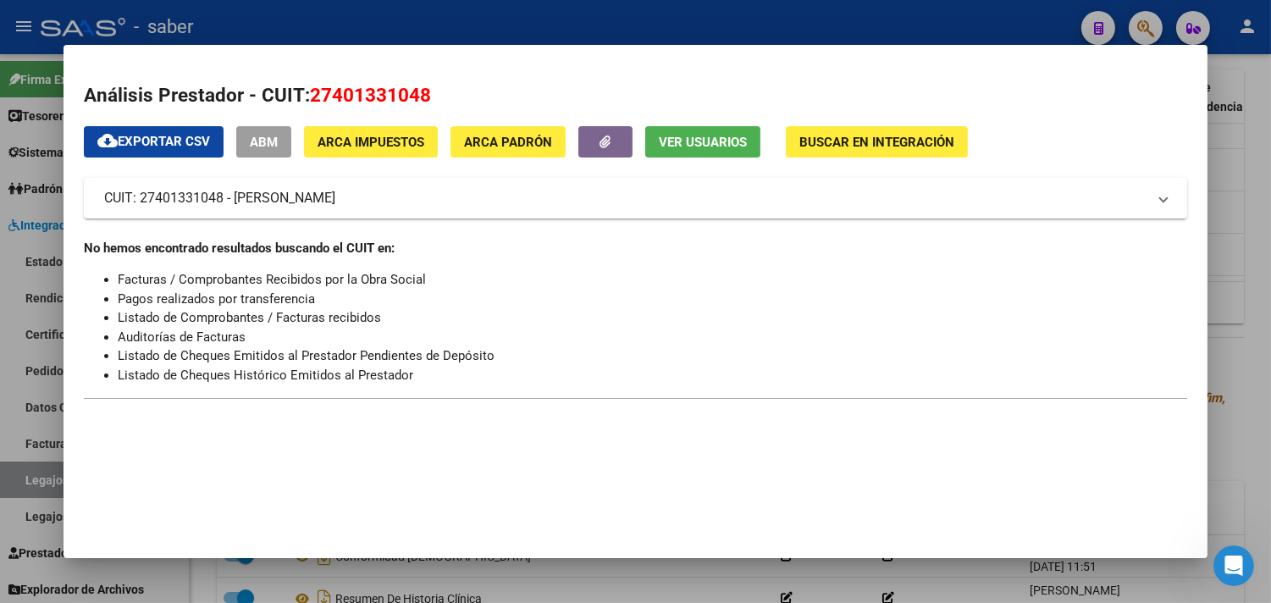
click at [1246, 281] on div at bounding box center [635, 301] width 1271 height 603
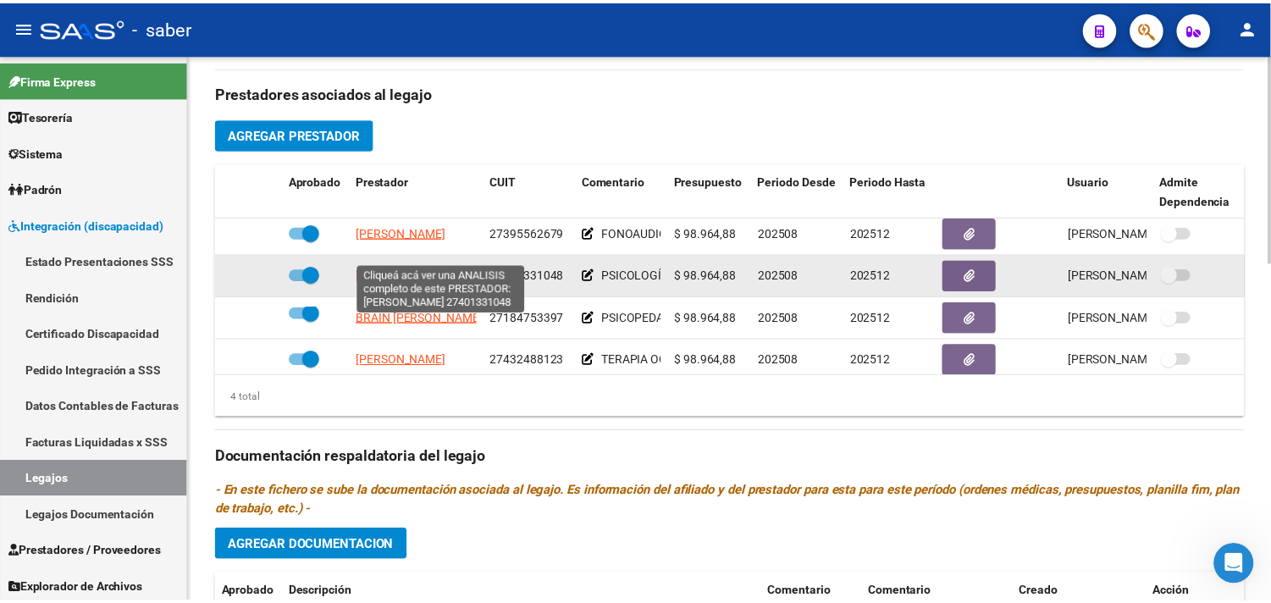
scroll to position [0, 0]
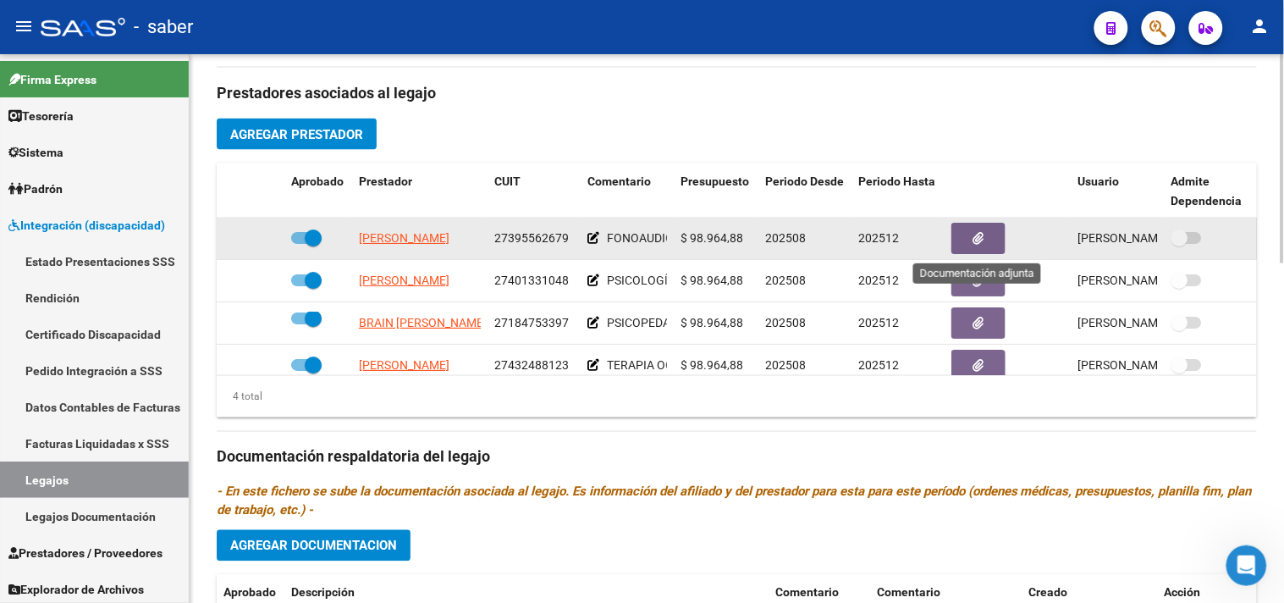
click at [986, 243] on button "button" at bounding box center [979, 238] width 54 height 31
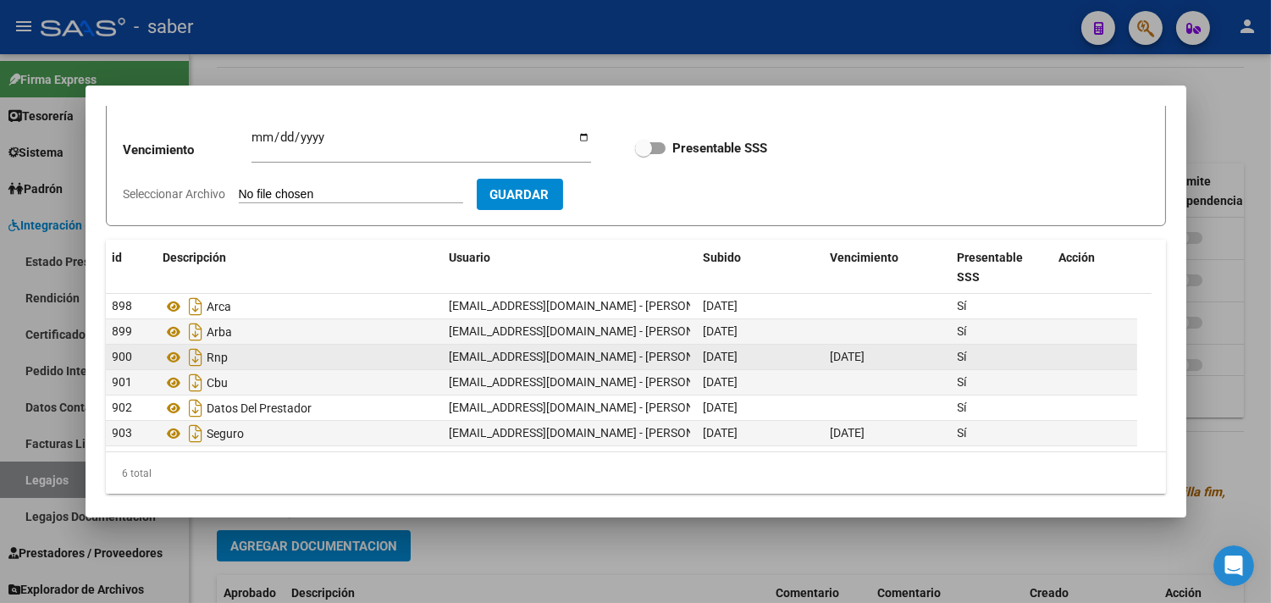
scroll to position [149, 0]
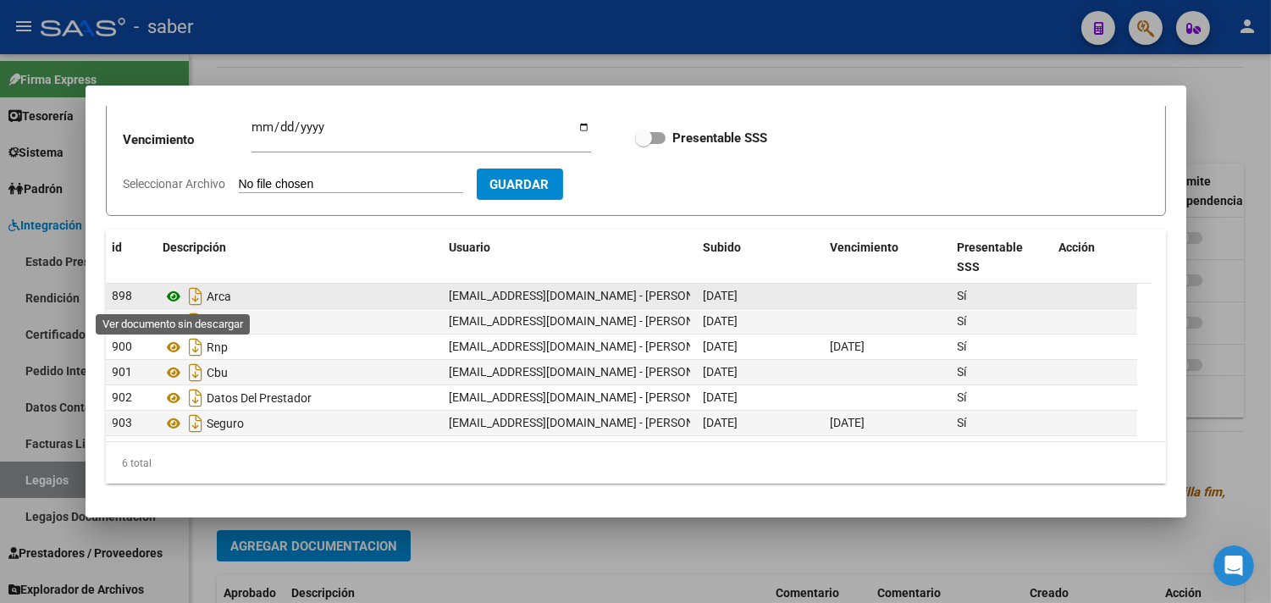
click at [169, 301] on icon at bounding box center [174, 296] width 22 height 20
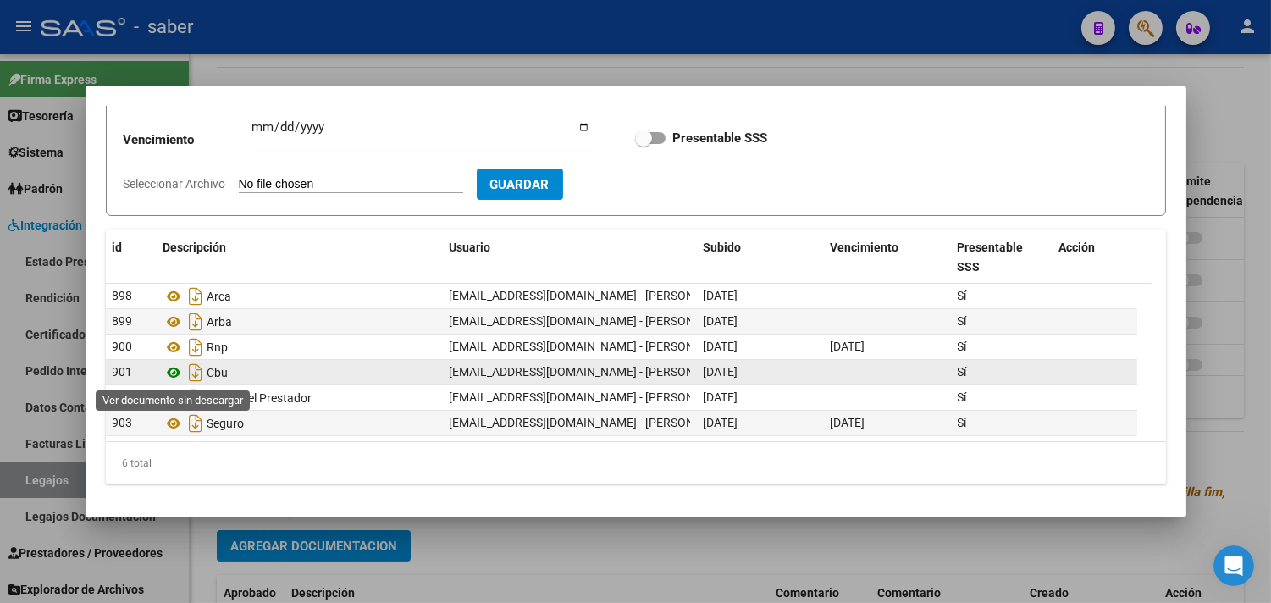
click at [169, 369] on icon at bounding box center [174, 372] width 22 height 20
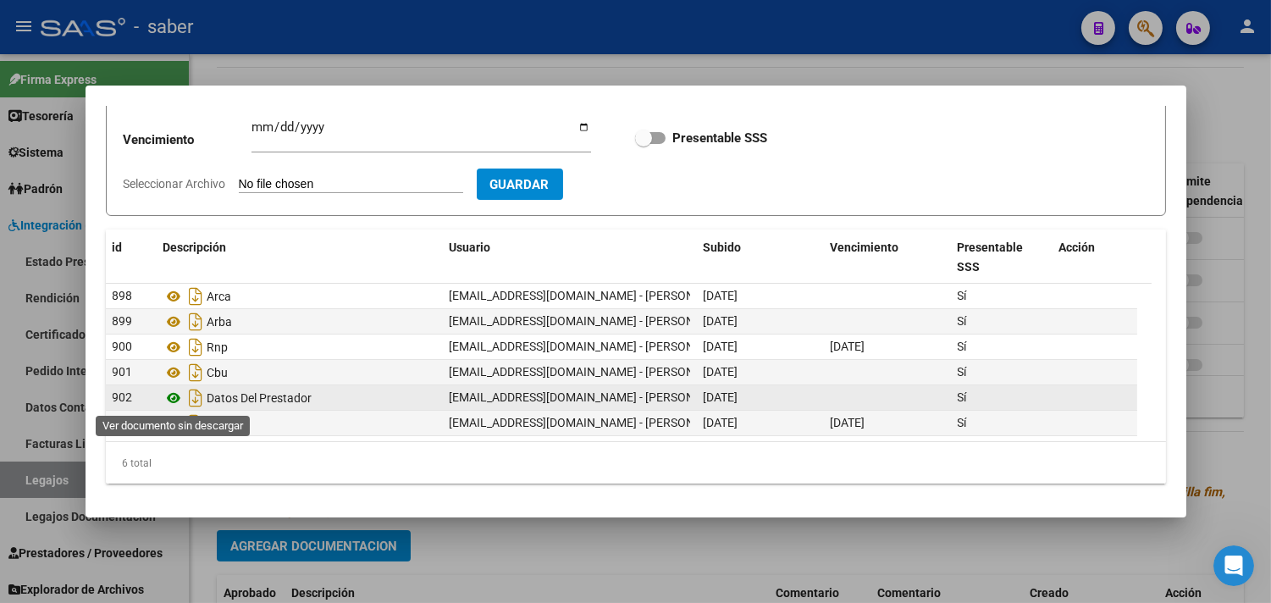
click at [170, 403] on icon at bounding box center [174, 398] width 22 height 20
